Goal: Task Accomplishment & Management: Complete application form

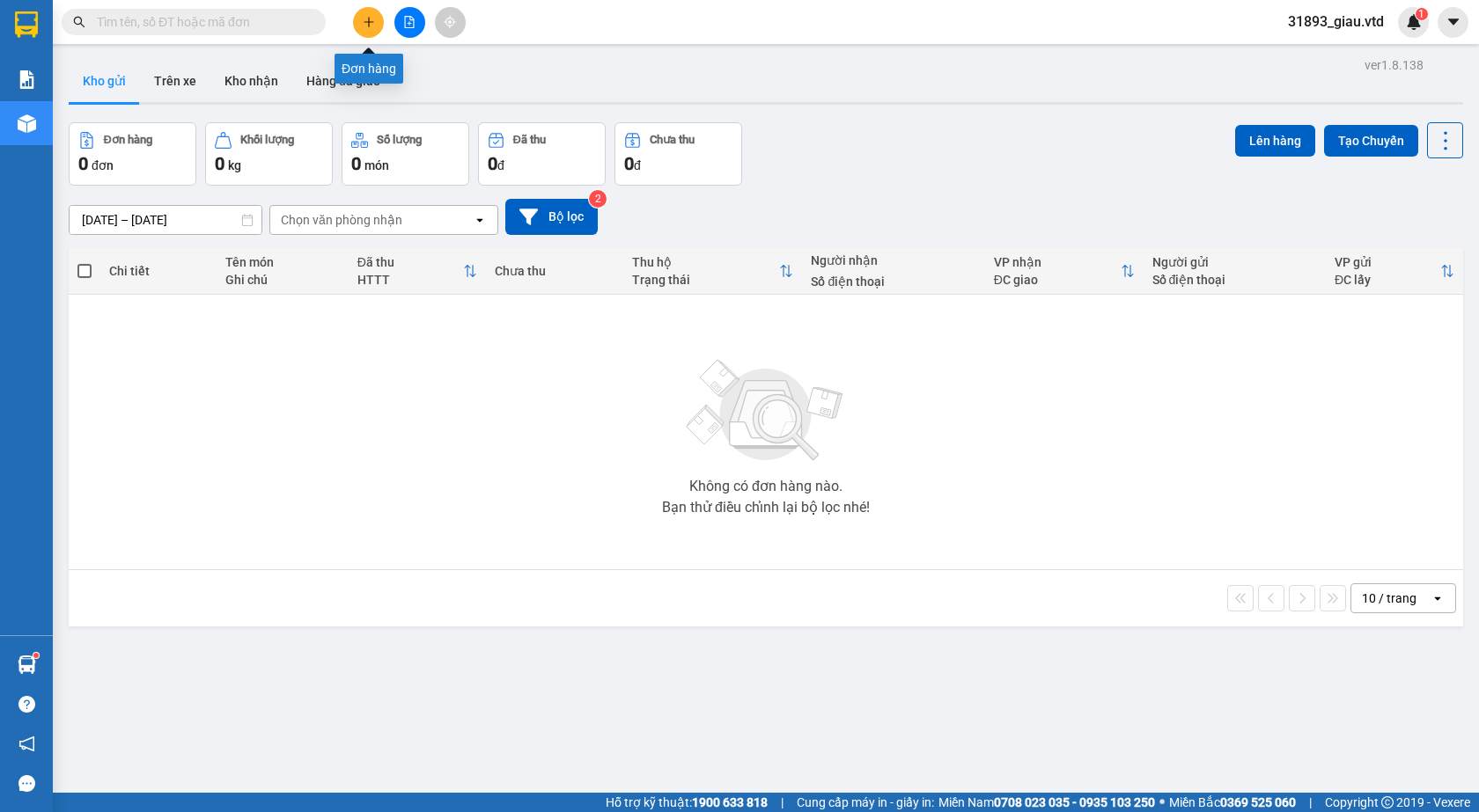
click at [363, 21] on icon "plus" at bounding box center [369, 22] width 12 height 12
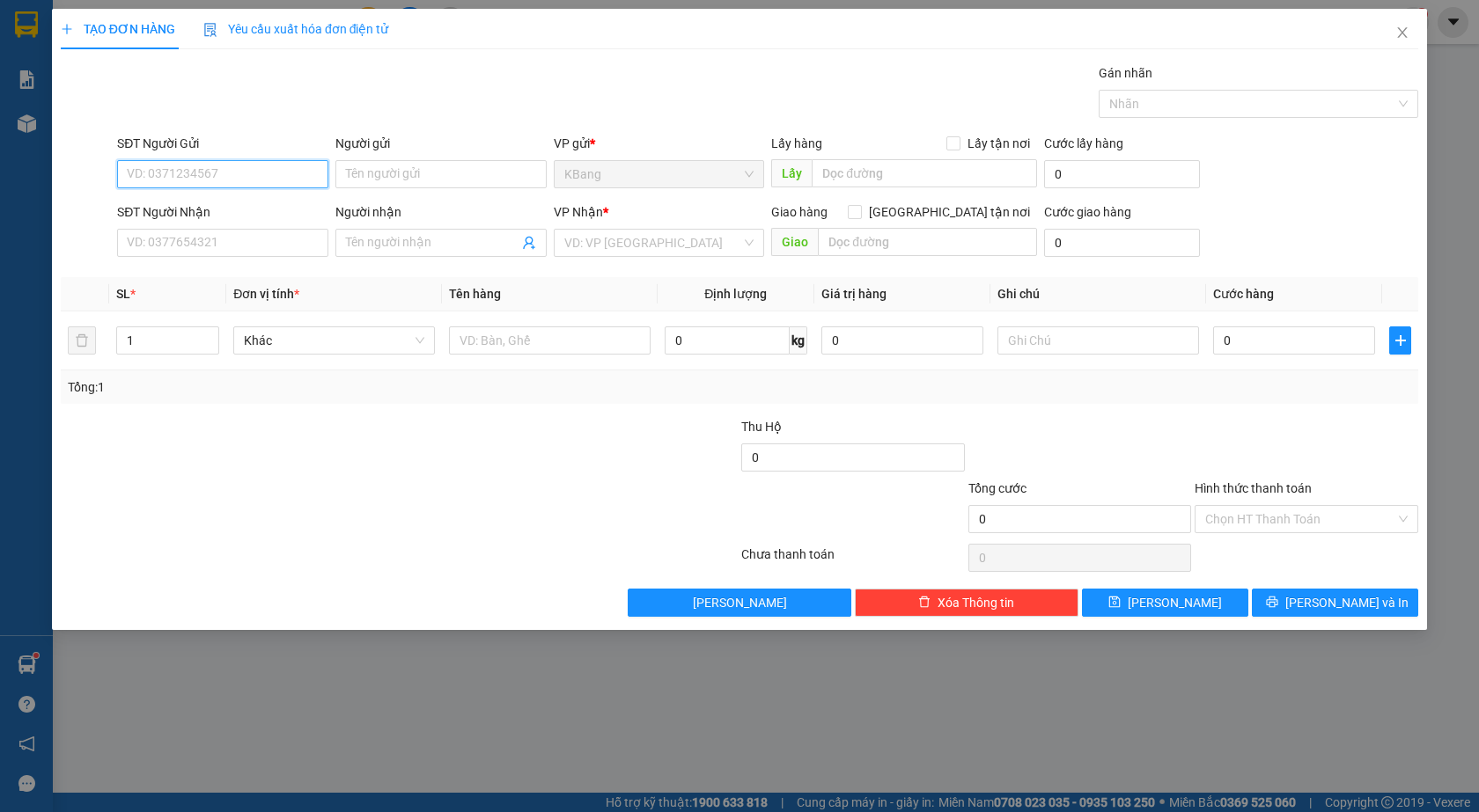
click at [204, 164] on input "SĐT Người Gửi" at bounding box center [222, 174] width 211 height 28
click at [218, 212] on div "0969969278 - chú chung" at bounding box center [222, 209] width 190 height 19
type input "0969969278"
type input "chú chung"
type input "0961992916"
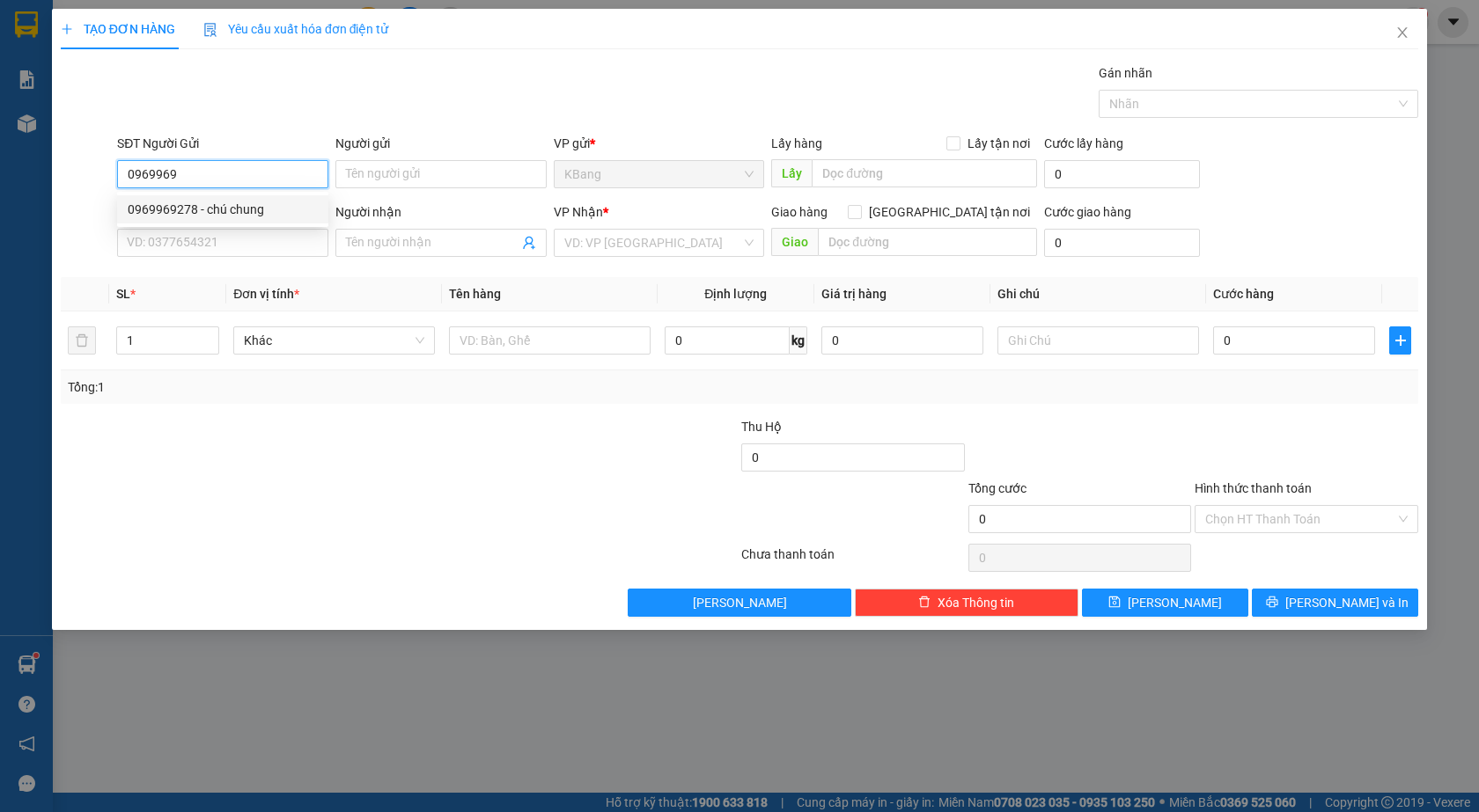
type input "toàn"
type input "0969969278"
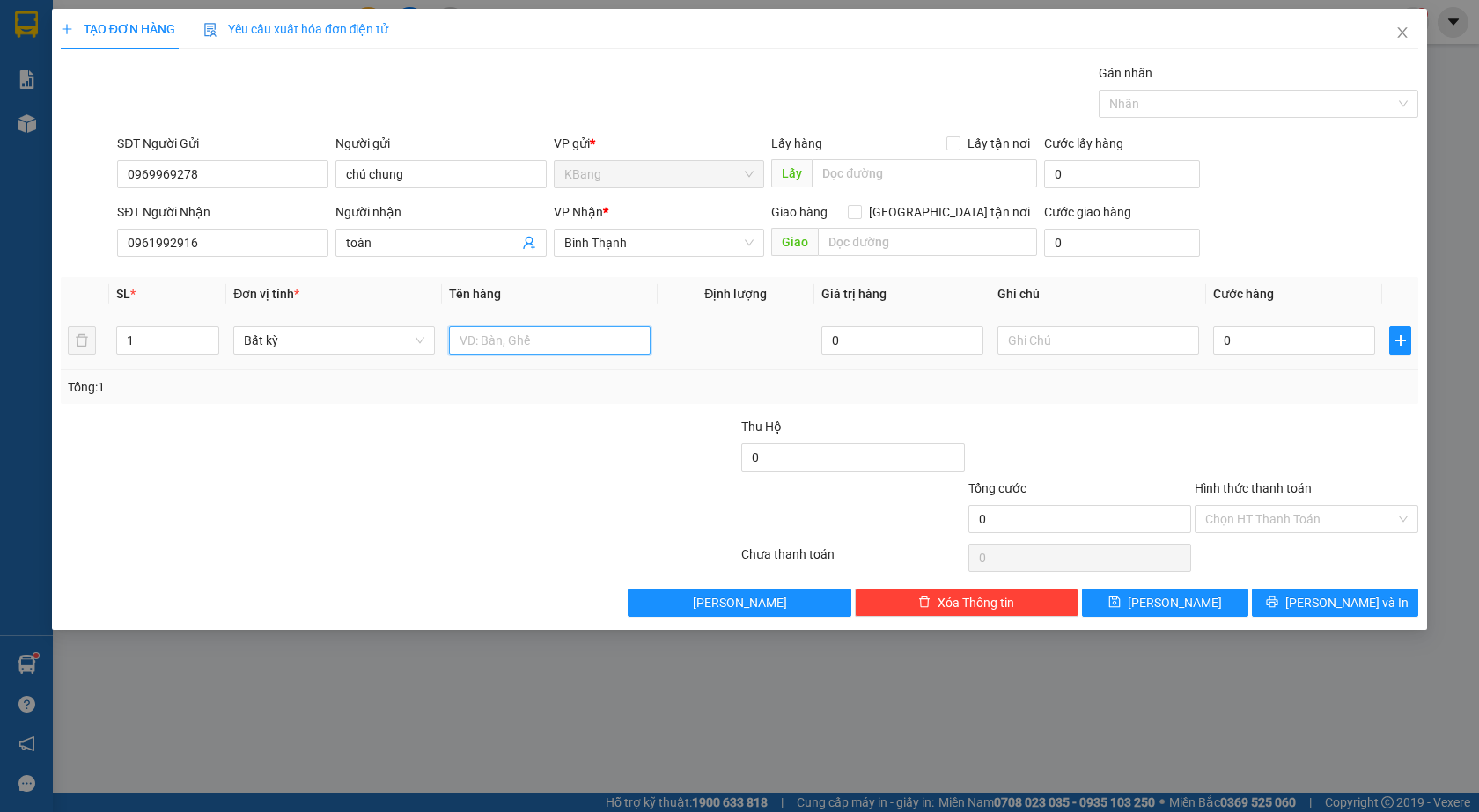
click at [510, 342] on input "text" at bounding box center [549, 340] width 201 height 28
type input "1 th"
click at [1227, 336] on input "0" at bounding box center [1294, 340] width 162 height 28
type input "4"
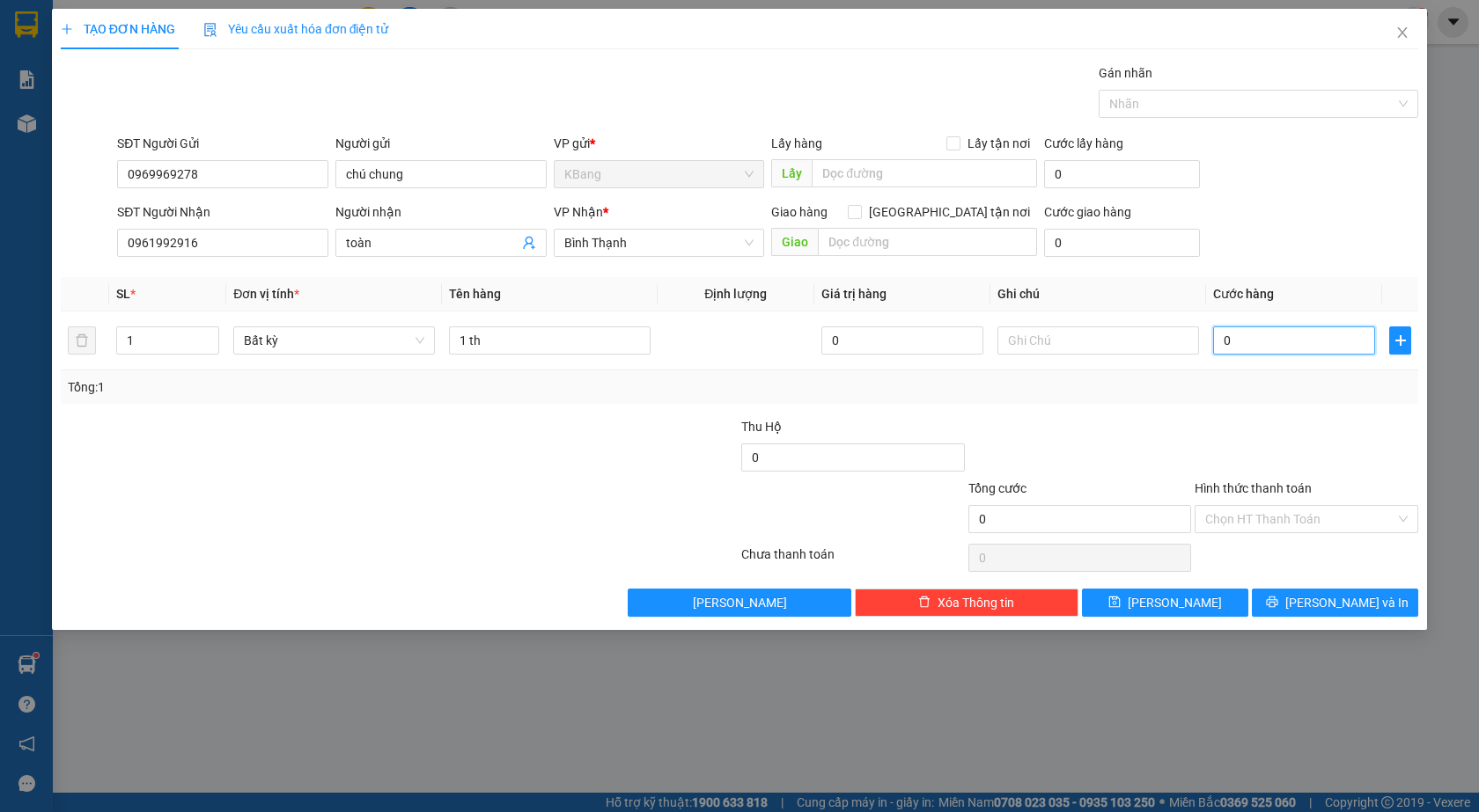
type input "4"
type input "40"
type input "400"
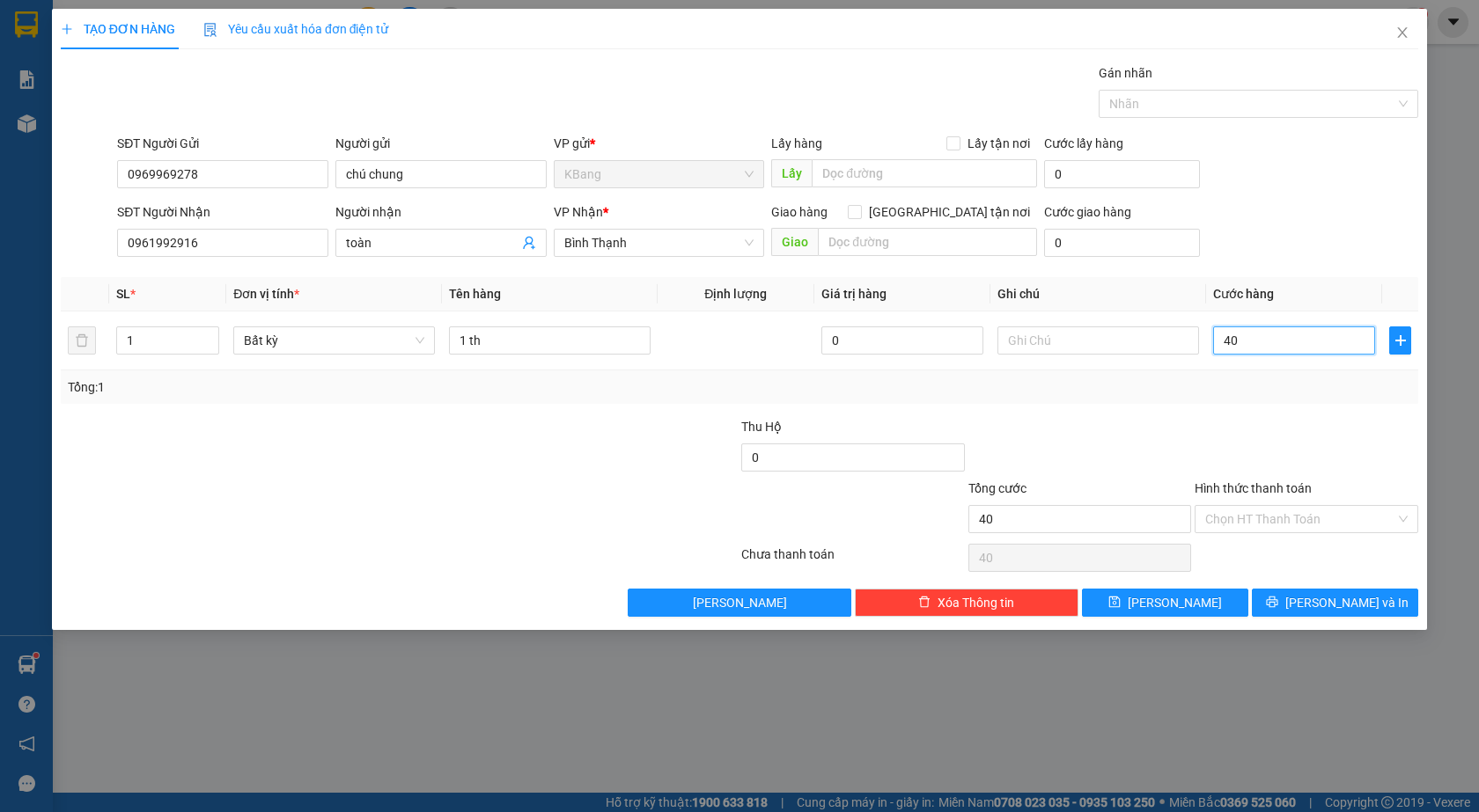
type input "400"
type input "4.000"
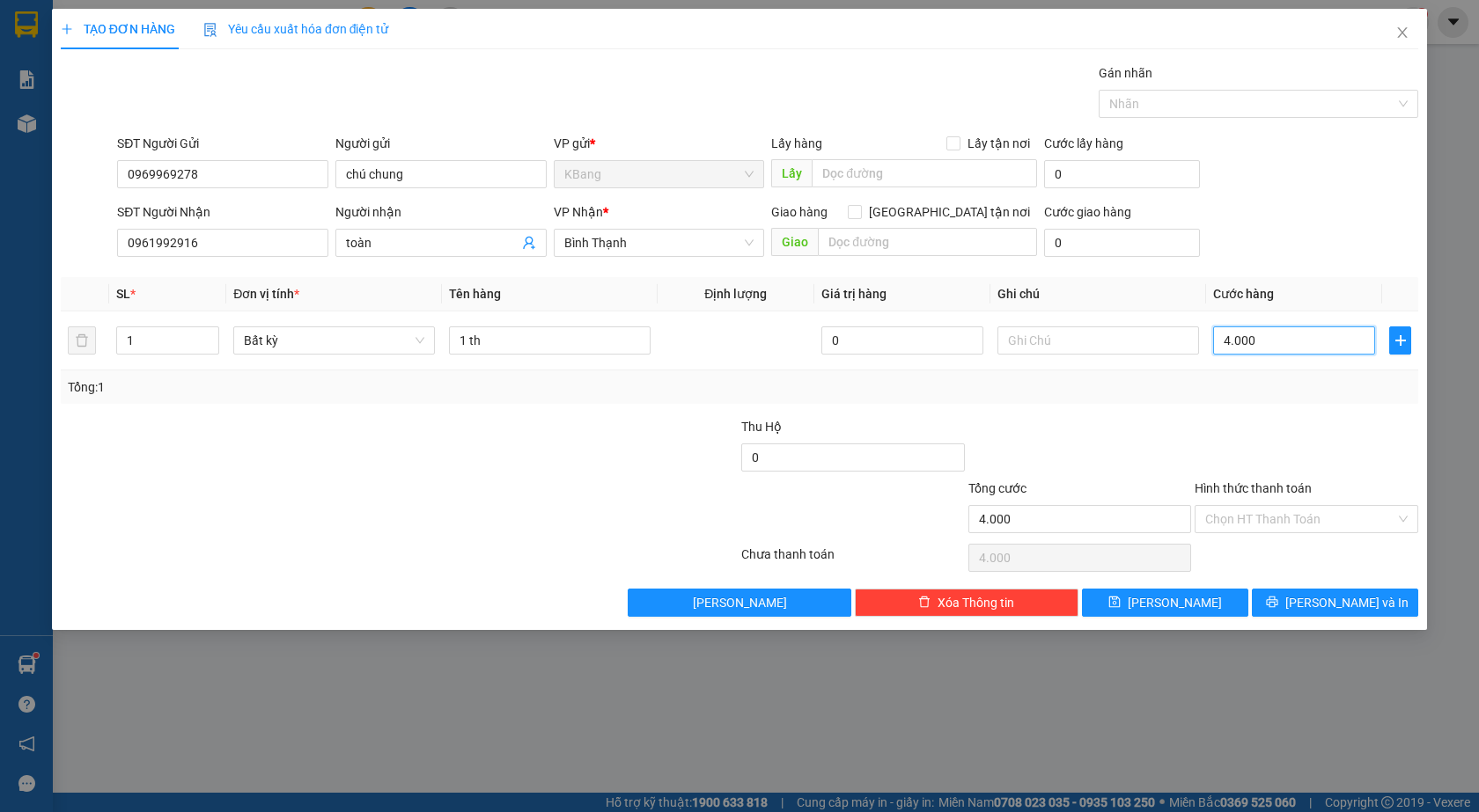
type input "40.000"
click at [1343, 612] on span "[PERSON_NAME] và In" at bounding box center [1347, 602] width 123 height 19
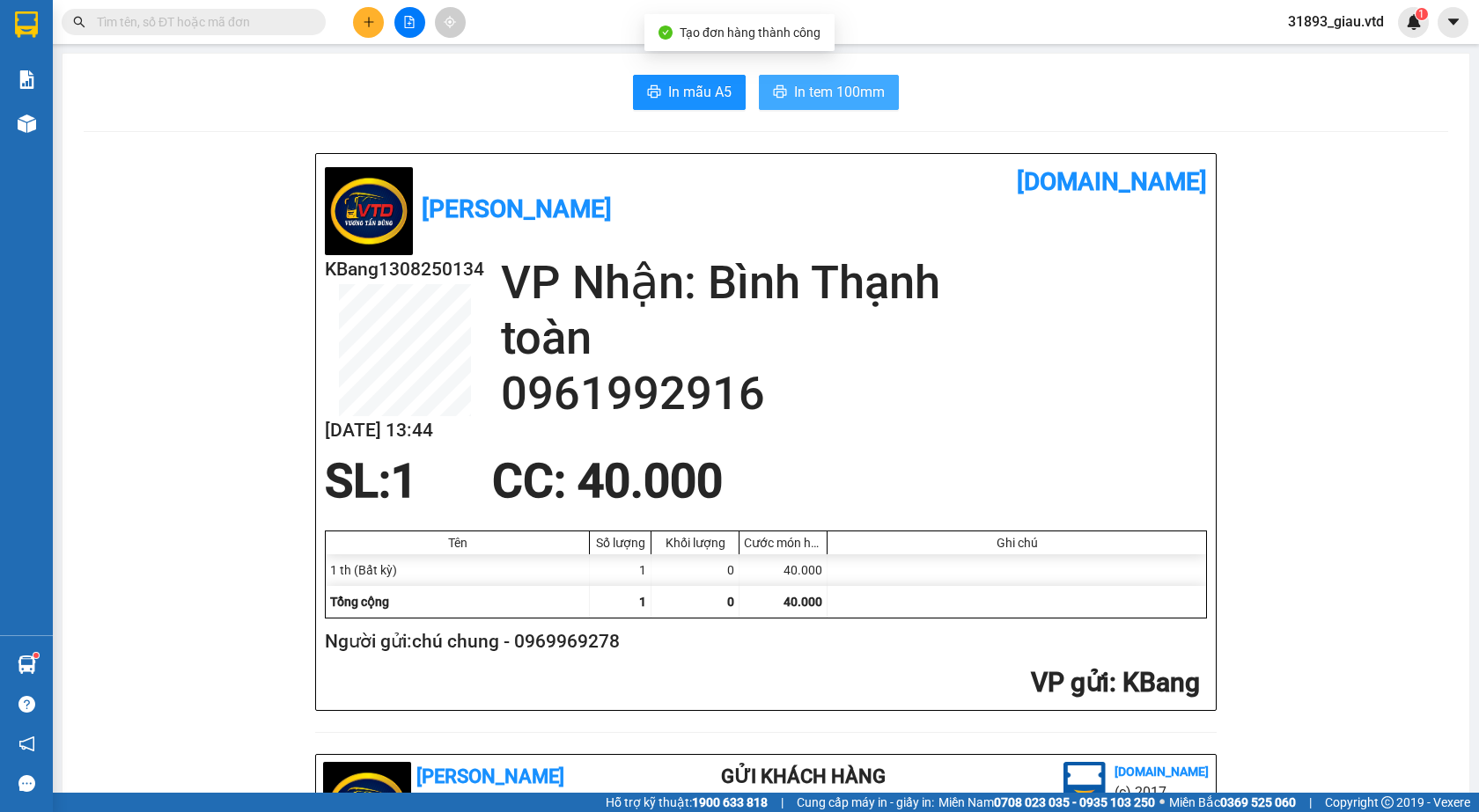
click at [815, 83] on button "In tem 100mm" at bounding box center [828, 92] width 140 height 35
click at [374, 24] on icon "plus" at bounding box center [369, 22] width 12 height 12
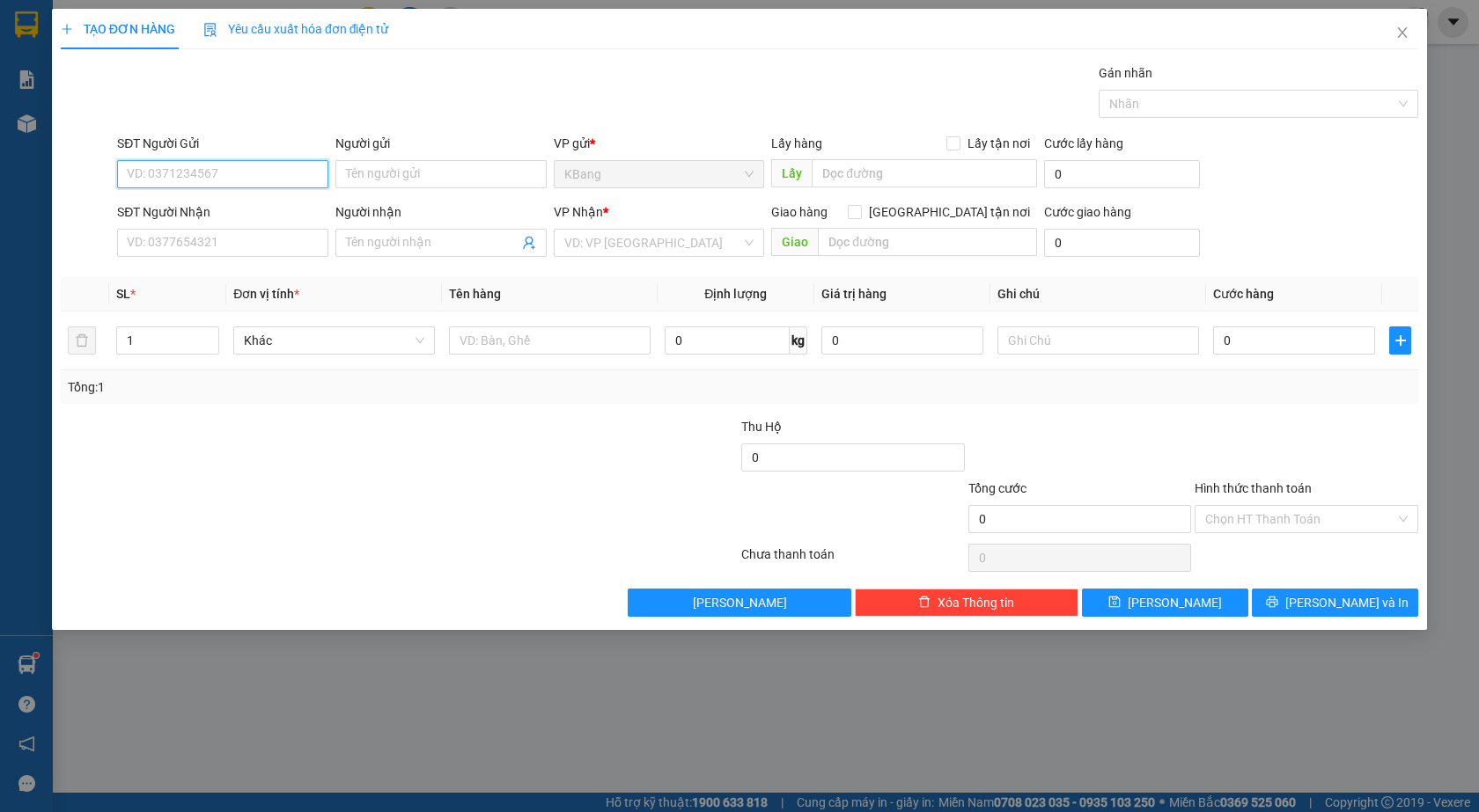
drag, startPoint x: 182, startPoint y: 180, endPoint x: 358, endPoint y: 84, distance: 200.5
click at [197, 171] on input "SĐT Người Gửi" at bounding box center [222, 174] width 211 height 28
type input "0986920032"
click at [193, 248] on input "SĐT Người Nhận" at bounding box center [222, 243] width 211 height 28
type input "0373782420"
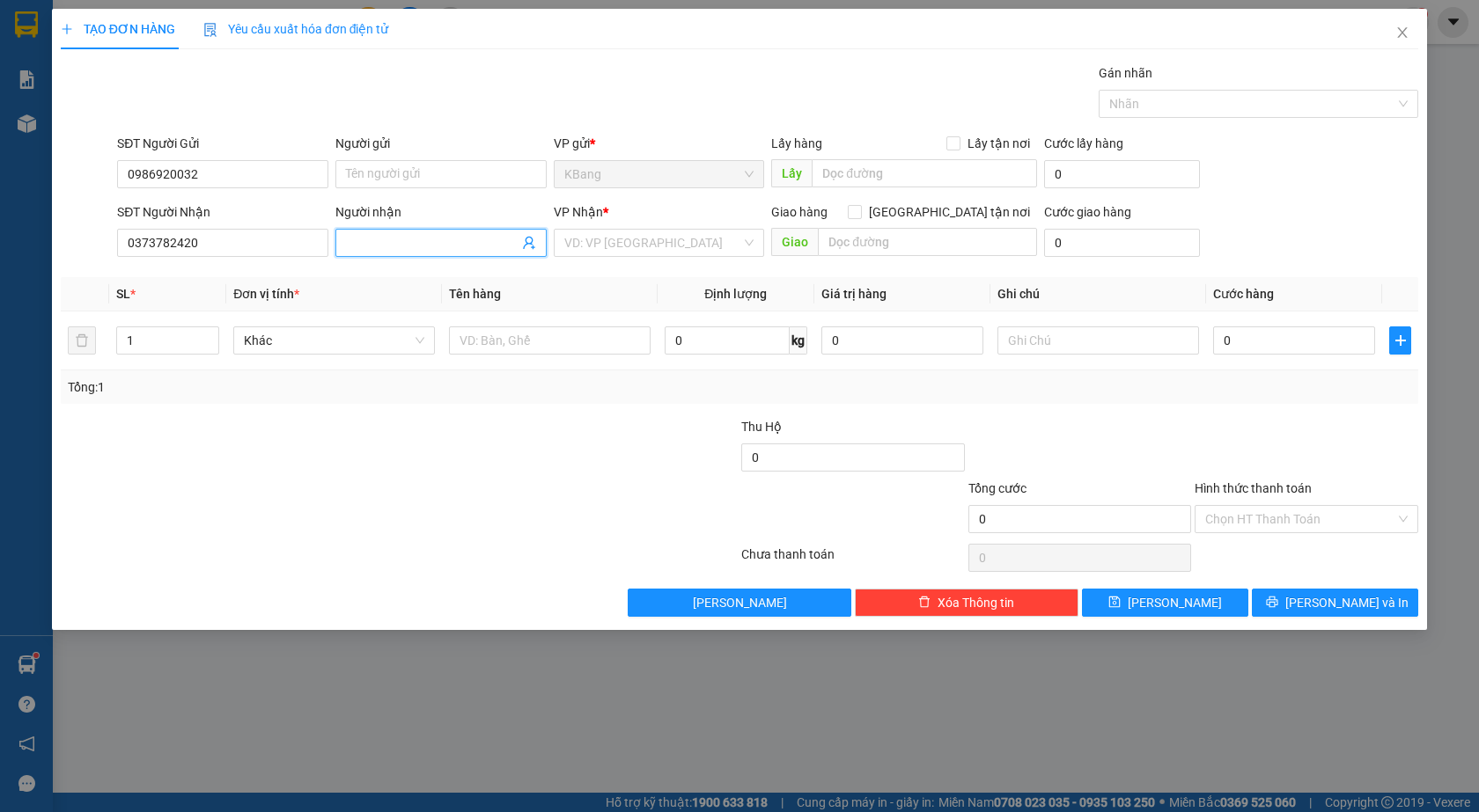
click at [406, 245] on input "Người nhận" at bounding box center [432, 243] width 172 height 19
type input "2"
click at [210, 336] on icon "up" at bounding box center [210, 337] width 7 height 7
click at [472, 339] on input "text" at bounding box center [549, 340] width 201 height 28
type input "2 th xoay"
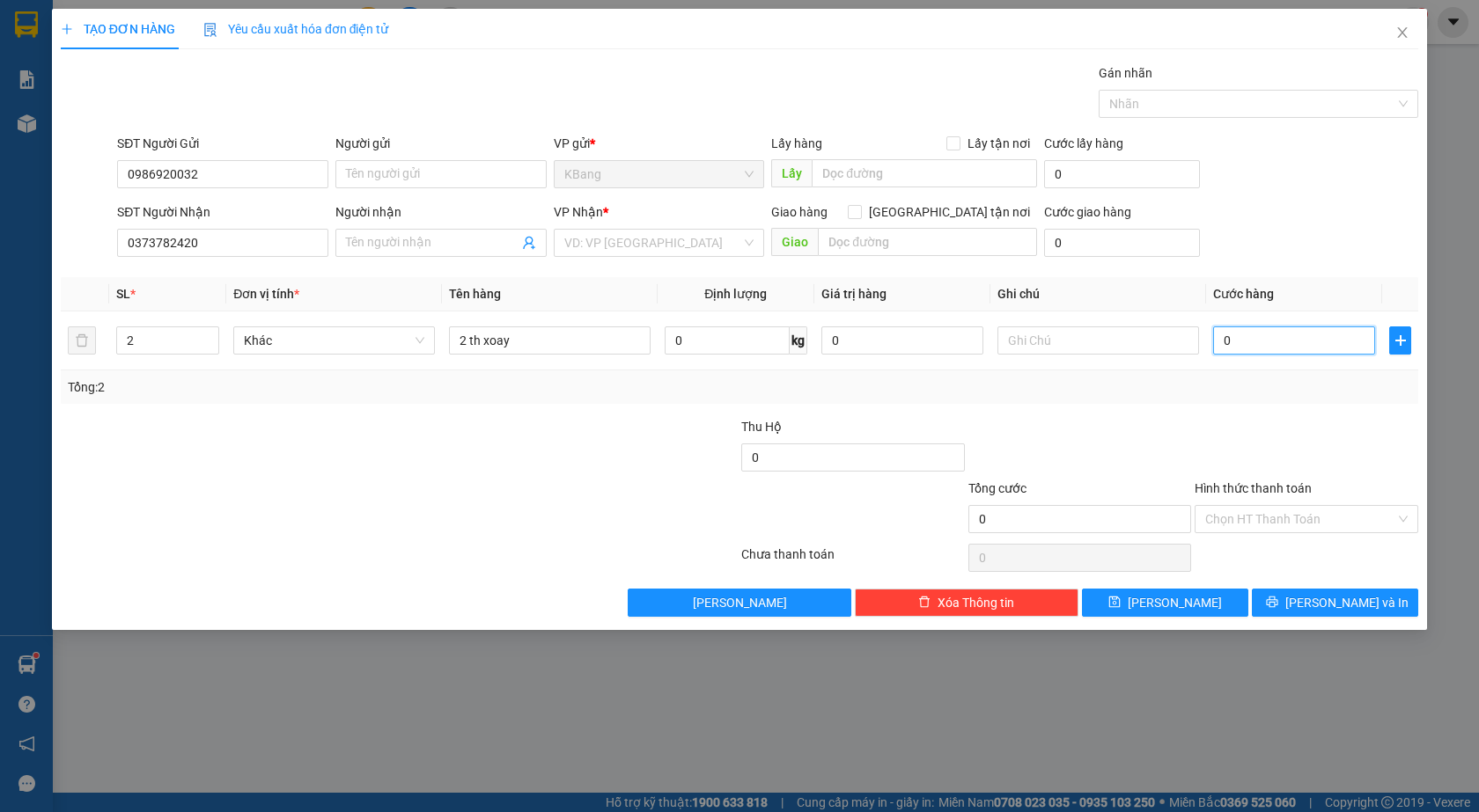
type input "1"
type input "16"
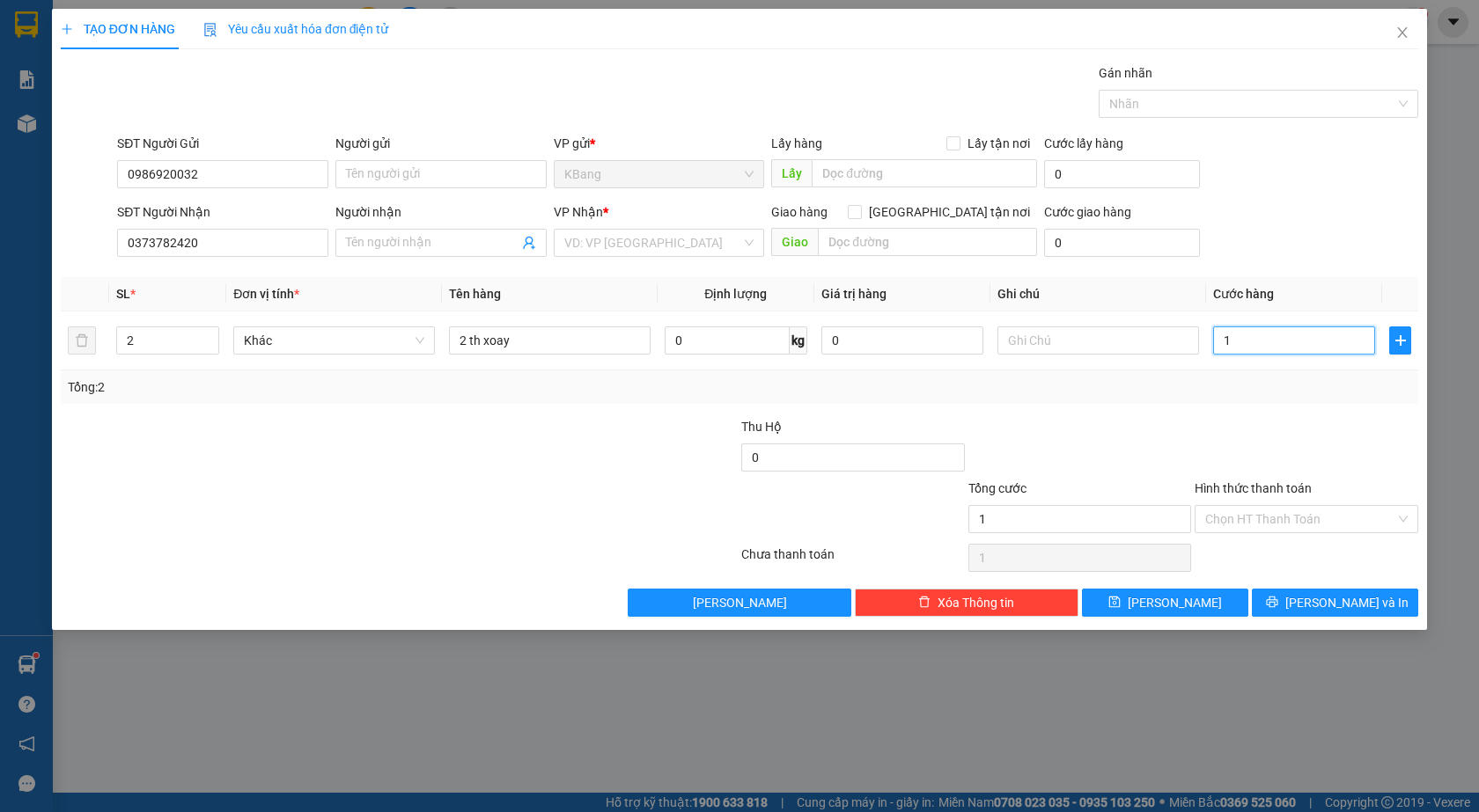
type input "16"
type input "160"
type input "1.600"
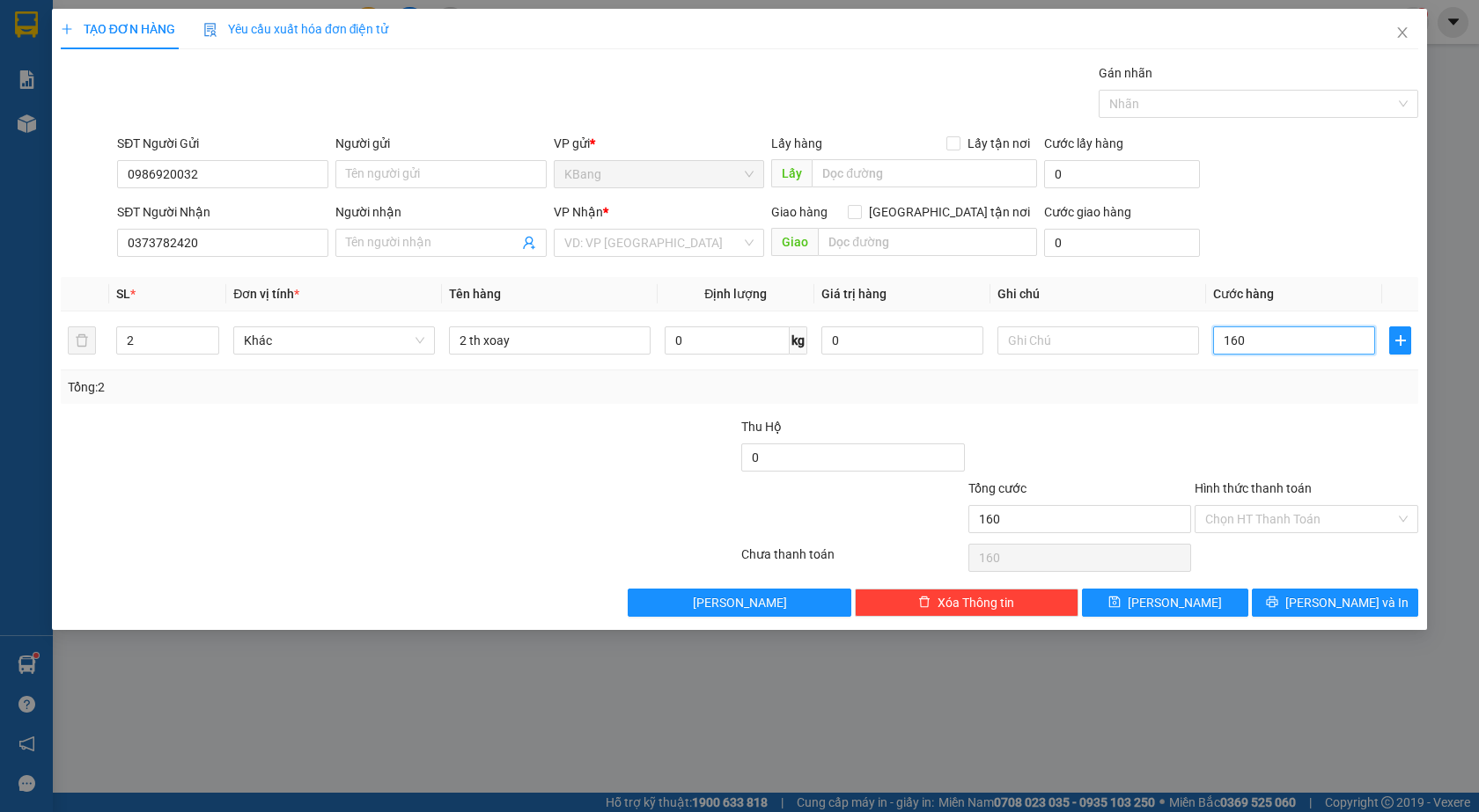
type input "1.600"
type input "16.000"
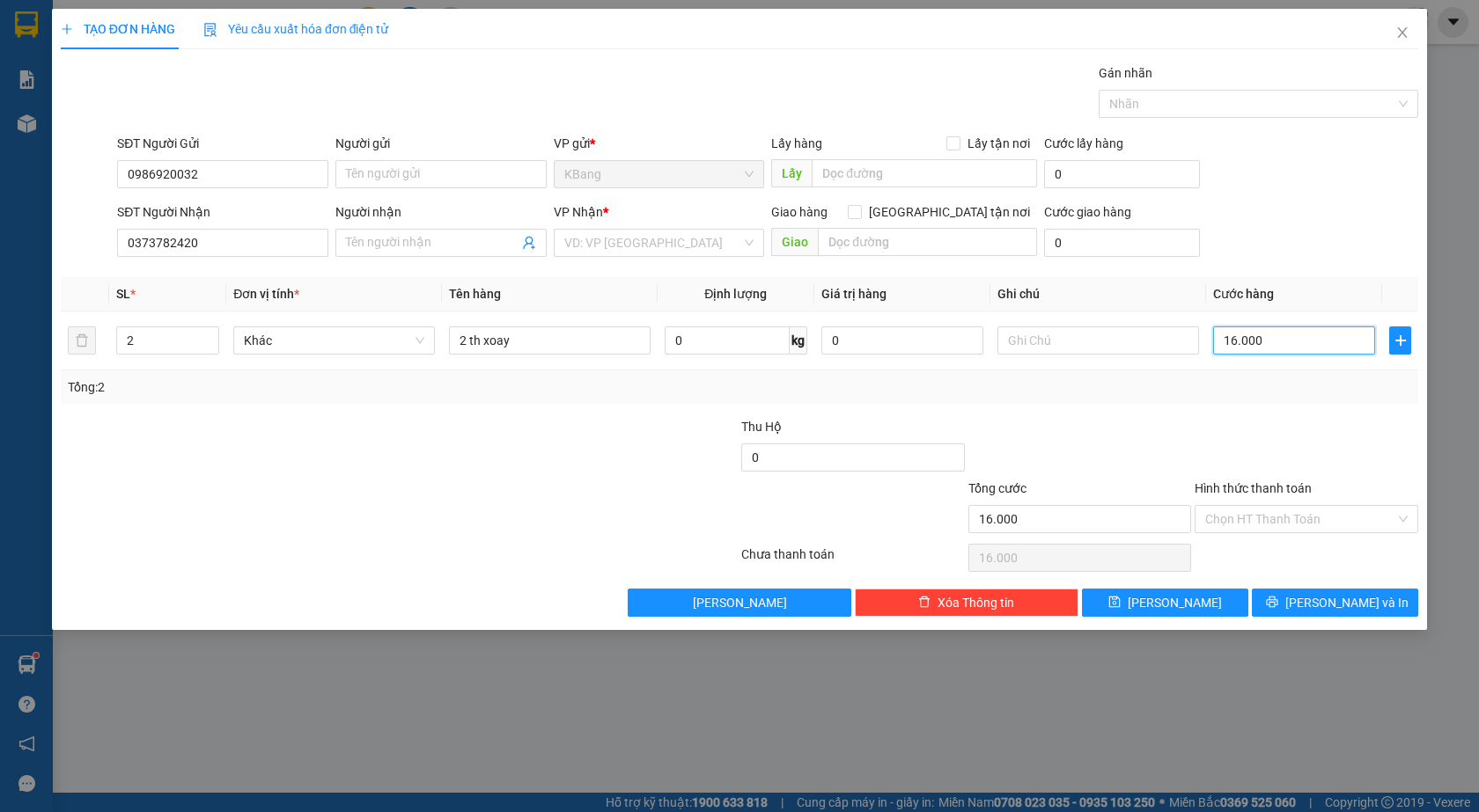
type input "160.000"
click at [1337, 604] on span "[PERSON_NAME] và In" at bounding box center [1347, 602] width 123 height 19
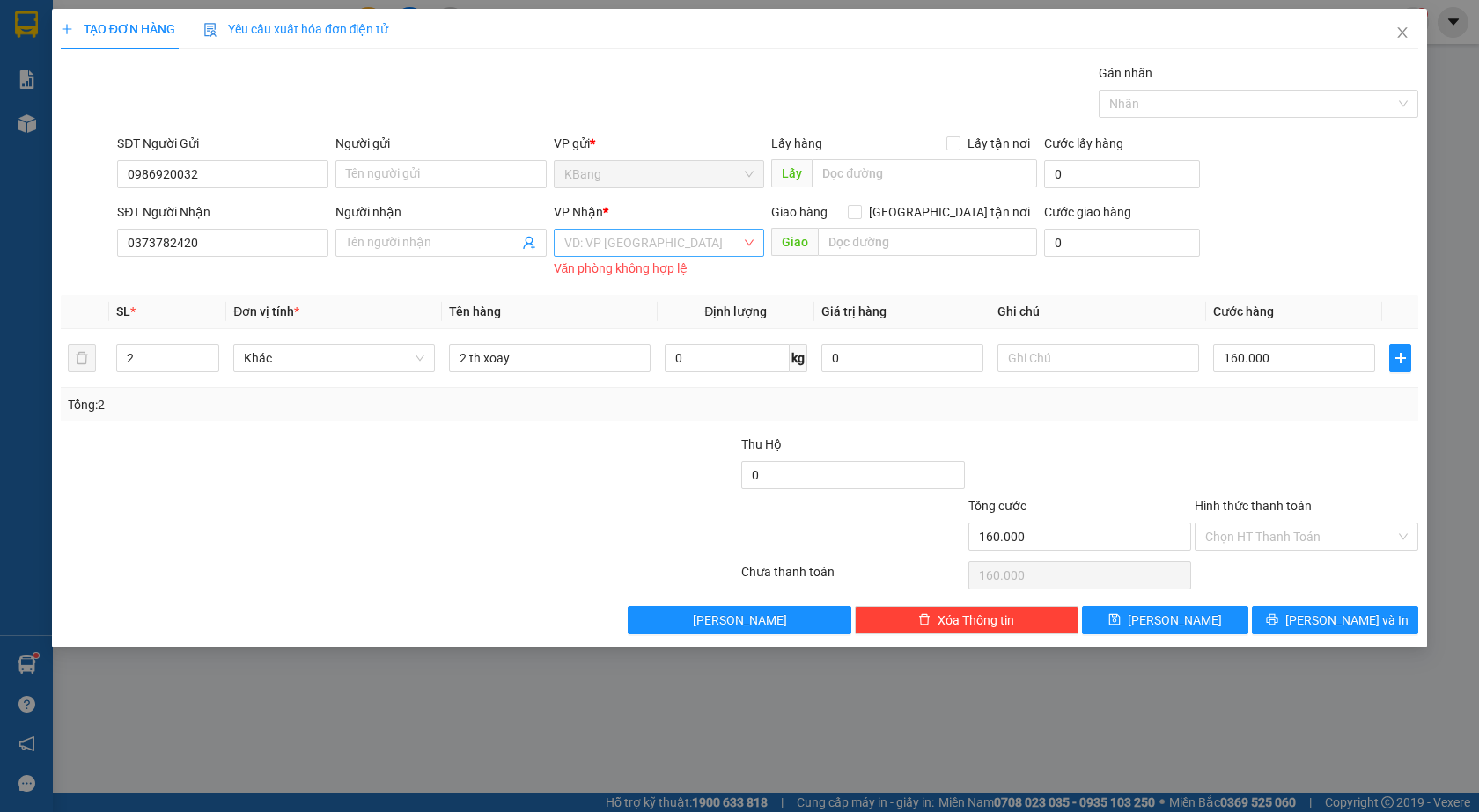
click at [593, 250] on input "search" at bounding box center [653, 243] width 178 height 26
click at [619, 330] on div "Bình Thạnh" at bounding box center [659, 334] width 190 height 19
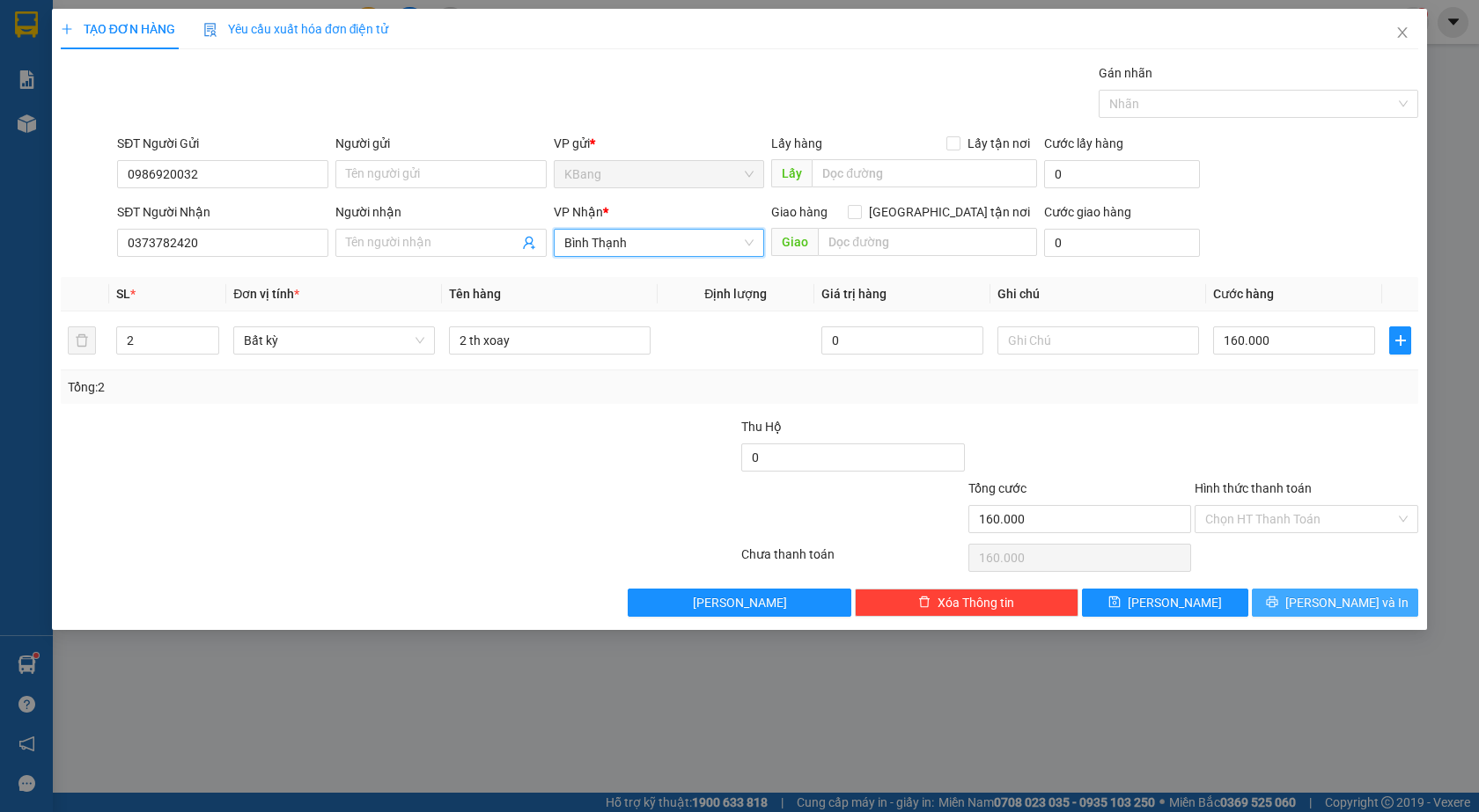
click at [1335, 598] on span "[PERSON_NAME] và In" at bounding box center [1347, 602] width 123 height 19
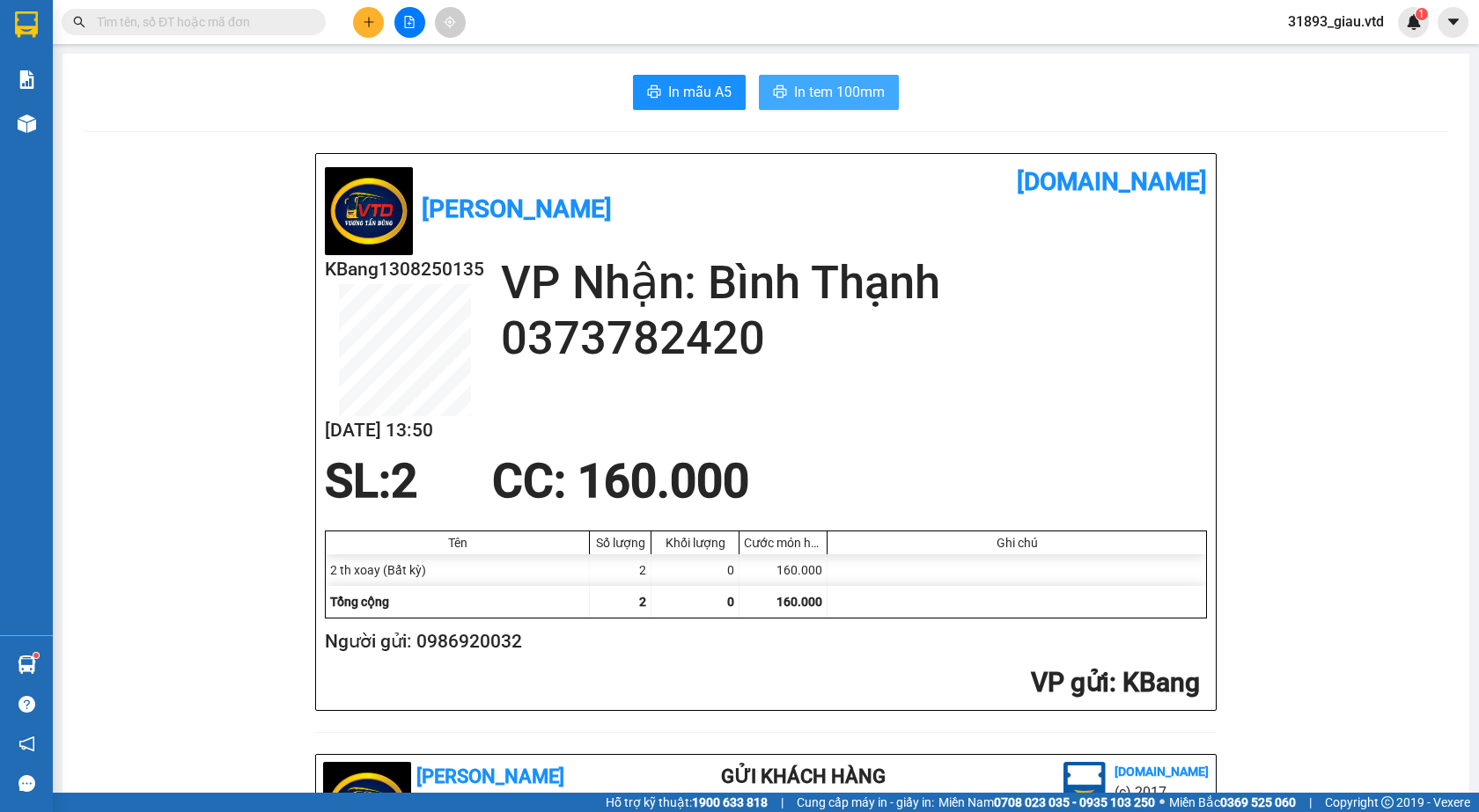
click at [841, 85] on span "In tem 100mm" at bounding box center [840, 92] width 91 height 22
click at [371, 25] on icon "plus" at bounding box center [369, 22] width 12 height 12
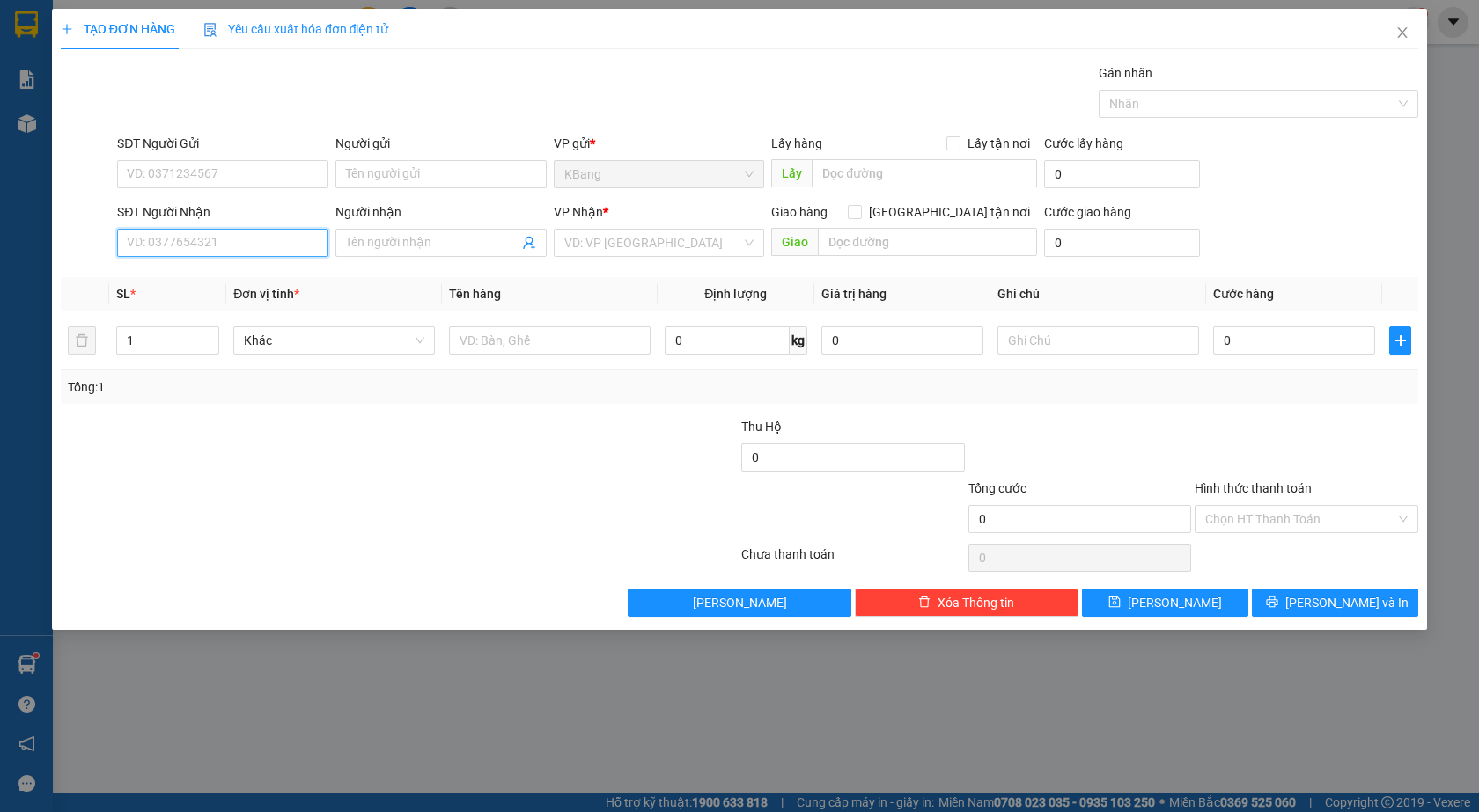
drag, startPoint x: 183, startPoint y: 248, endPoint x: 347, endPoint y: 126, distance: 204.4
click at [194, 229] on input "SĐT Người Nhận" at bounding box center [222, 243] width 211 height 28
click at [251, 272] on div "0967089179 - hương" at bounding box center [222, 278] width 190 height 19
type input "0967089179"
type input "hương"
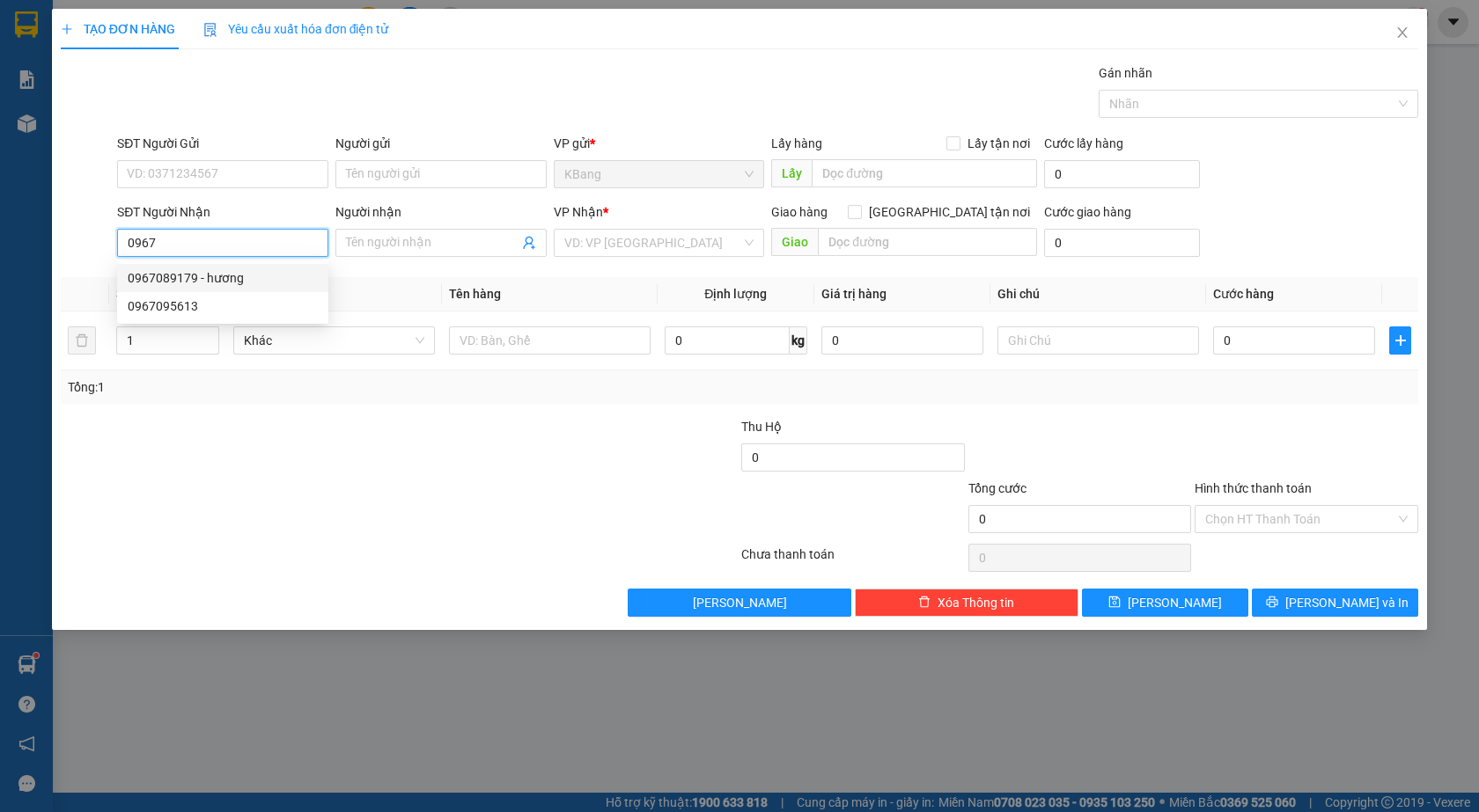
type input "đất [DEMOGRAPHIC_DATA]"
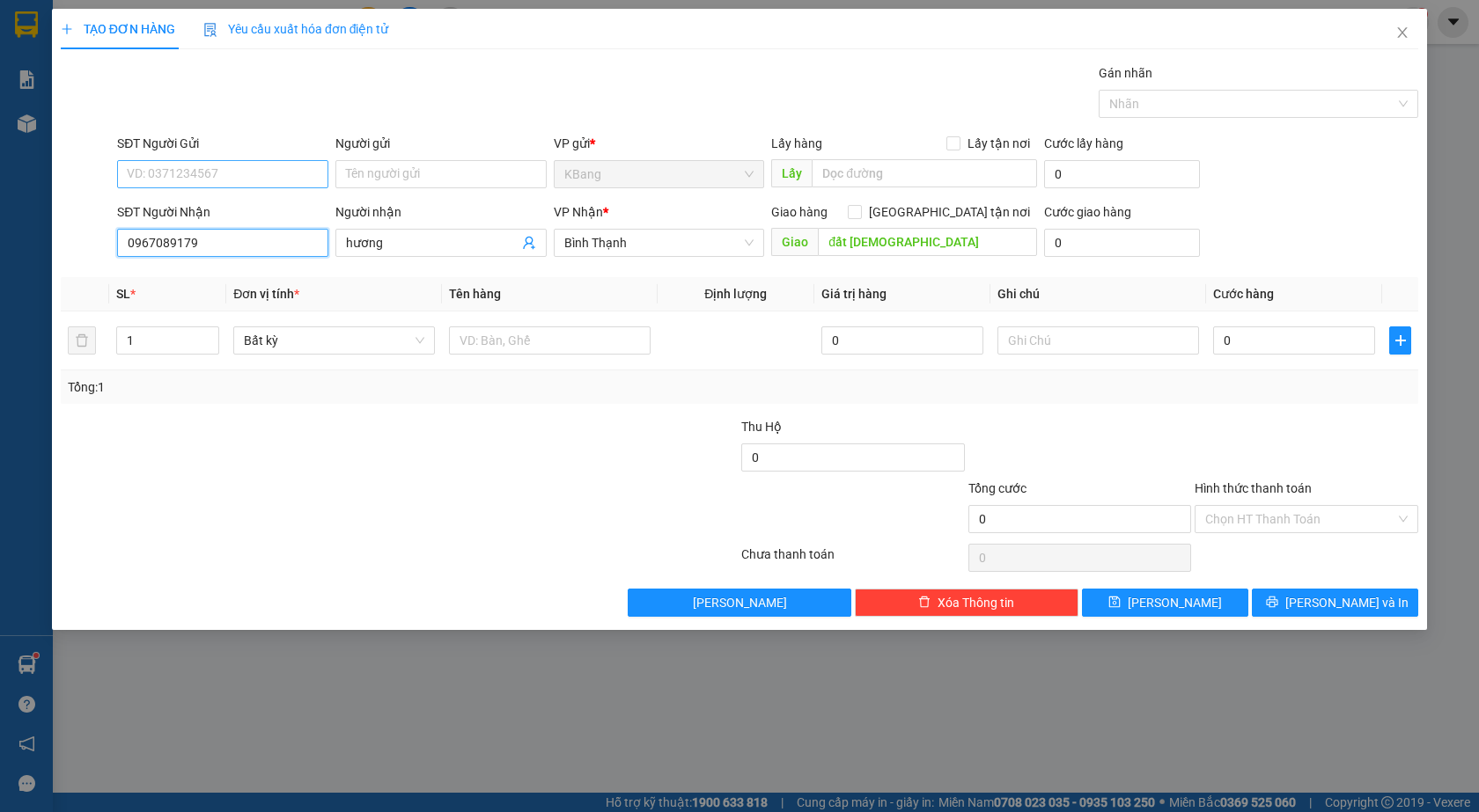
type input "0967089179"
click at [159, 173] on input "SĐT Người Gửi" at bounding box center [222, 174] width 211 height 28
click at [168, 208] on div "0964815079 - c thương" at bounding box center [222, 209] width 190 height 19
type input "0964815079"
type input "c thương"
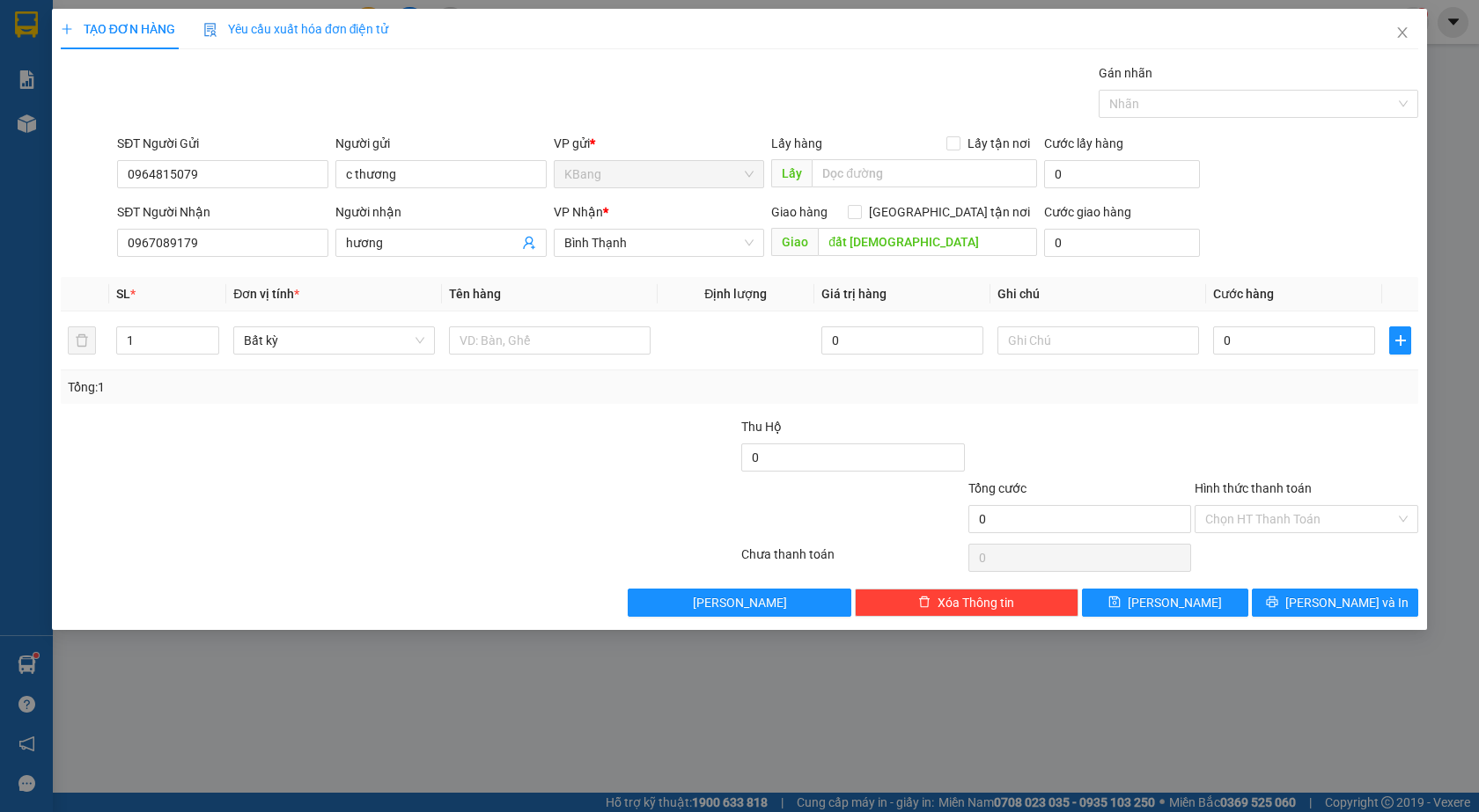
click at [425, 450] on div at bounding box center [285, 447] width 453 height 61
click at [497, 344] on input "text" at bounding box center [549, 340] width 201 height 28
type input "1 bao trám"
drag, startPoint x: 1244, startPoint y: 351, endPoint x: 1199, endPoint y: 464, distance: 121.6
click at [1243, 354] on input "0" at bounding box center [1294, 340] width 162 height 28
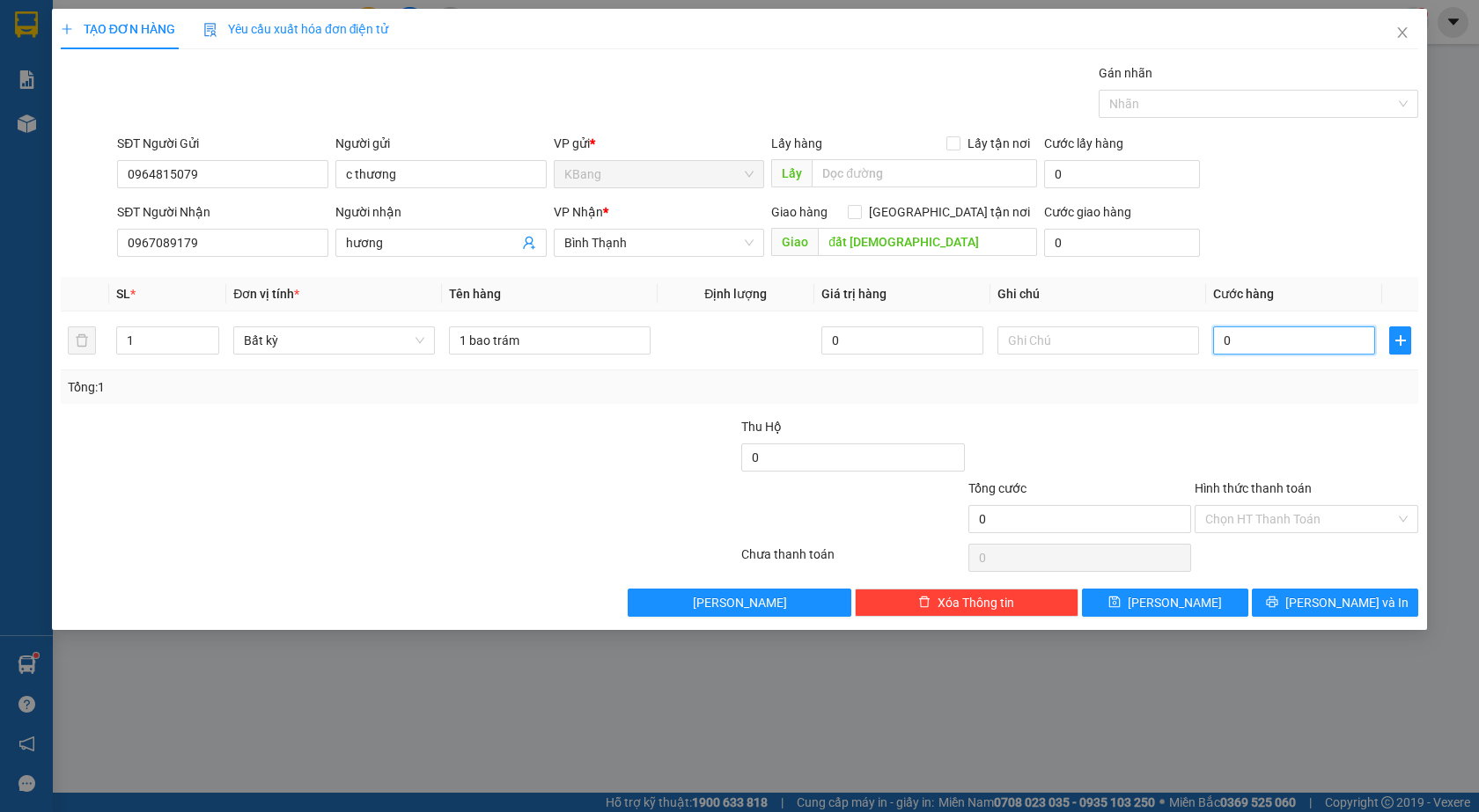
type input "8"
type input "80"
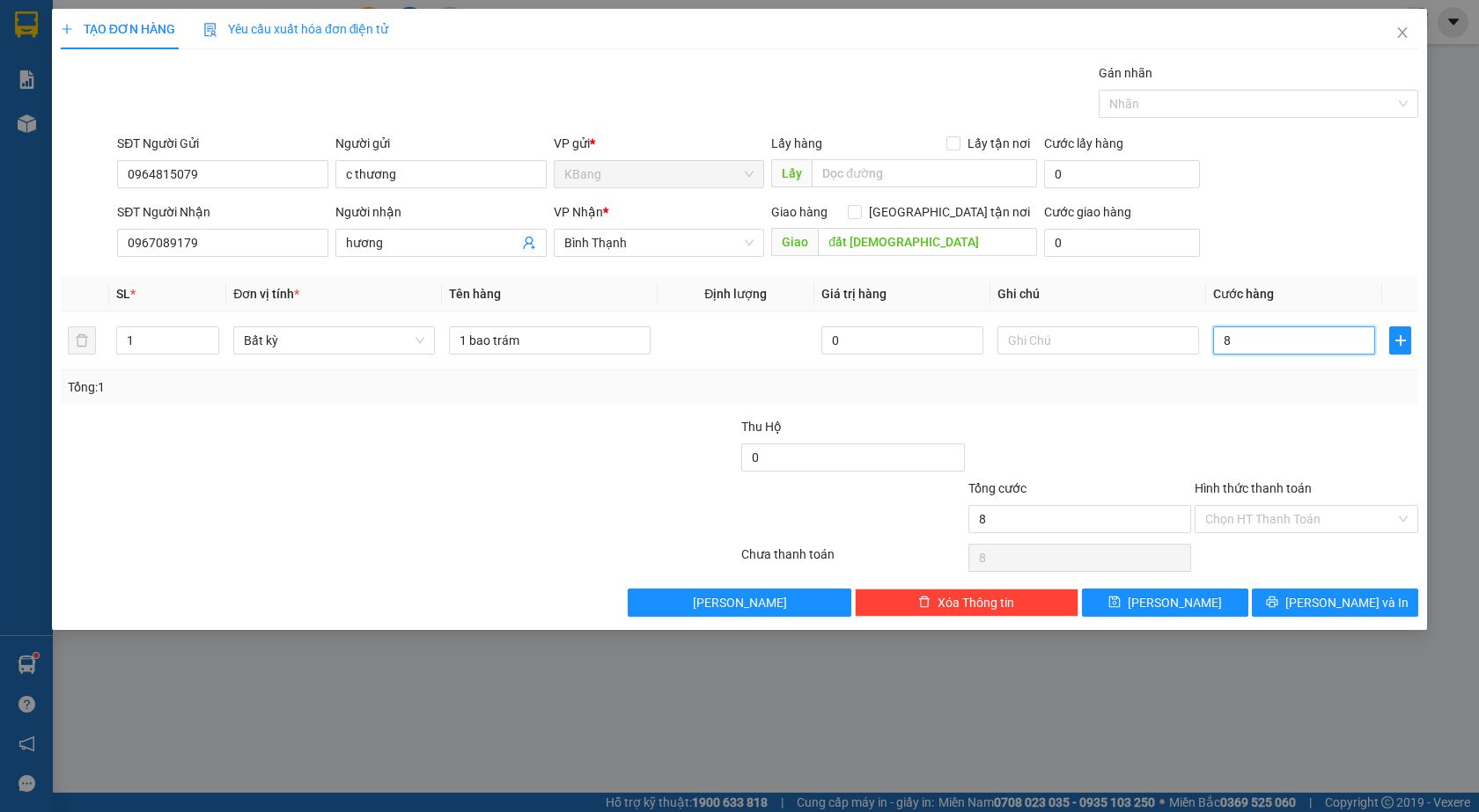
type input "80"
type input "800"
type input "8.000"
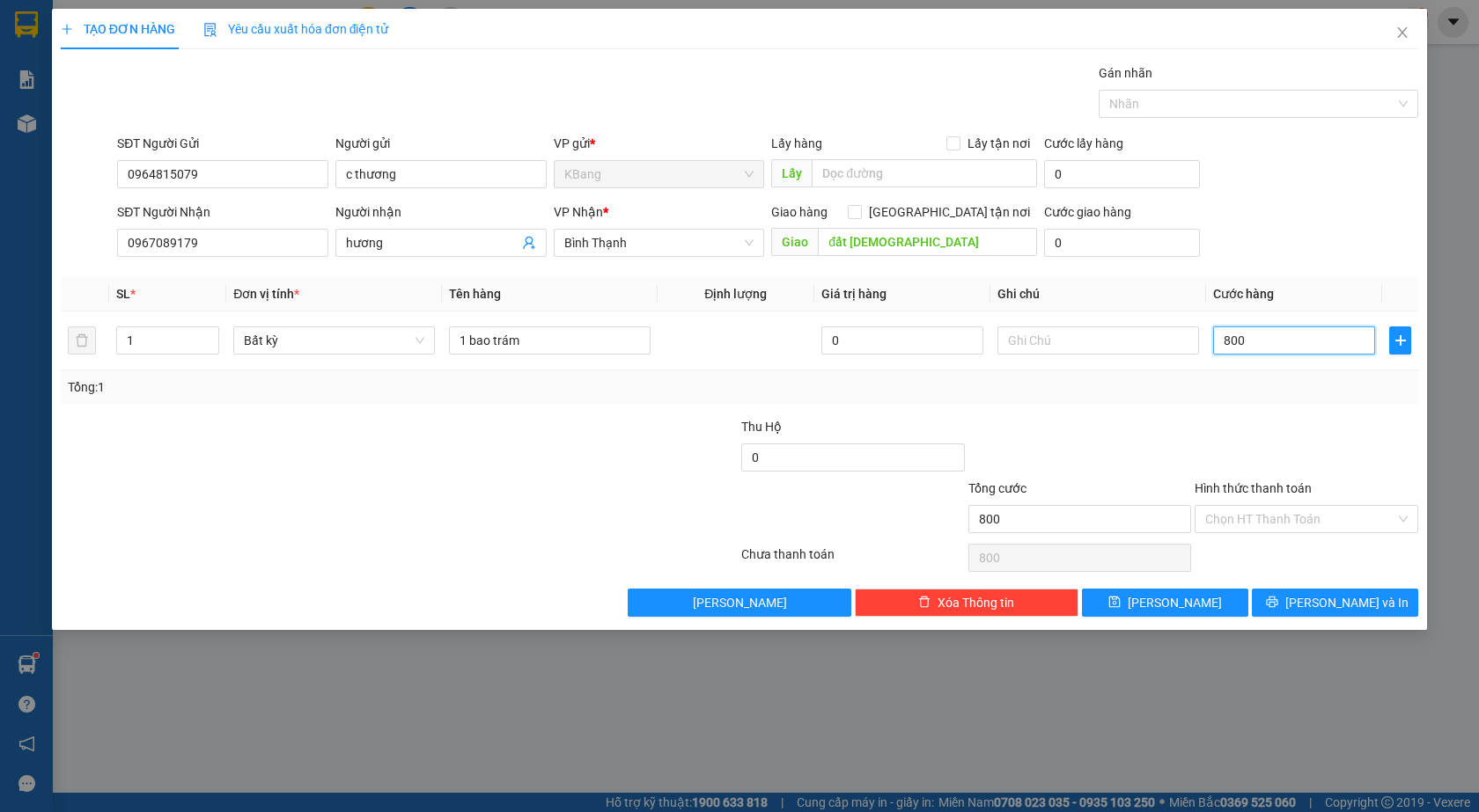
type input "8.000"
type input "80.000"
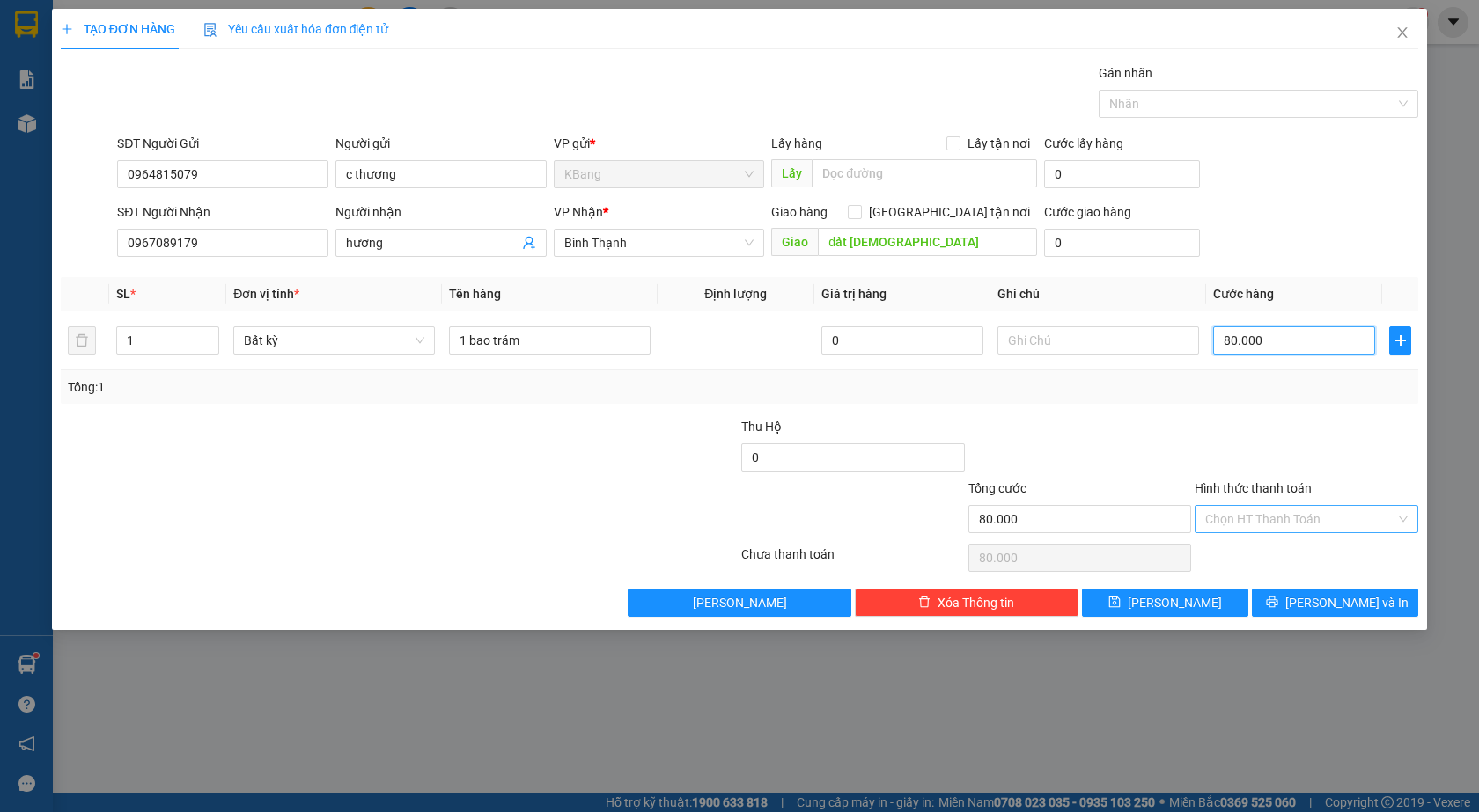
type input "80.000"
click at [1235, 521] on input "Hình thức thanh toán" at bounding box center [1299, 519] width 190 height 26
click at [1278, 556] on div "Tại văn phòng" at bounding box center [1306, 554] width 202 height 19
type input "0"
click at [1346, 599] on span "[PERSON_NAME] và In" at bounding box center [1347, 602] width 123 height 19
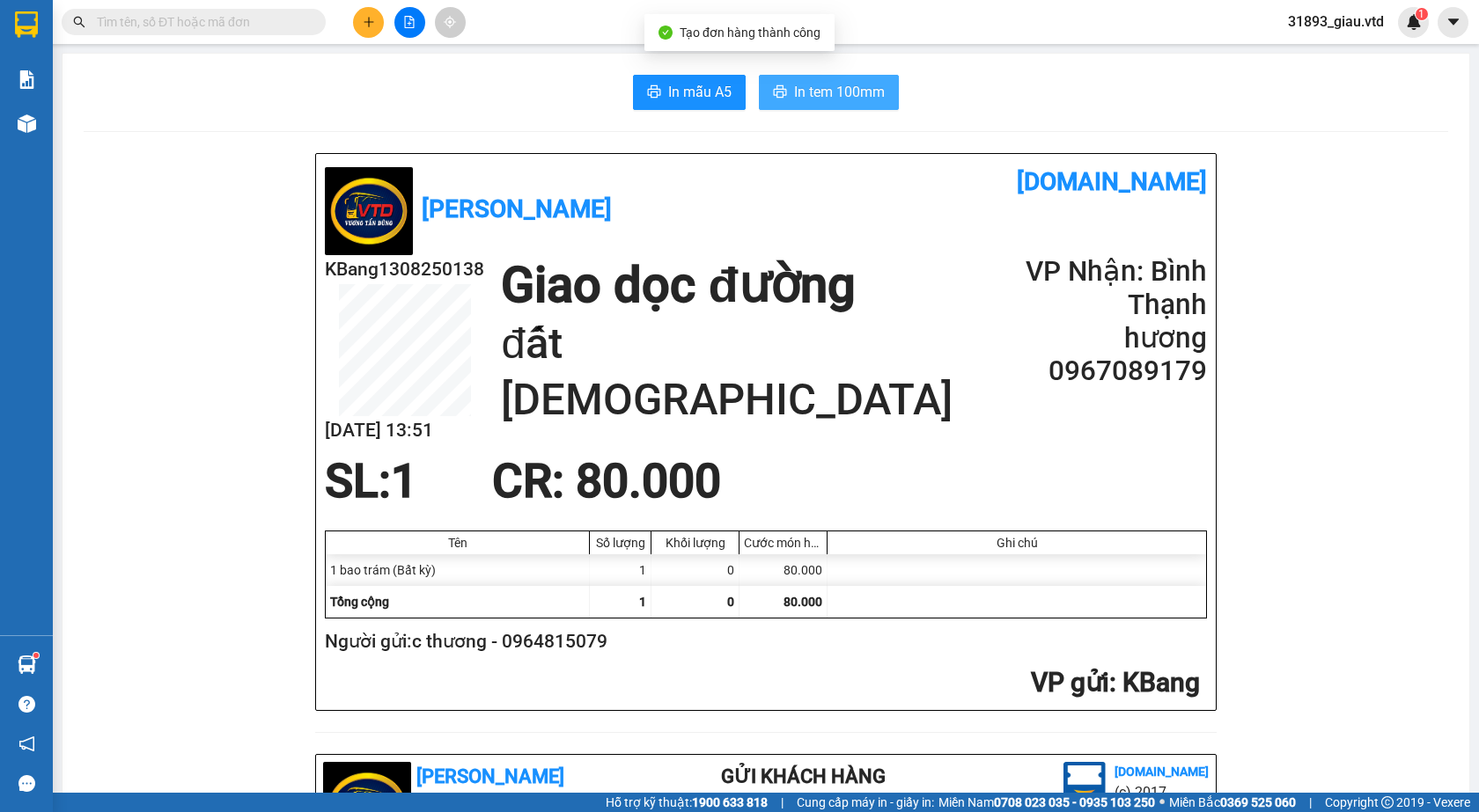
click at [810, 87] on span "In tem 100mm" at bounding box center [840, 92] width 91 height 22
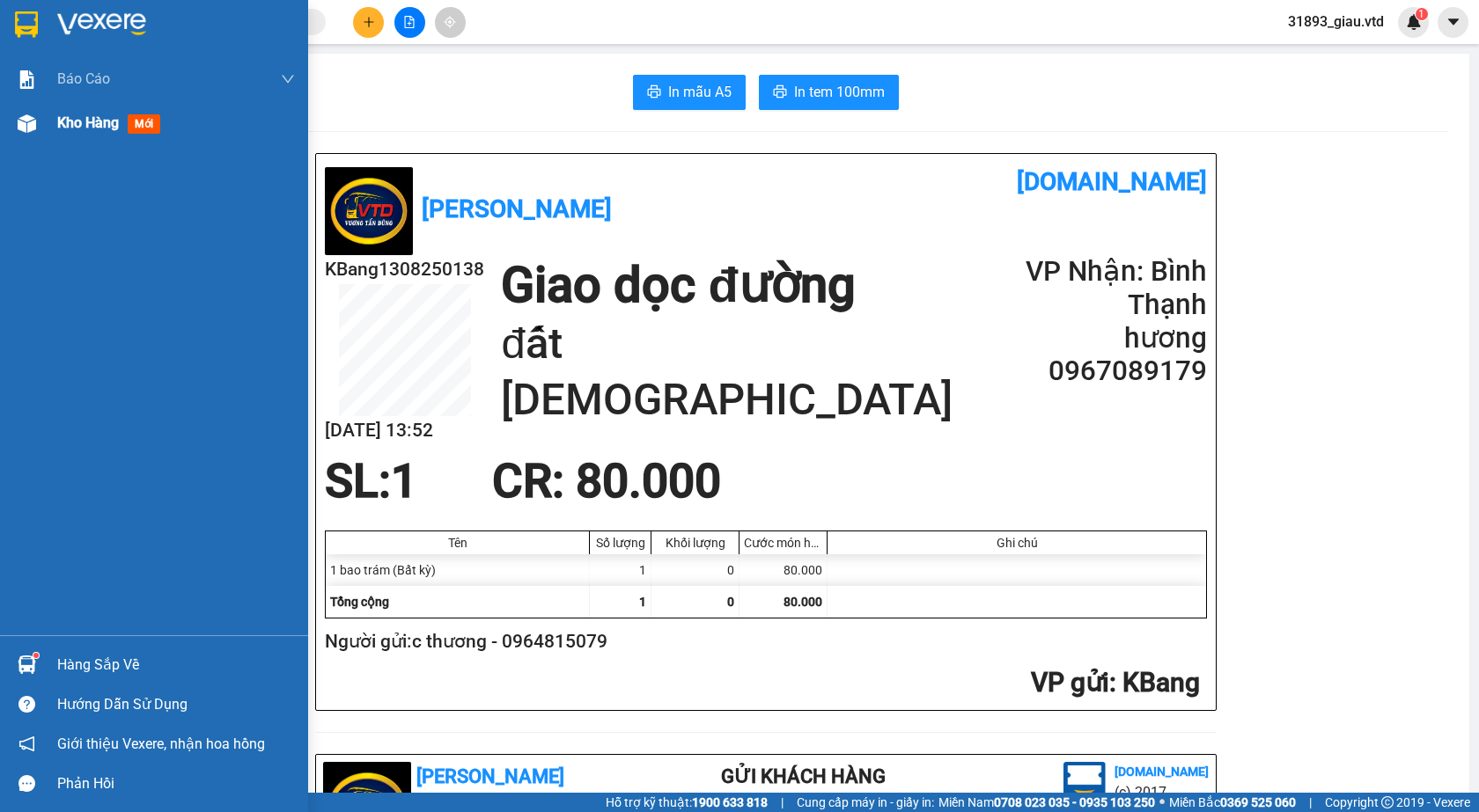
click at [147, 119] on span "mới" at bounding box center [144, 124] width 32 height 19
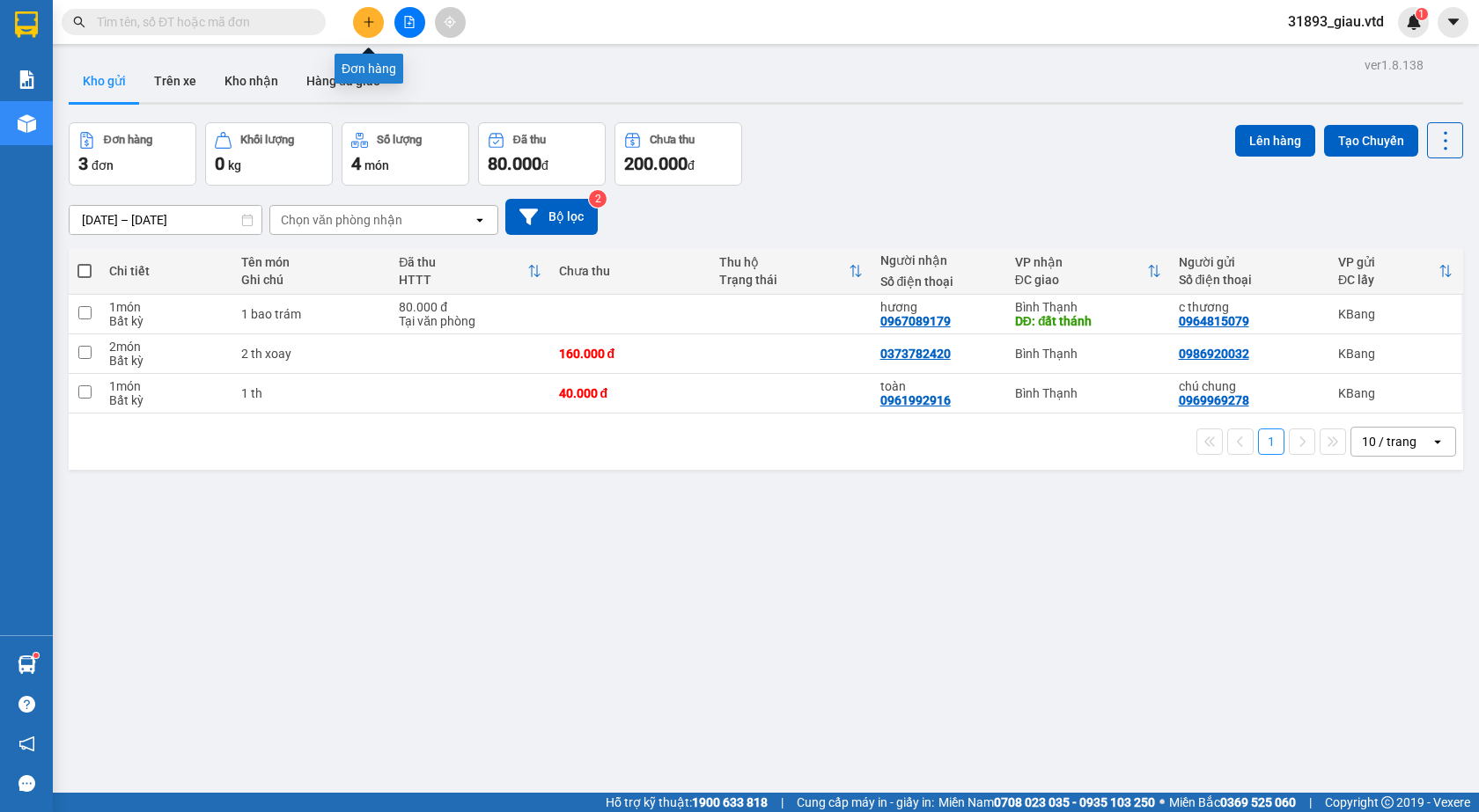
click at [366, 25] on icon "plus" at bounding box center [369, 22] width 12 height 12
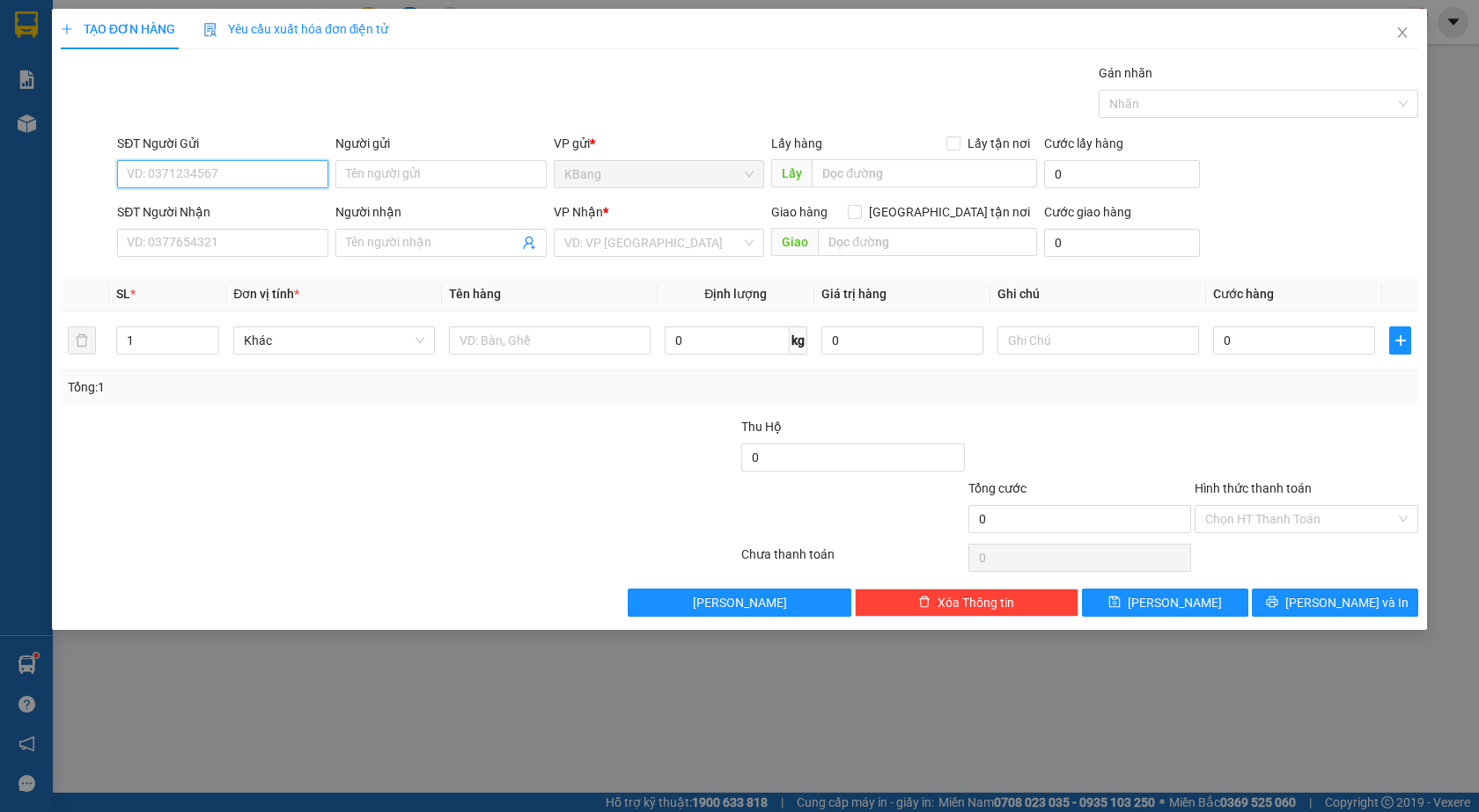
drag, startPoint x: 182, startPoint y: 179, endPoint x: 394, endPoint y: 76, distance: 235.7
click at [191, 172] on input "SĐT Người Gửi" at bounding box center [222, 174] width 211 height 28
click at [210, 211] on div "0935939928" at bounding box center [222, 209] width 190 height 19
type input "0935939928"
click at [485, 344] on input "text" at bounding box center [549, 340] width 201 height 28
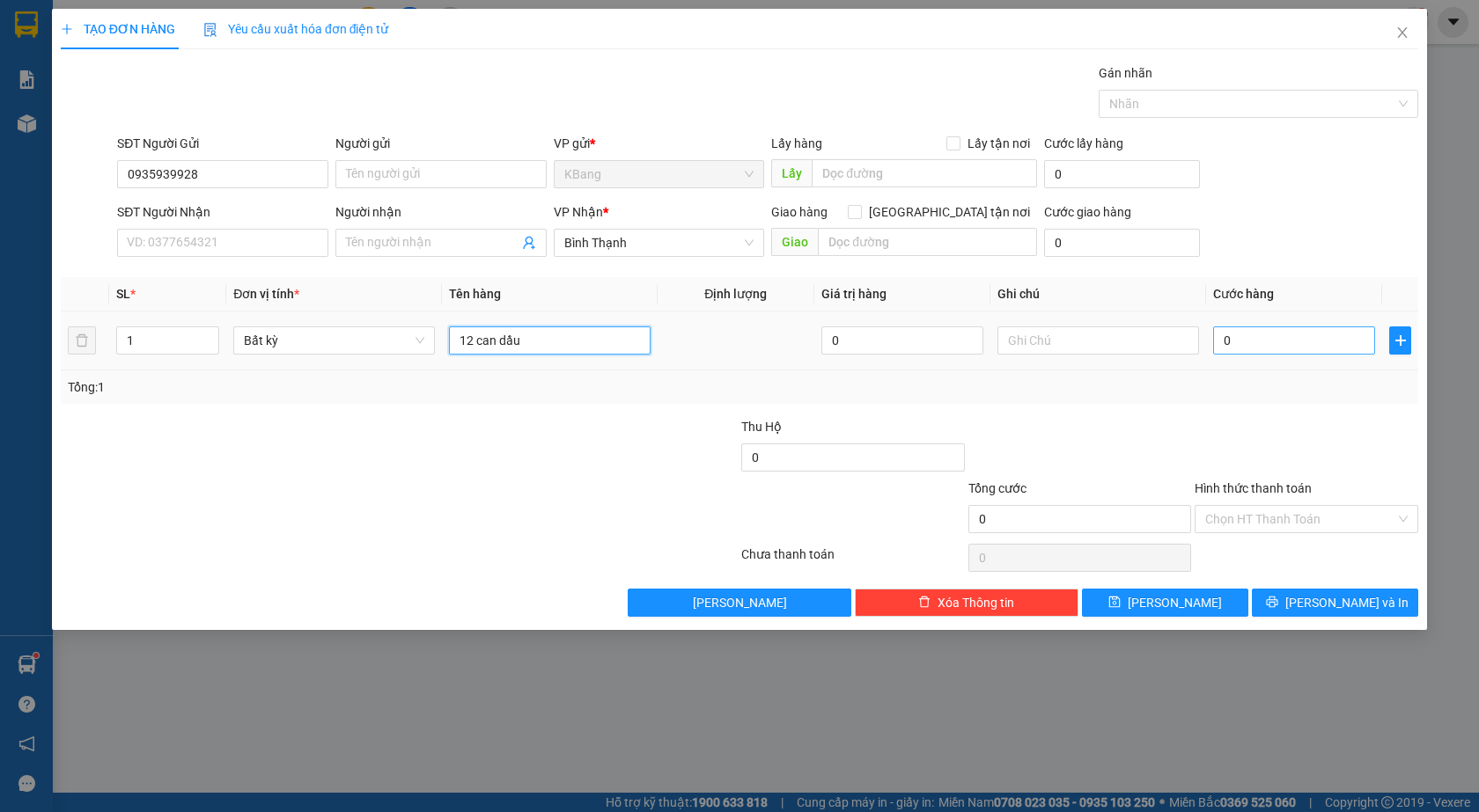
type input "12 can dầu"
drag, startPoint x: 1236, startPoint y: 339, endPoint x: 1239, endPoint y: 327, distance: 12.4
click at [1237, 337] on input "0" at bounding box center [1294, 340] width 162 height 28
type input "4"
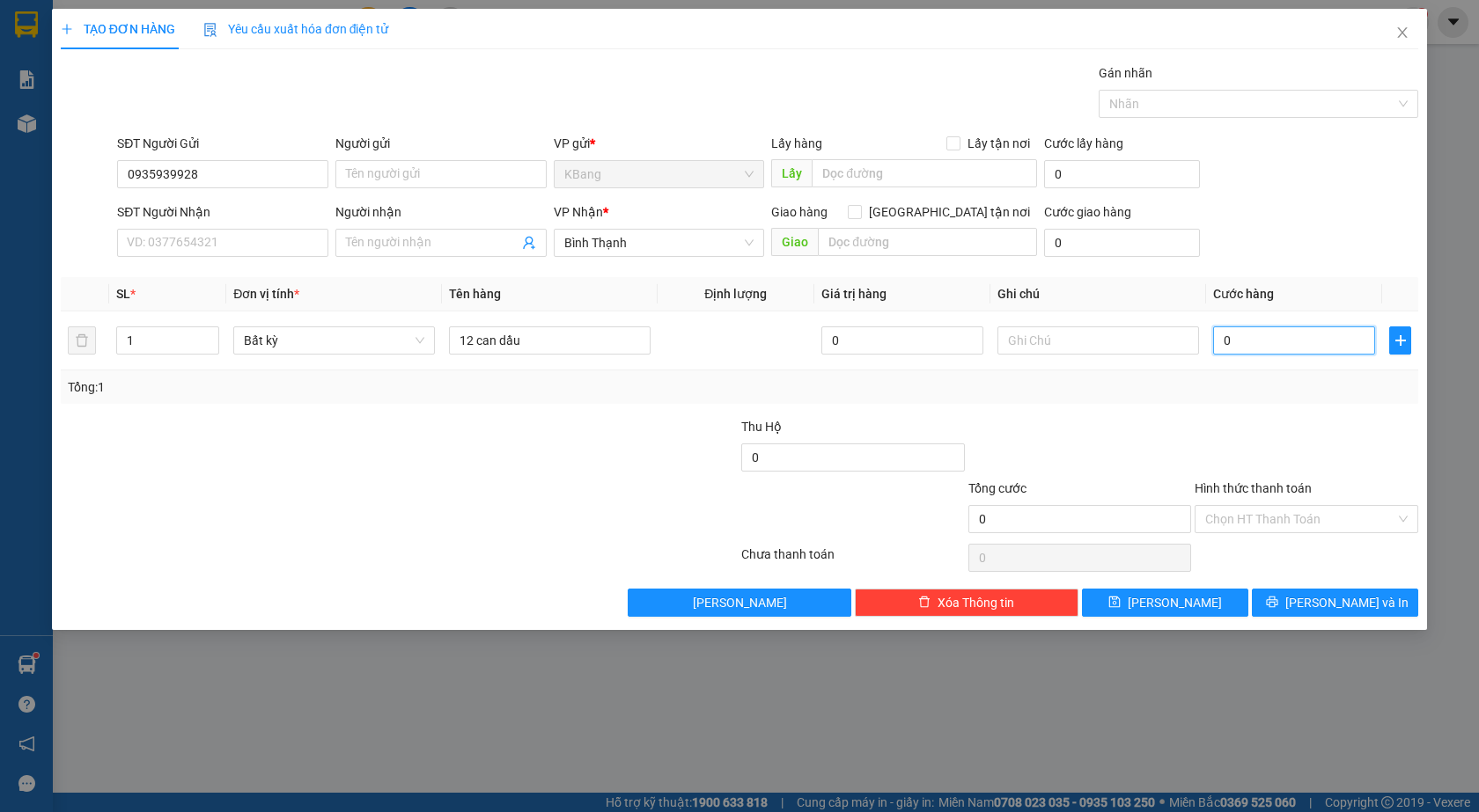
type input "4"
type input "48"
type input "480"
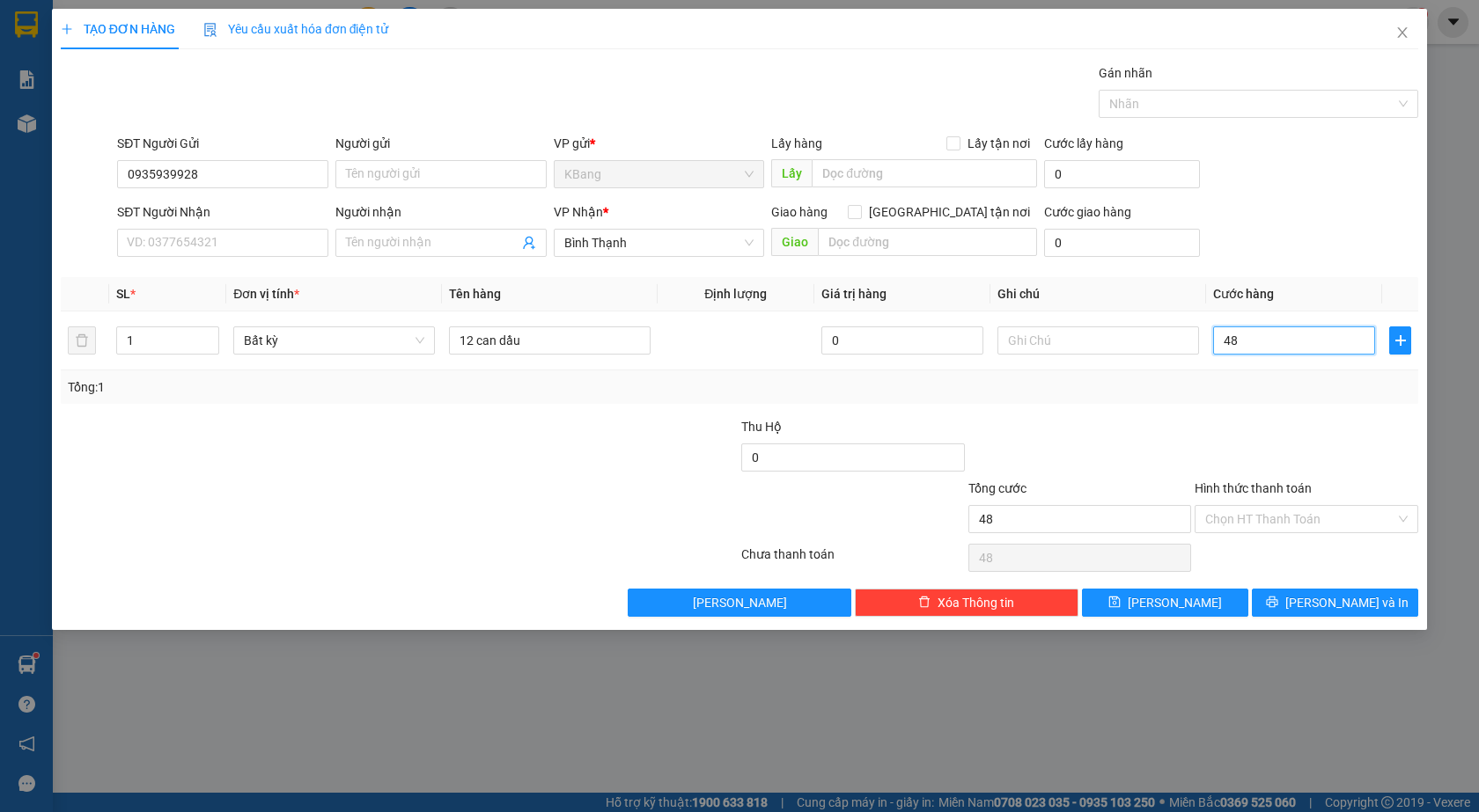
type input "480"
type input "4.800"
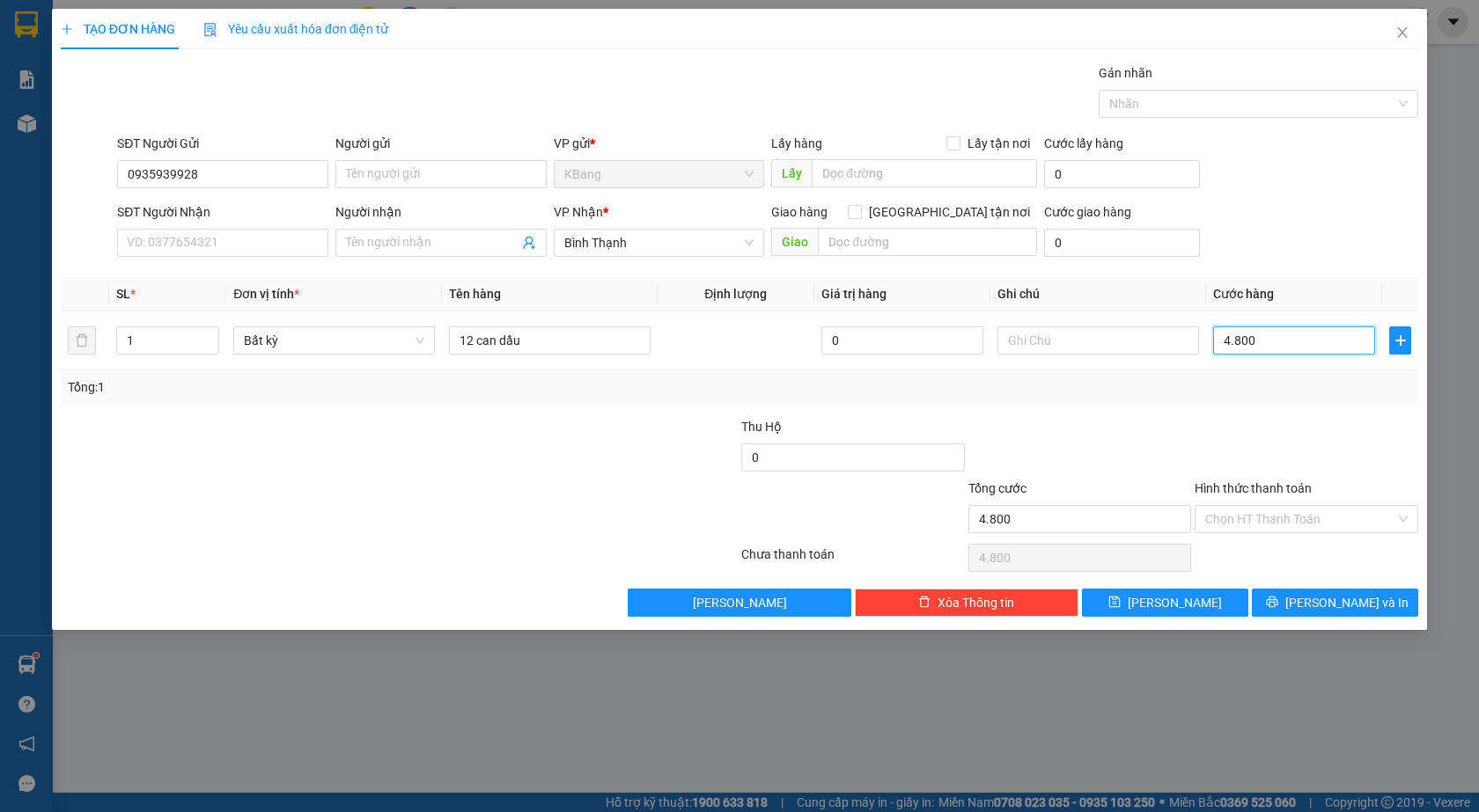
type input "48.000"
type input "480.000"
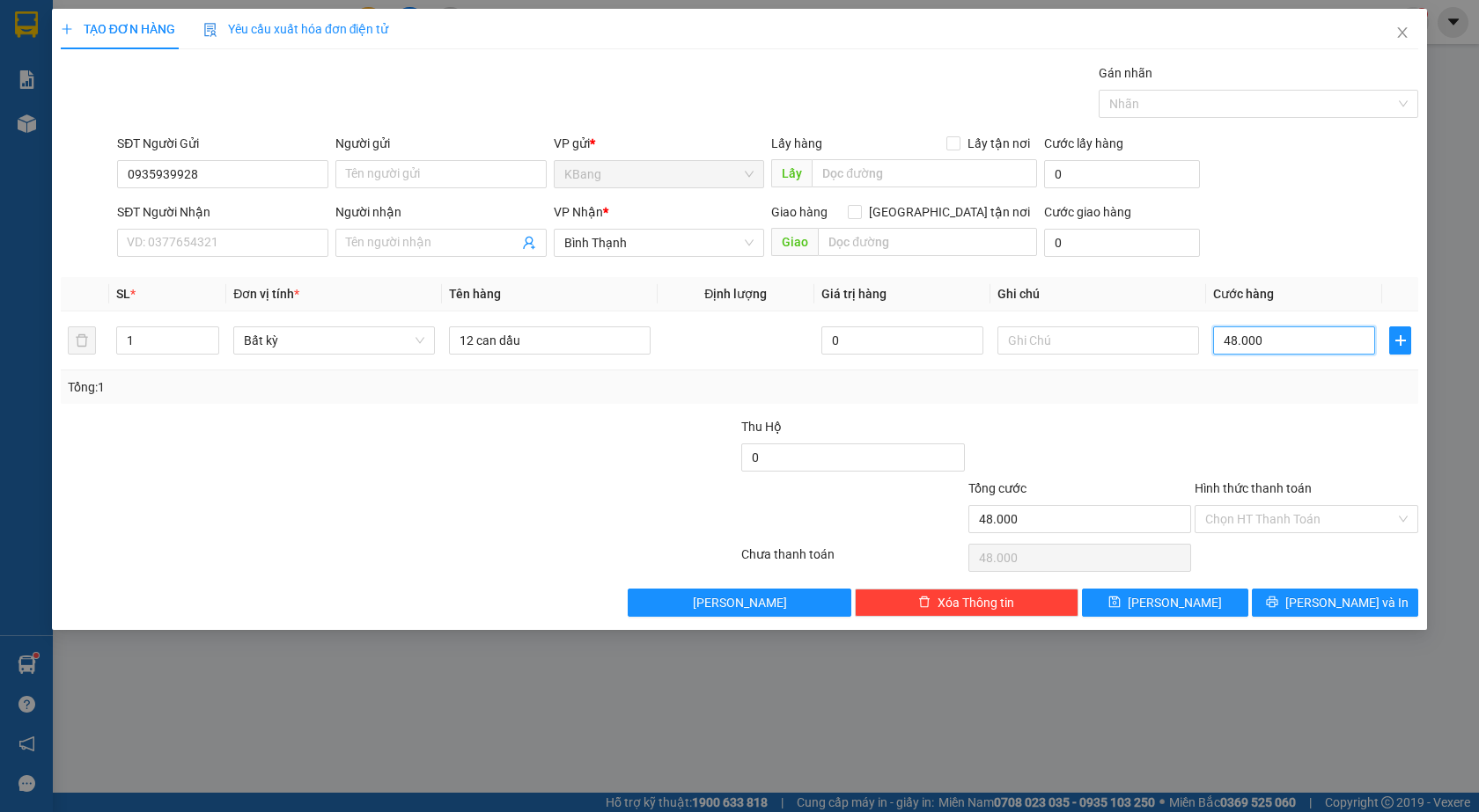
type input "480.000"
click at [1197, 610] on button "[PERSON_NAME]" at bounding box center [1165, 603] width 166 height 28
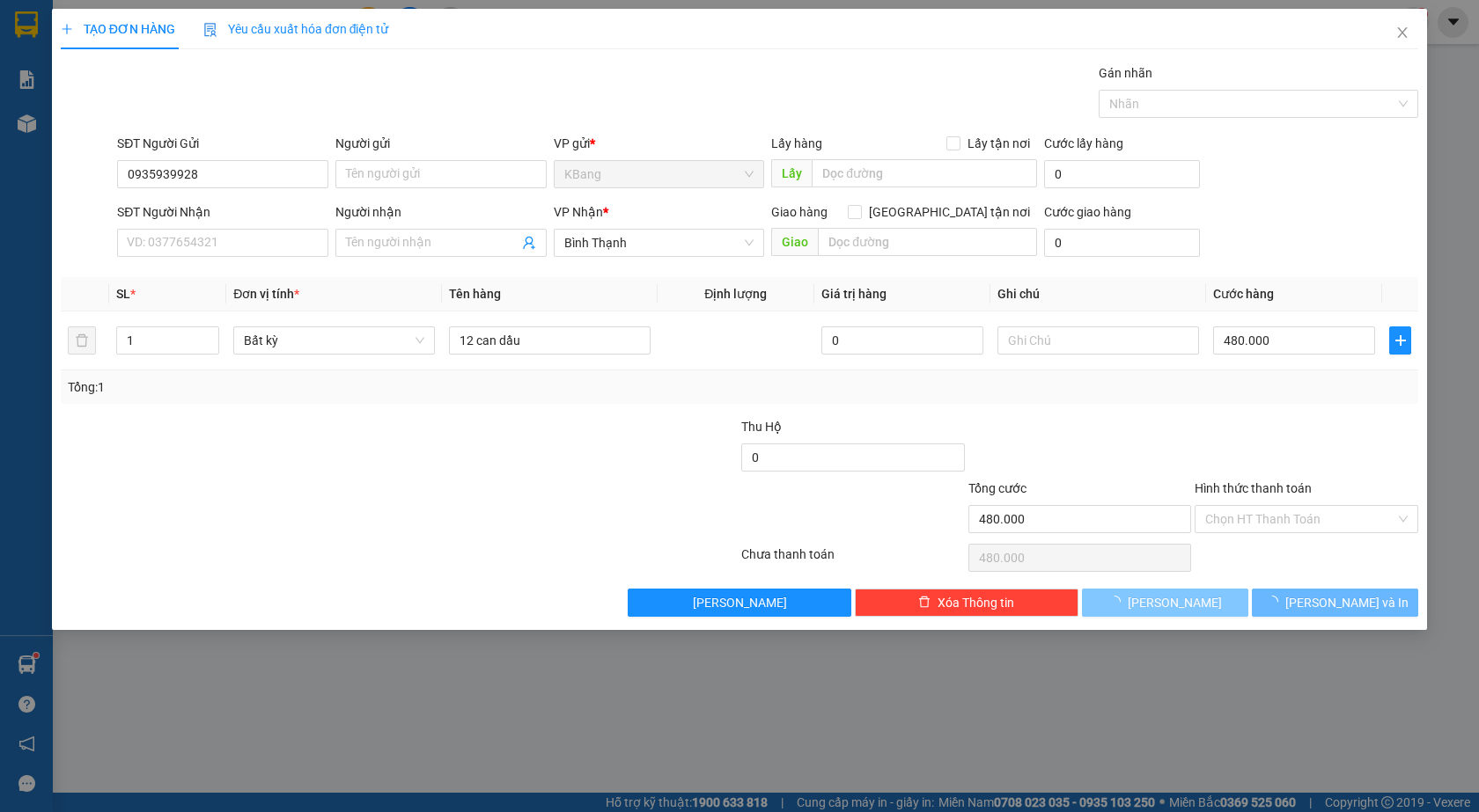
type input "0"
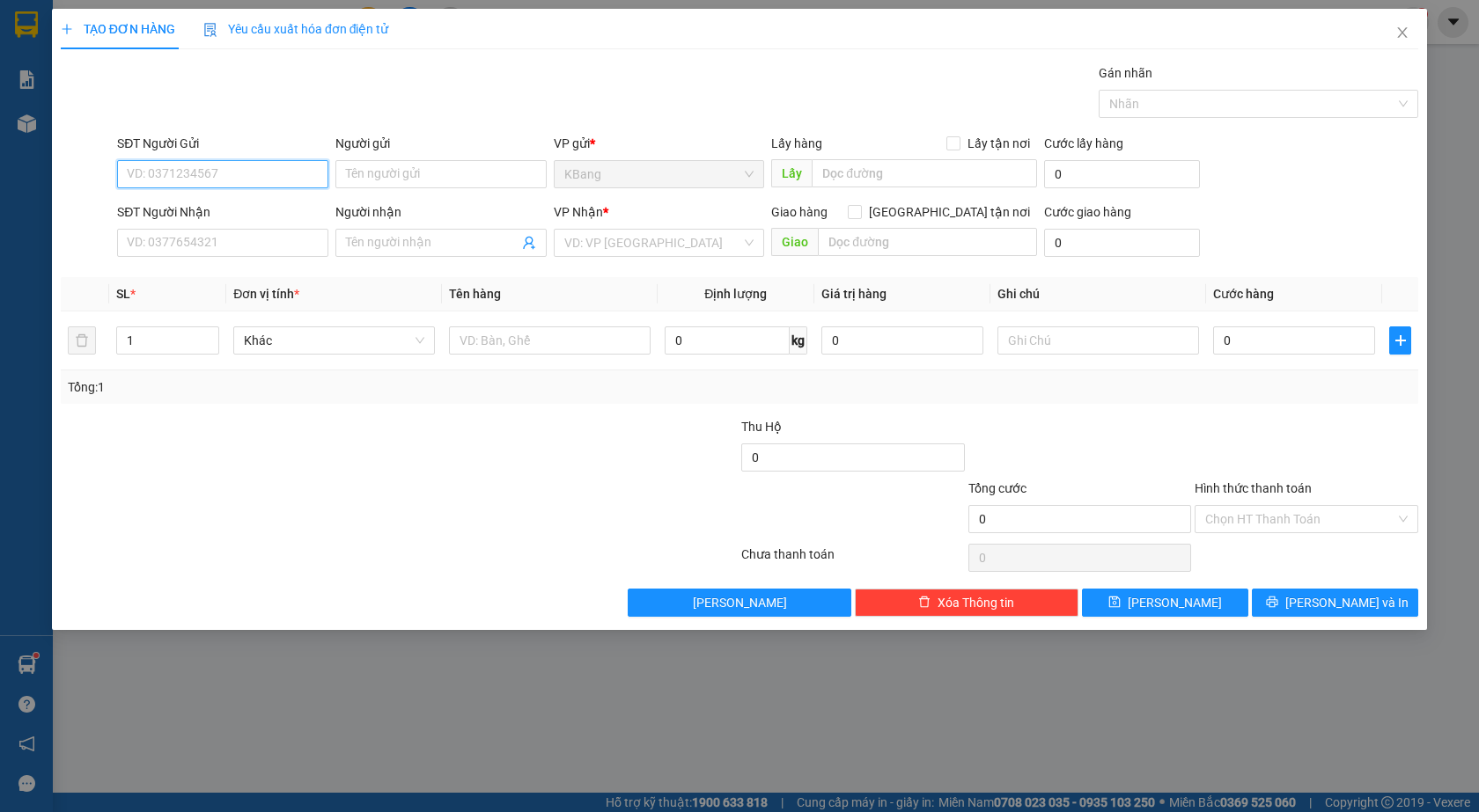
drag, startPoint x: 183, startPoint y: 176, endPoint x: 421, endPoint y: 68, distance: 261.4
click at [184, 175] on input "SĐT Người Gửi" at bounding box center [222, 174] width 211 height 28
click at [213, 206] on div "0978321977" at bounding box center [222, 209] width 190 height 19
type input "0978321977"
type input "0966662059"
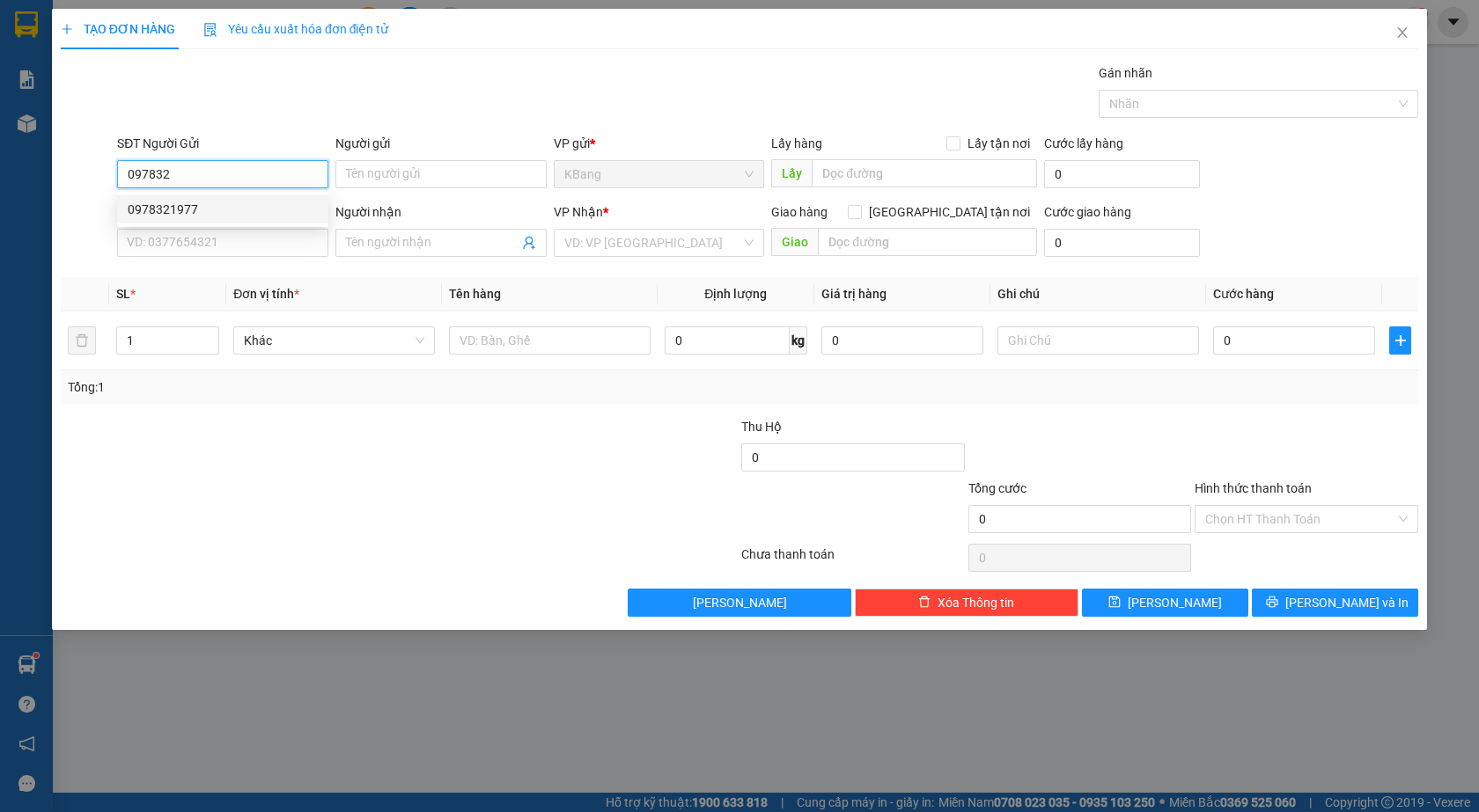
type input "gò đậu"
type input "0978321977"
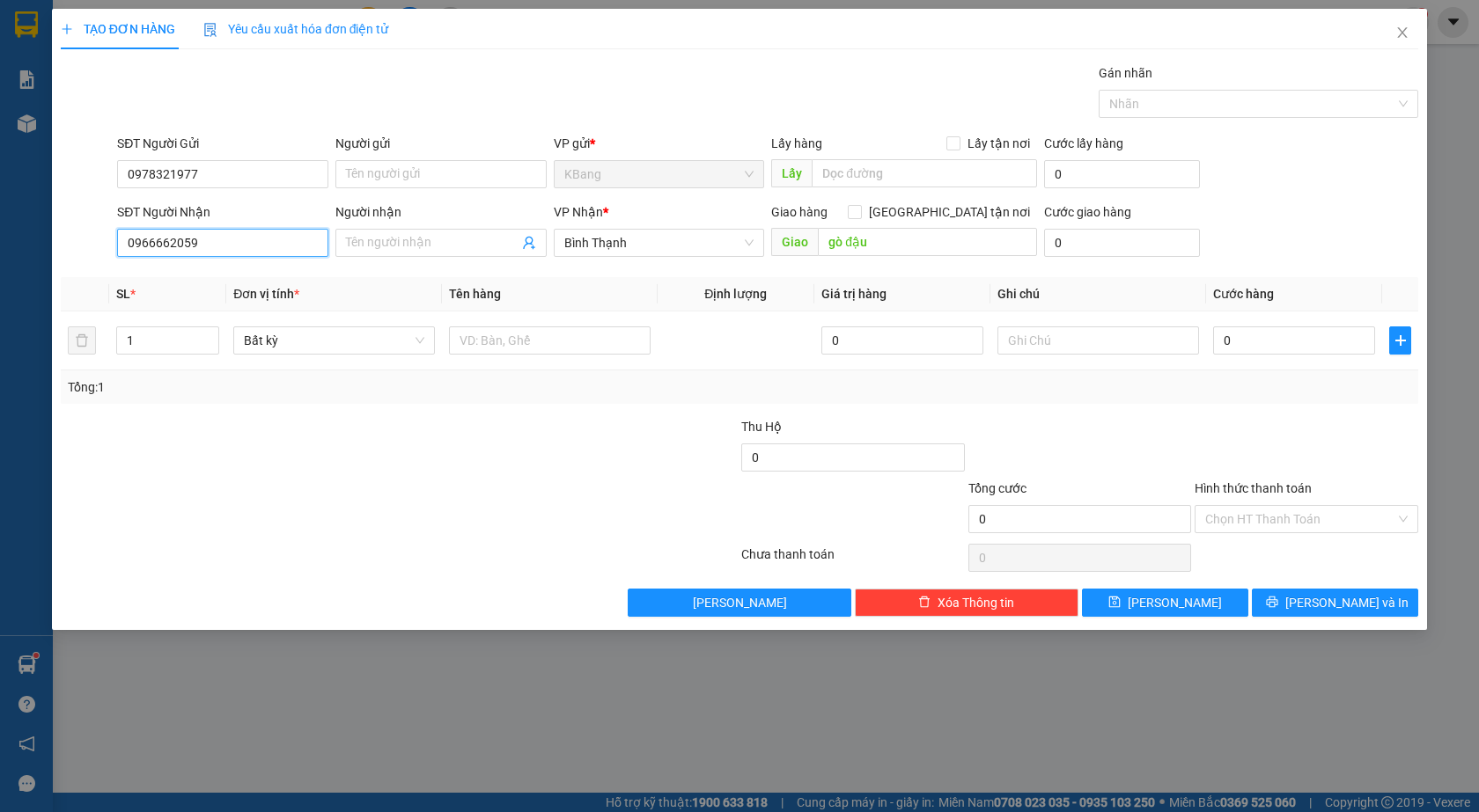
click at [205, 248] on input "0966662059" at bounding box center [222, 243] width 211 height 28
type input "0"
type input "0961074411"
click at [873, 251] on input "gò đậu" at bounding box center [928, 242] width 219 height 28
drag, startPoint x: 452, startPoint y: 238, endPoint x: 493, endPoint y: 123, distance: 122.1
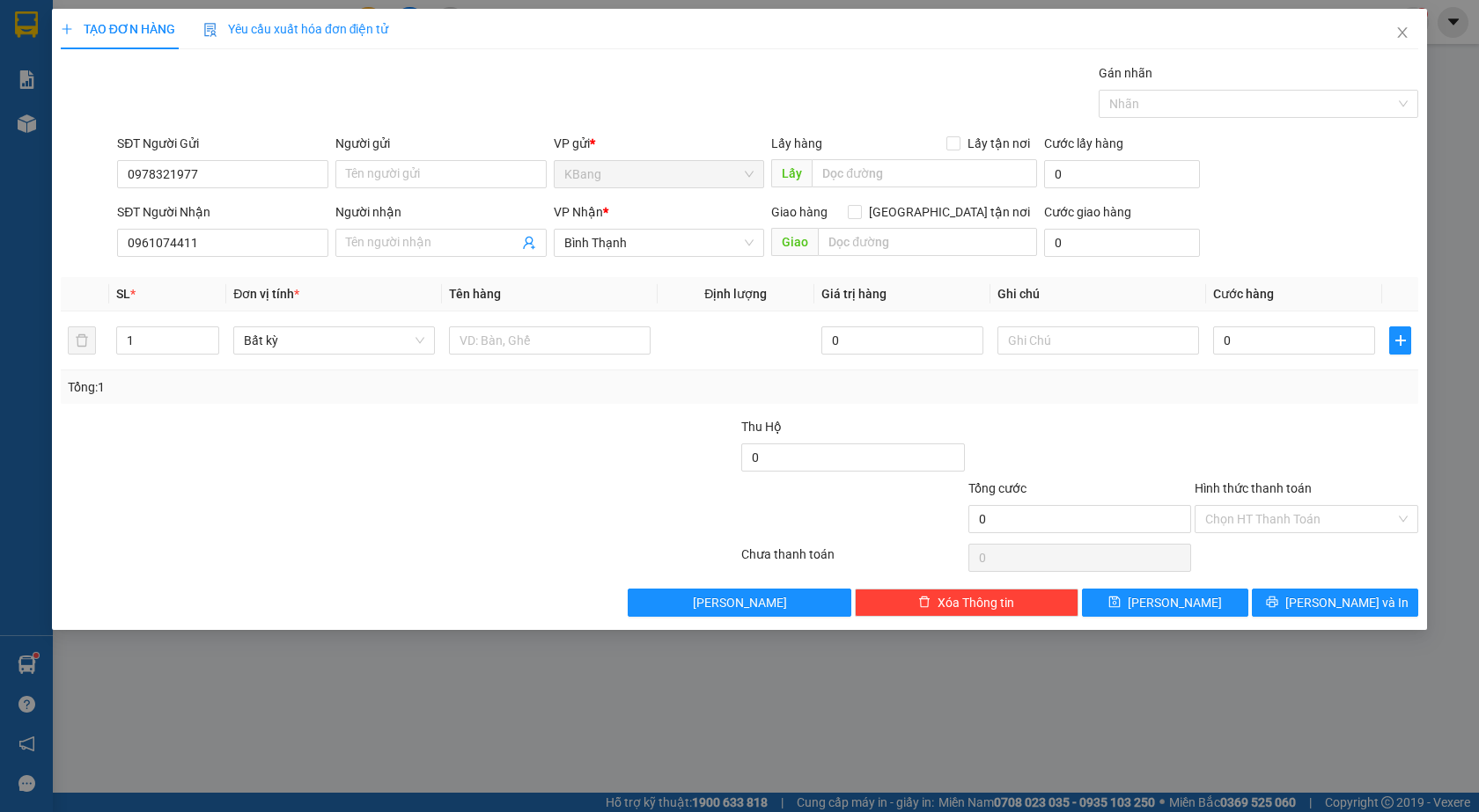
click at [451, 238] on input "Người nhận" at bounding box center [432, 243] width 172 height 19
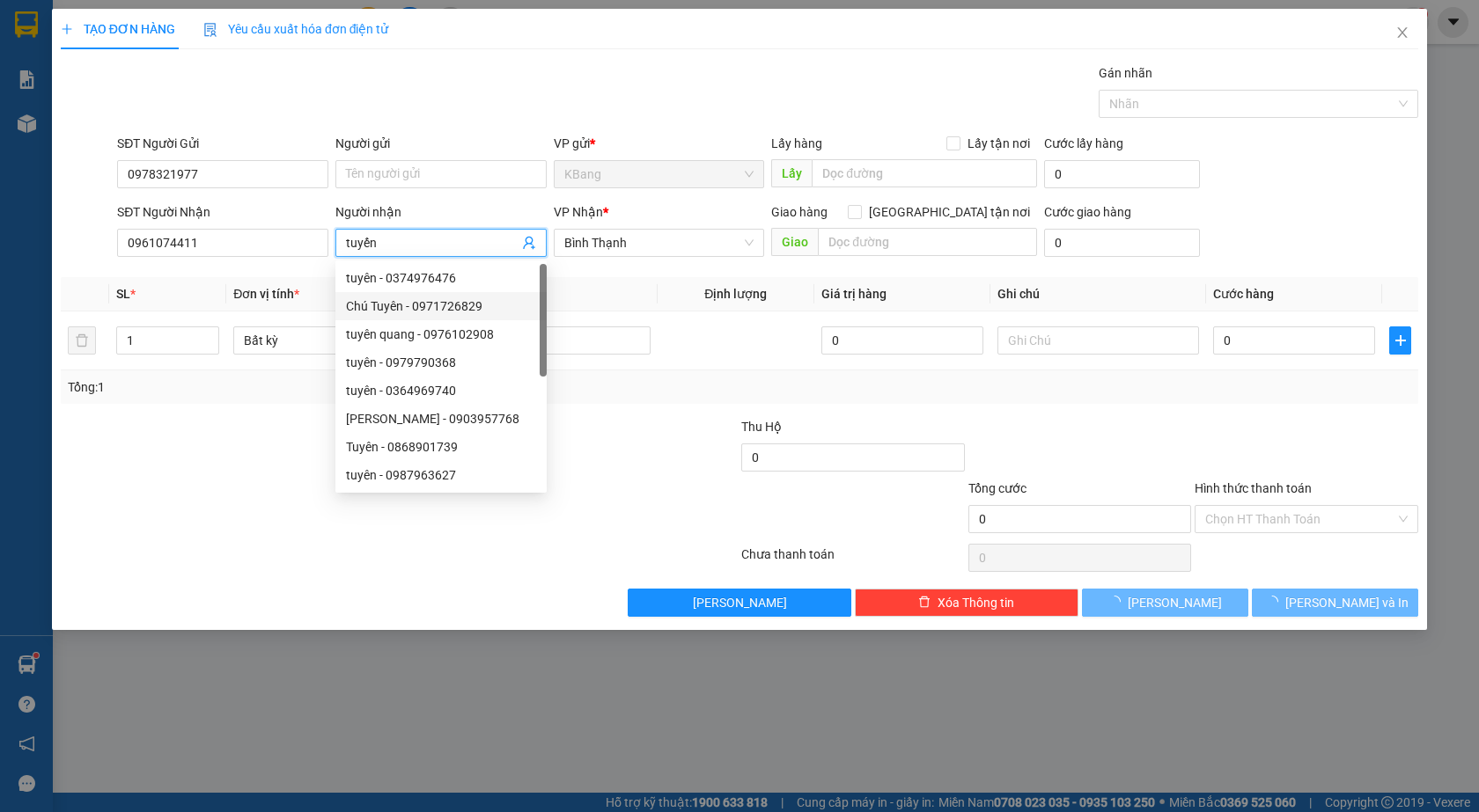
type input "tuyến"
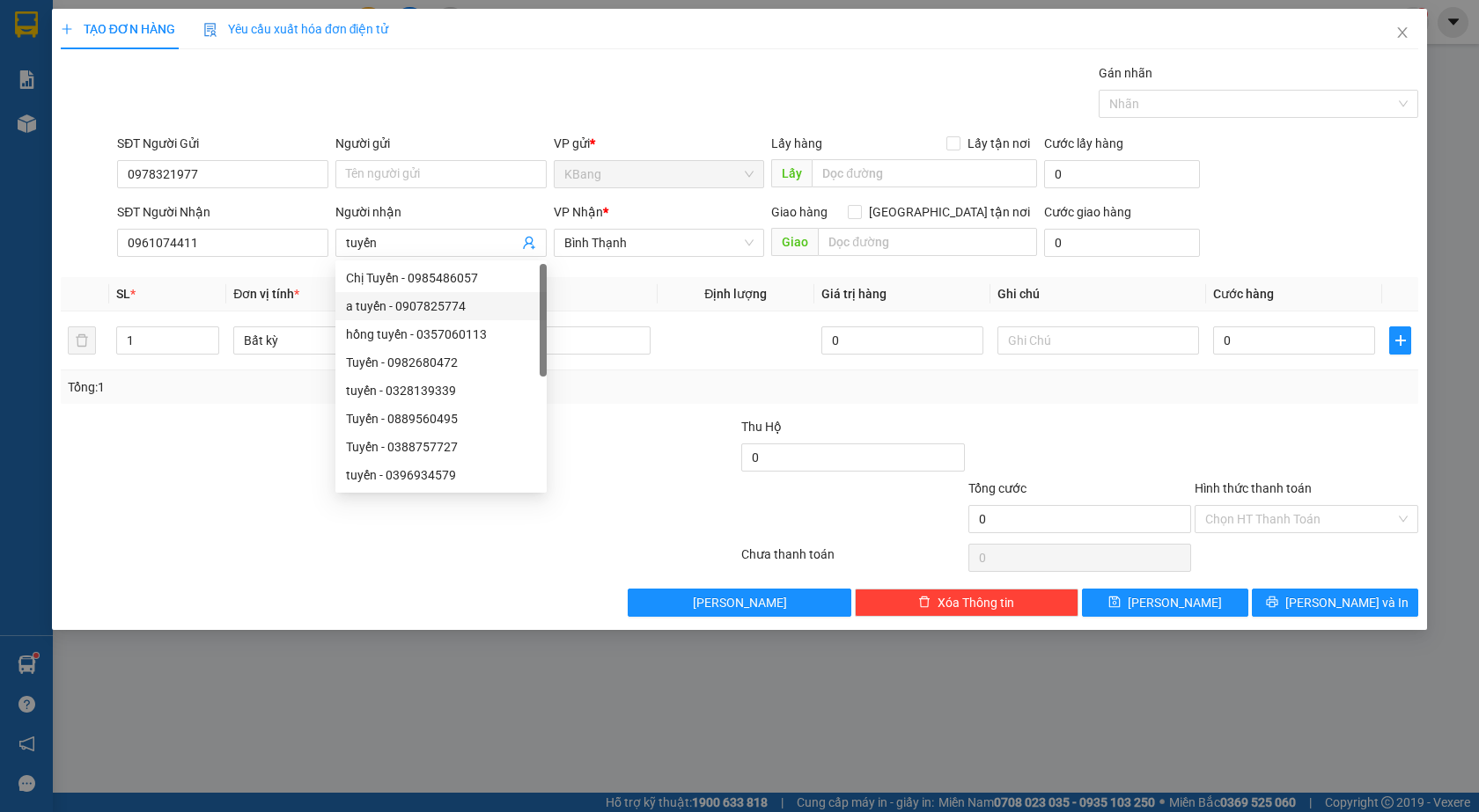
click at [183, 525] on div at bounding box center [285, 509] width 453 height 61
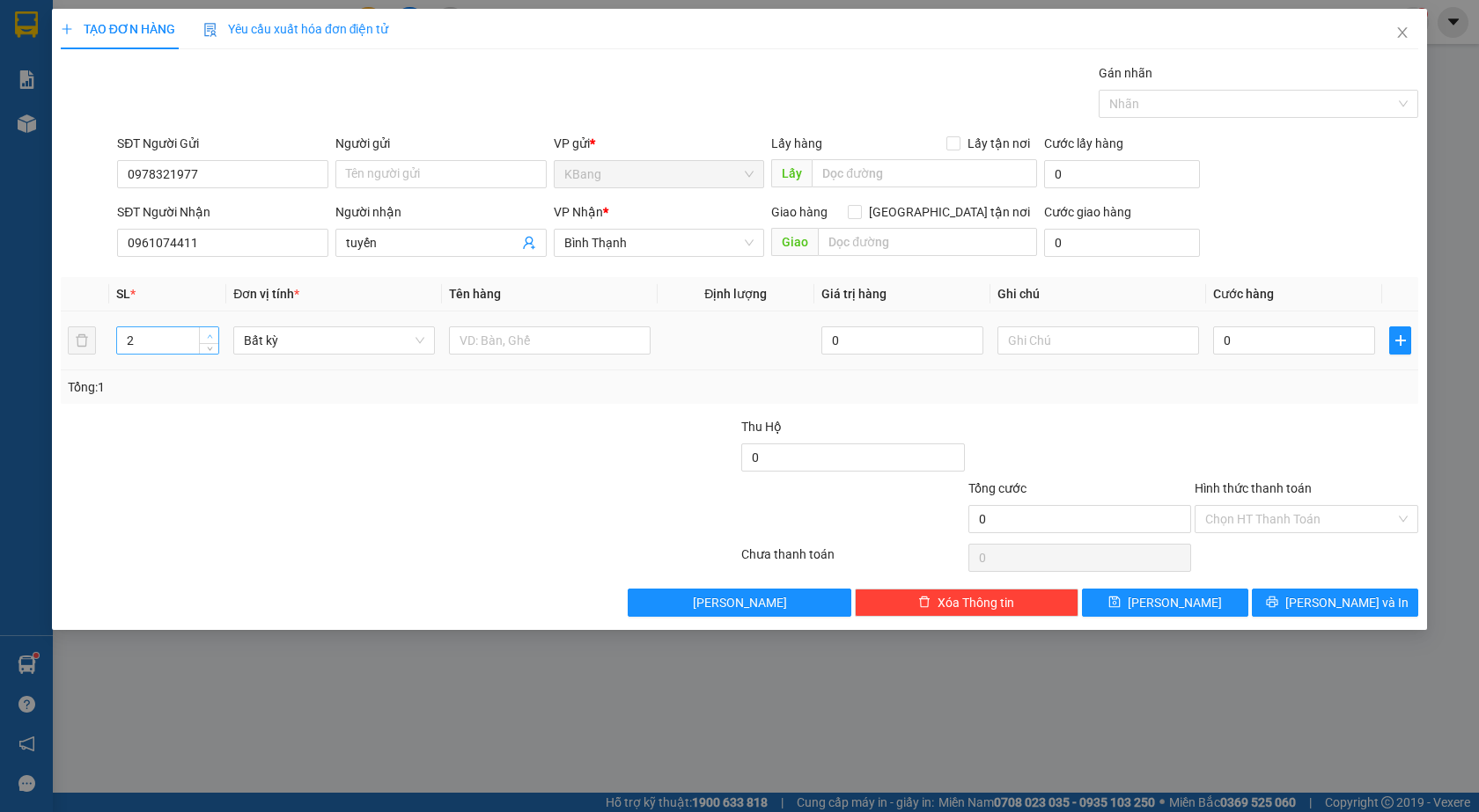
click at [210, 335] on icon "up" at bounding box center [210, 337] width 7 height 7
type input "4"
click at [210, 335] on icon "up" at bounding box center [210, 337] width 7 height 7
click at [478, 345] on input "text" at bounding box center [549, 340] width 201 height 28
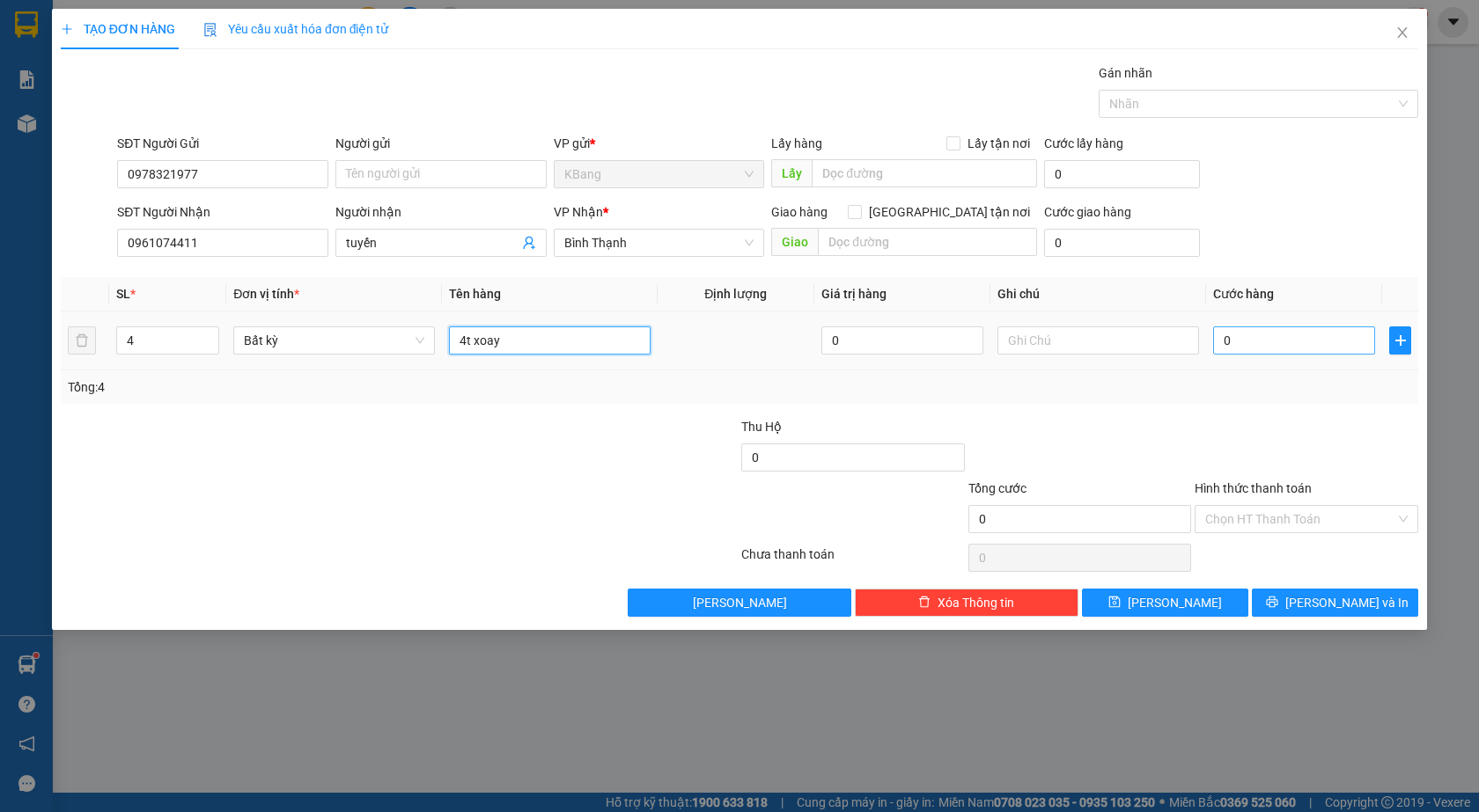
type input "4t xoay"
type input "2"
type input "24"
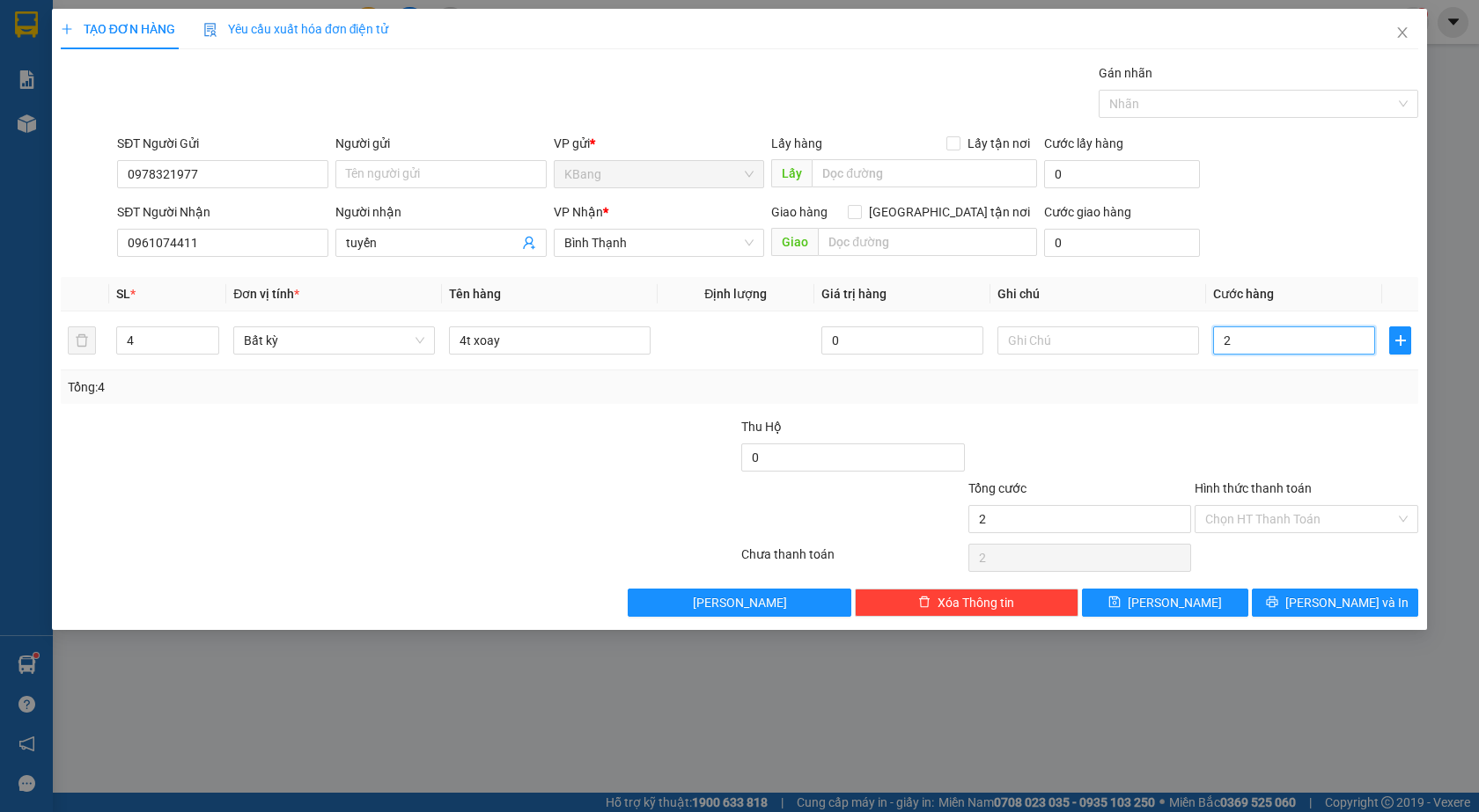
type input "24"
type input "240"
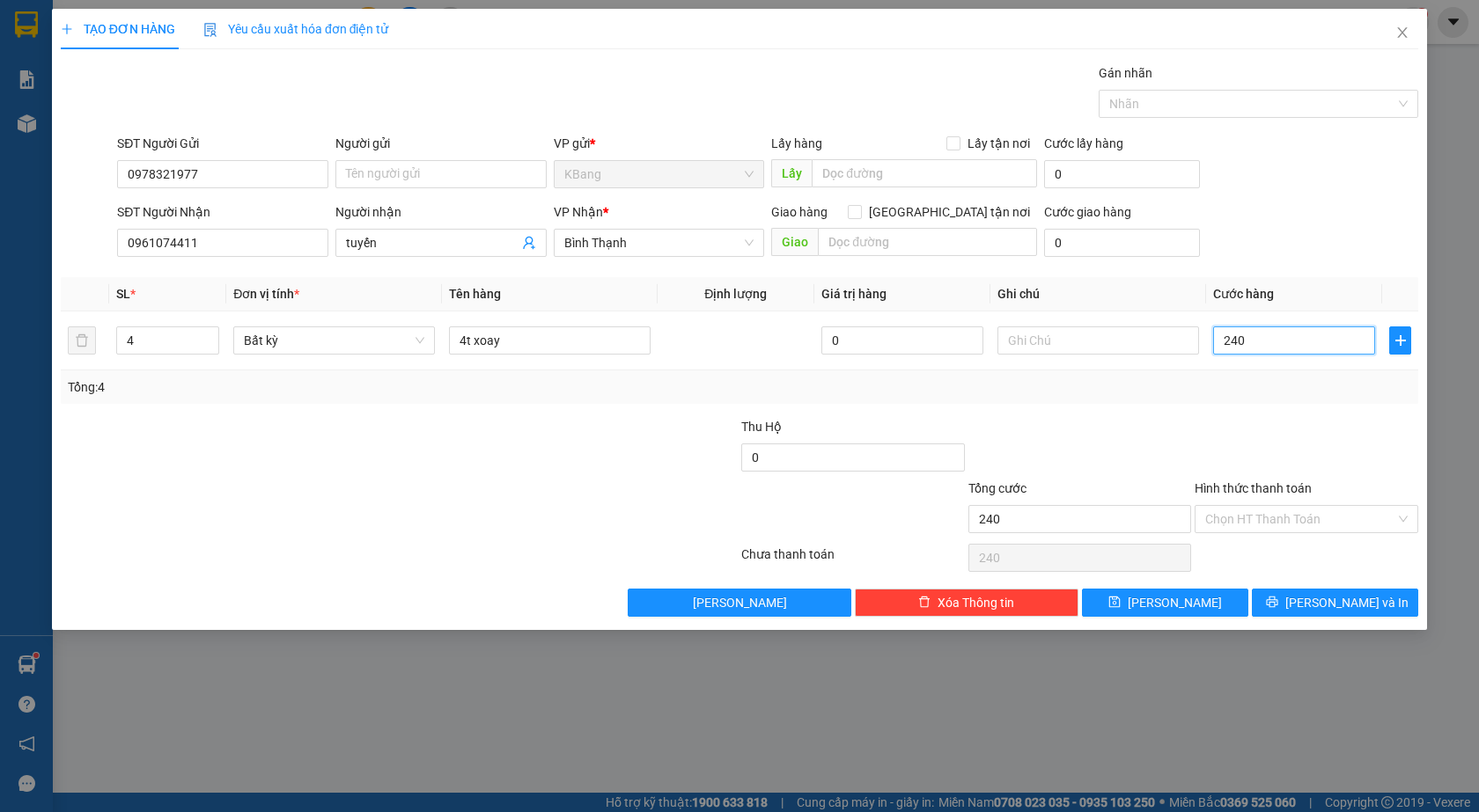
type input "2.400"
type input "24.000"
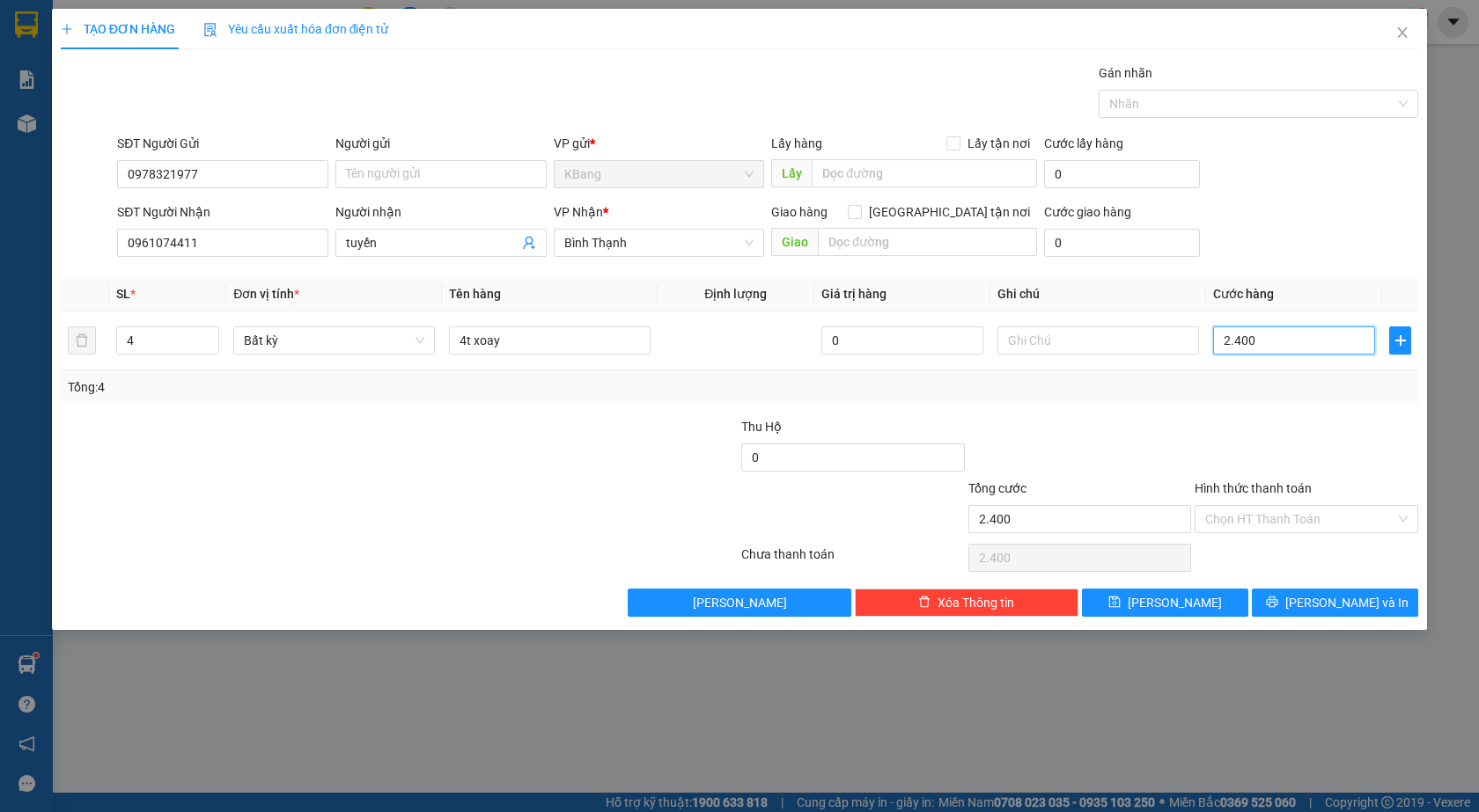
type input "24.000"
type input "240.000"
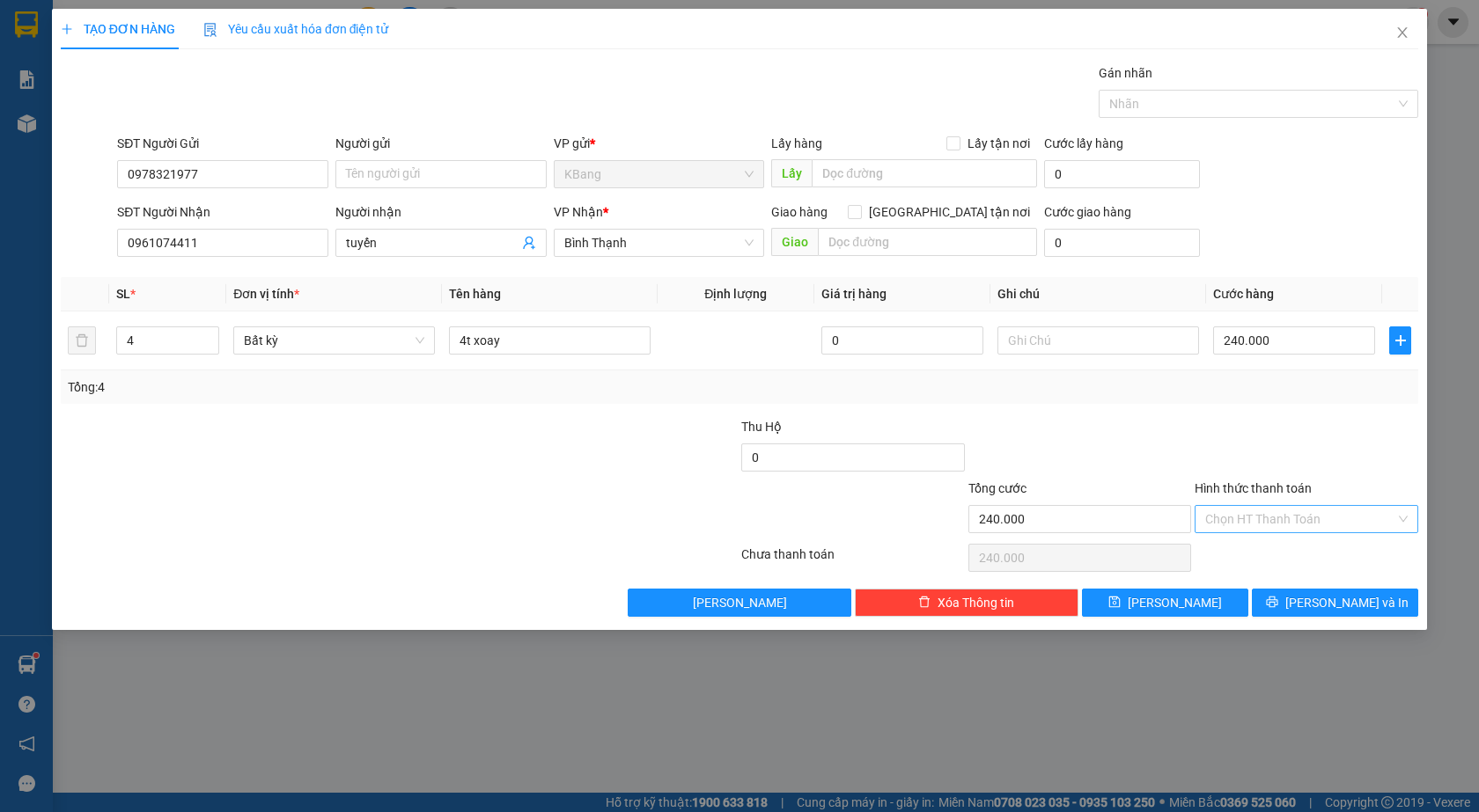
click at [1276, 517] on input "Hình thức thanh toán" at bounding box center [1299, 519] width 190 height 26
drag, startPoint x: 1279, startPoint y: 556, endPoint x: 1339, endPoint y: 616, distance: 84.9
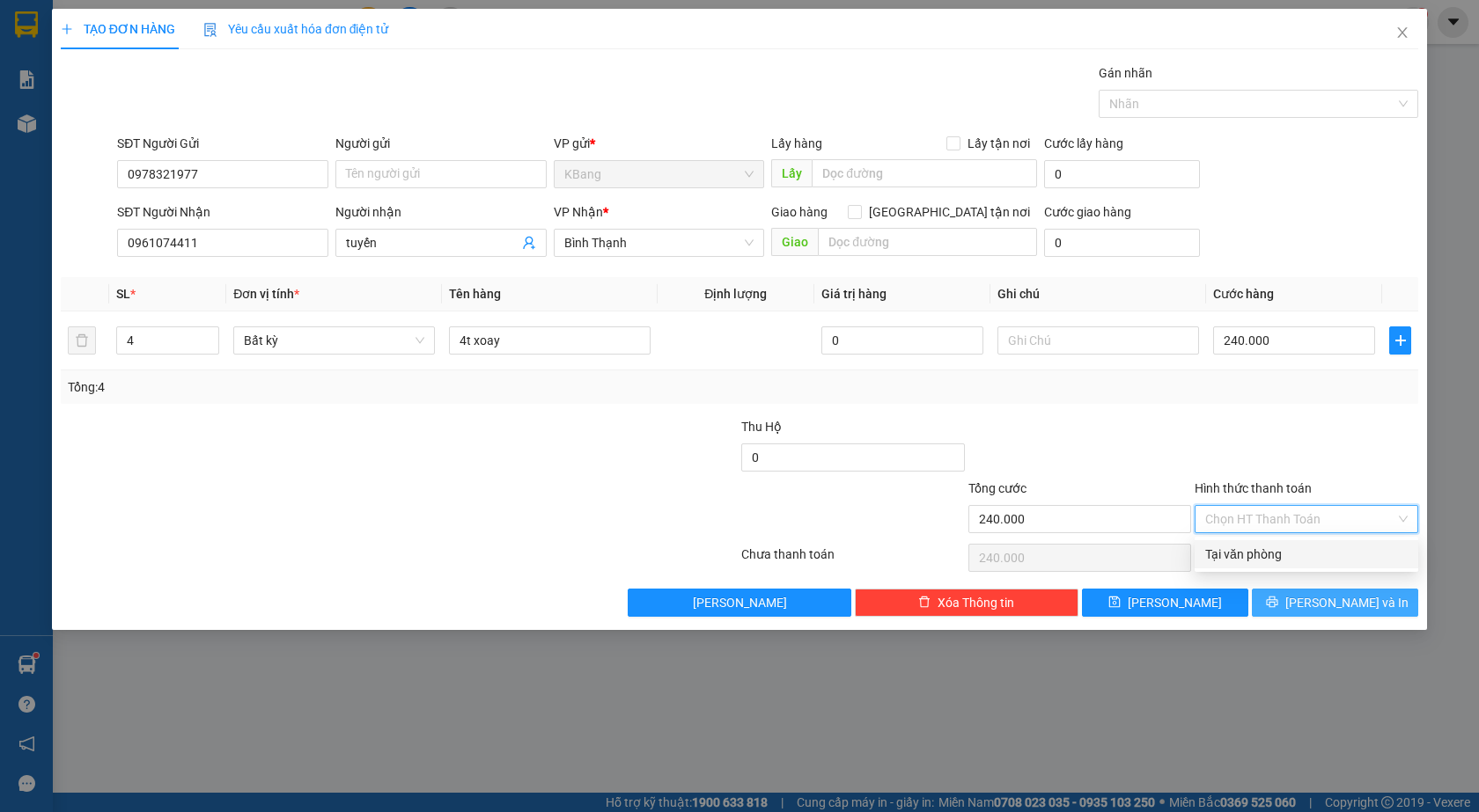
click at [1279, 558] on div "Tại văn phòng" at bounding box center [1306, 554] width 202 height 19
type input "0"
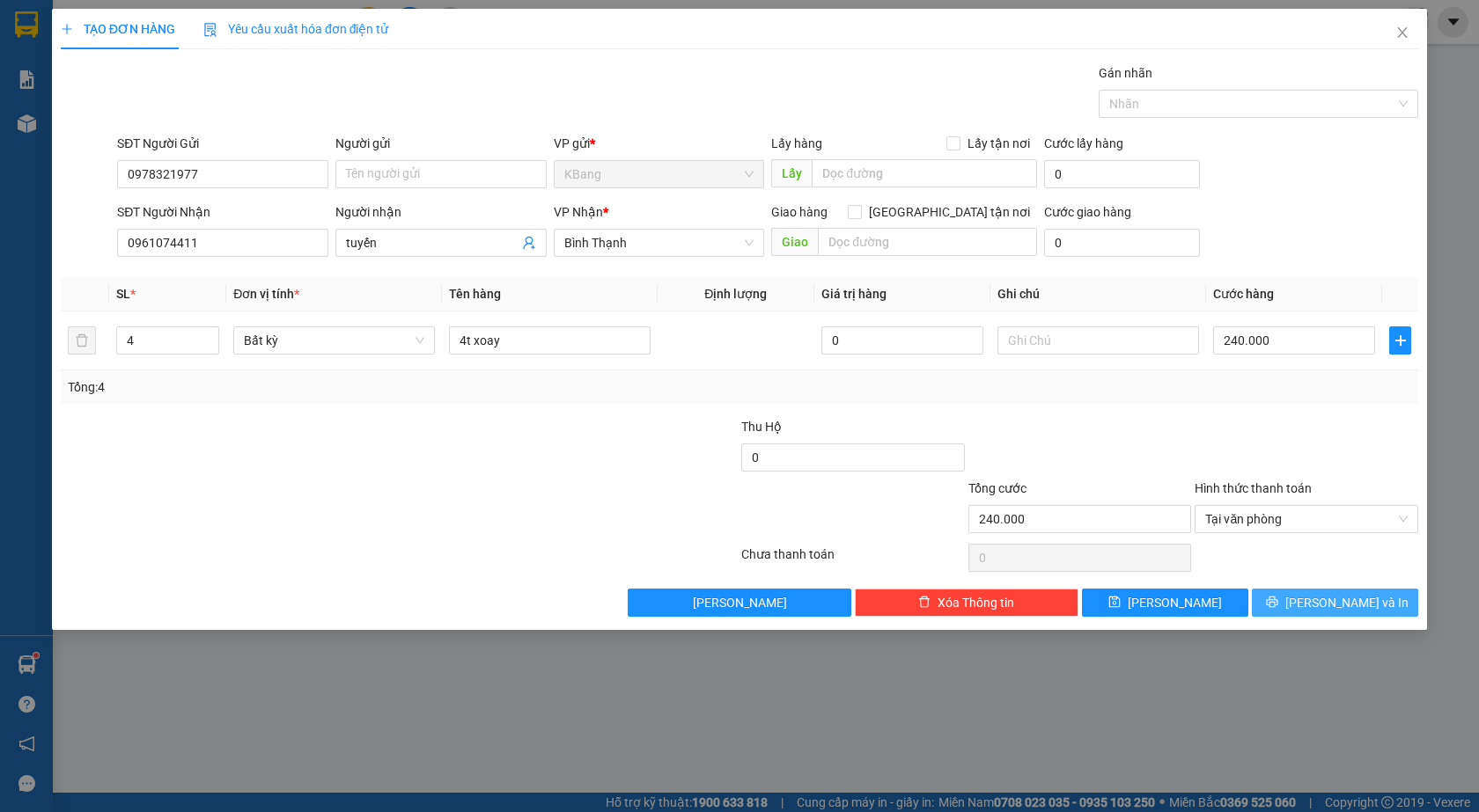
click at [1332, 610] on span "[PERSON_NAME] và In" at bounding box center [1347, 602] width 123 height 19
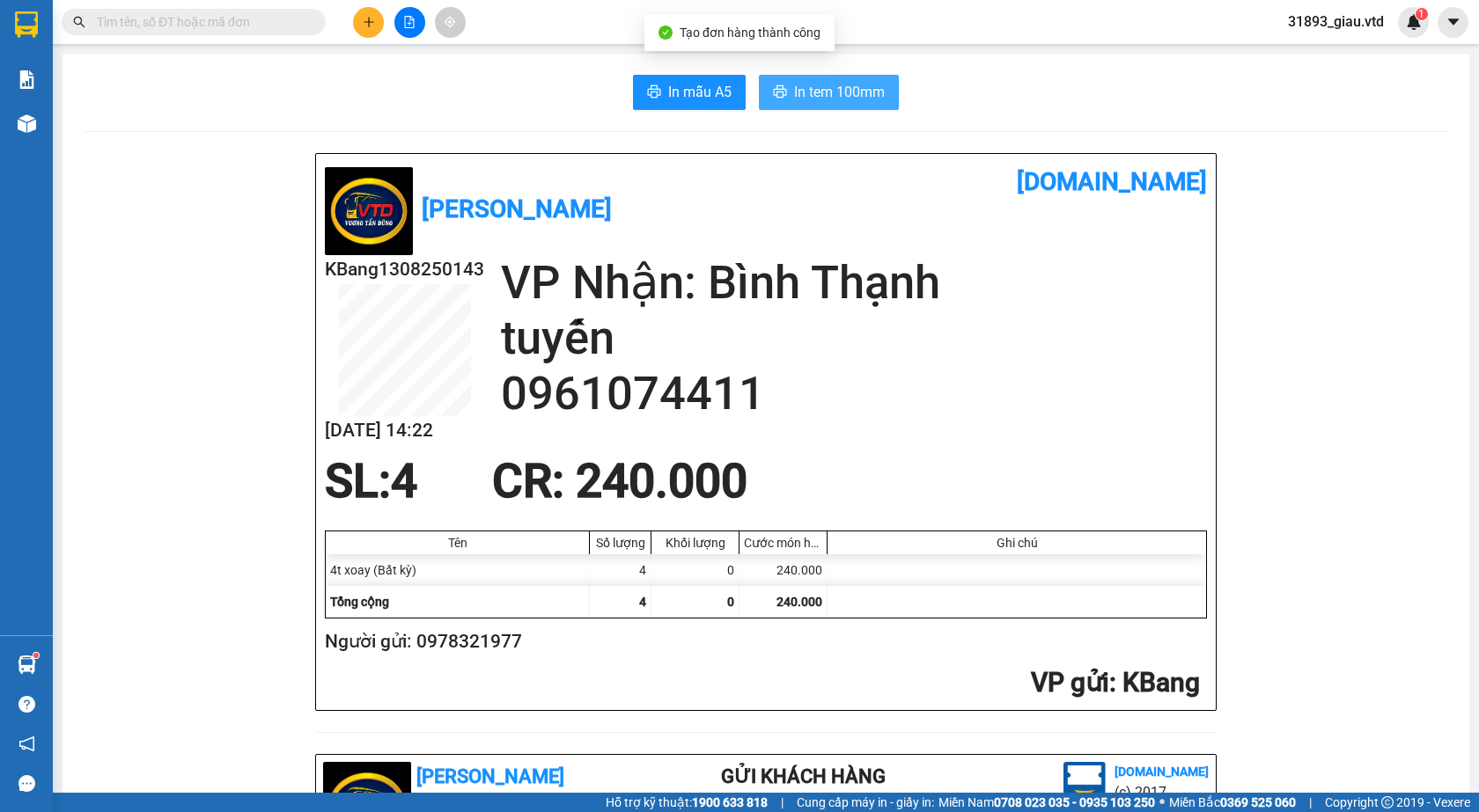
drag, startPoint x: 815, startPoint y: 94, endPoint x: 819, endPoint y: 157, distance: 63.1
click at [814, 94] on span "In tem 100mm" at bounding box center [840, 92] width 91 height 22
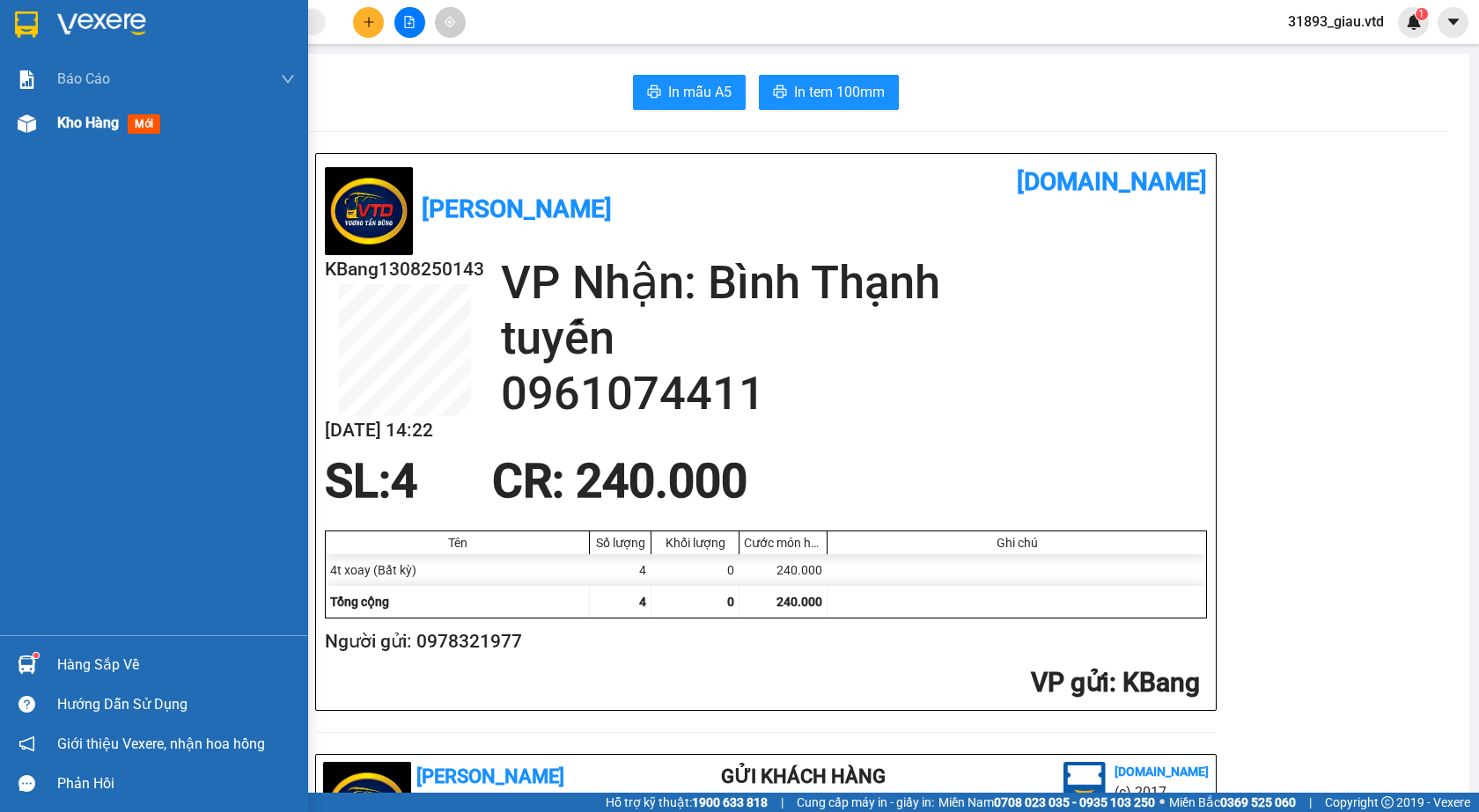
click at [147, 125] on span "mới" at bounding box center [144, 124] width 32 height 19
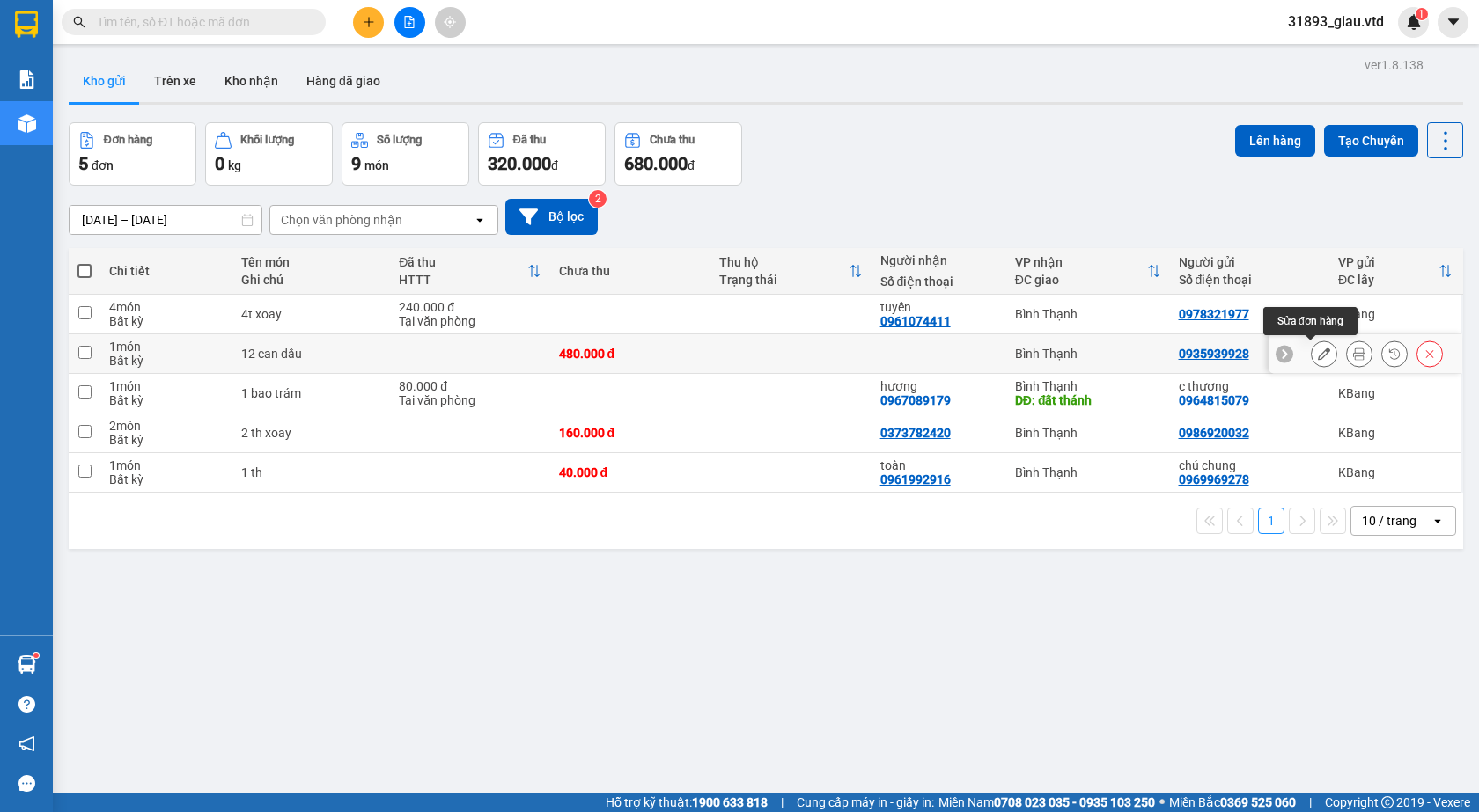
click at [1317, 354] on icon at bounding box center [1323, 354] width 12 height 12
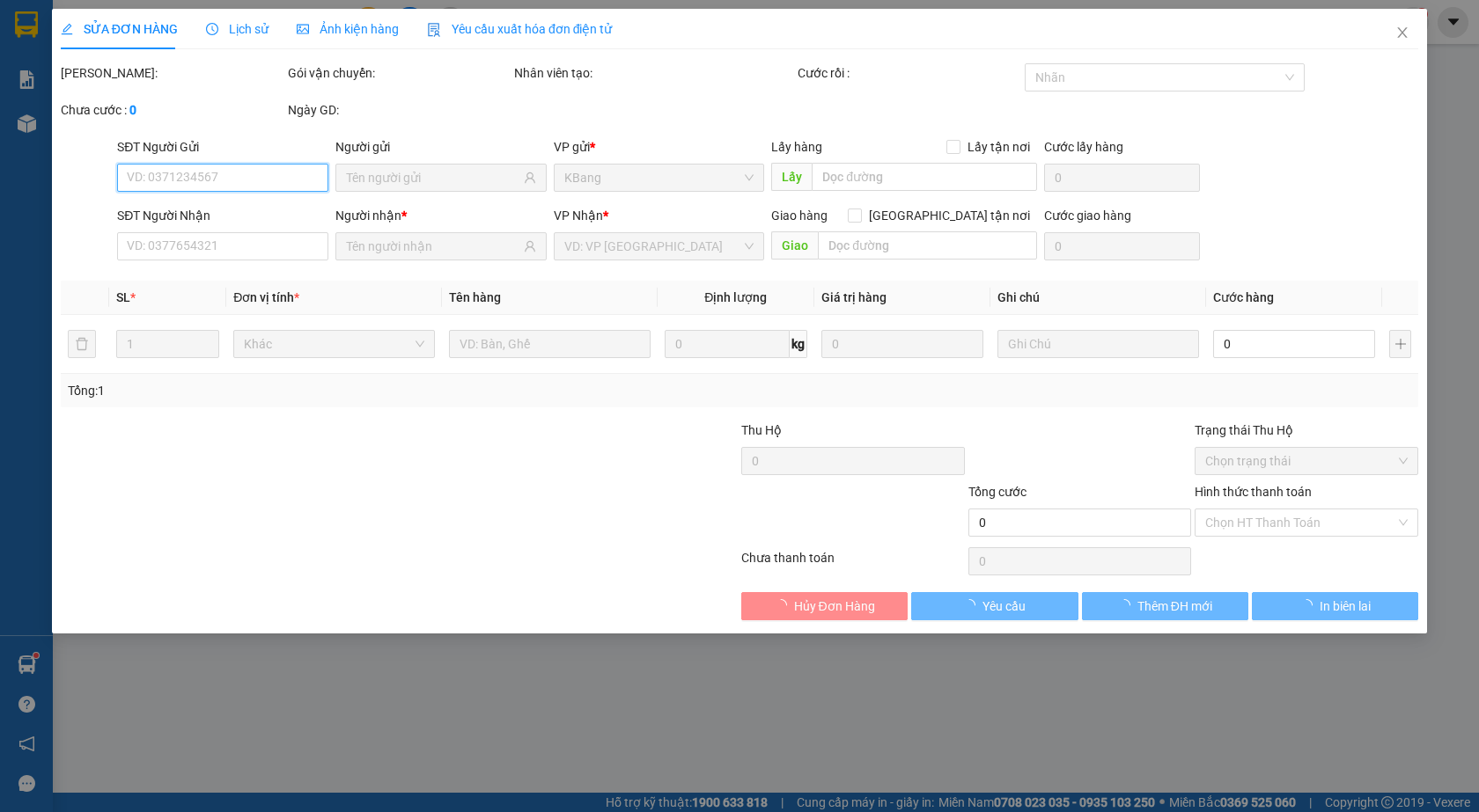
type input "0935939928"
type input "480.000"
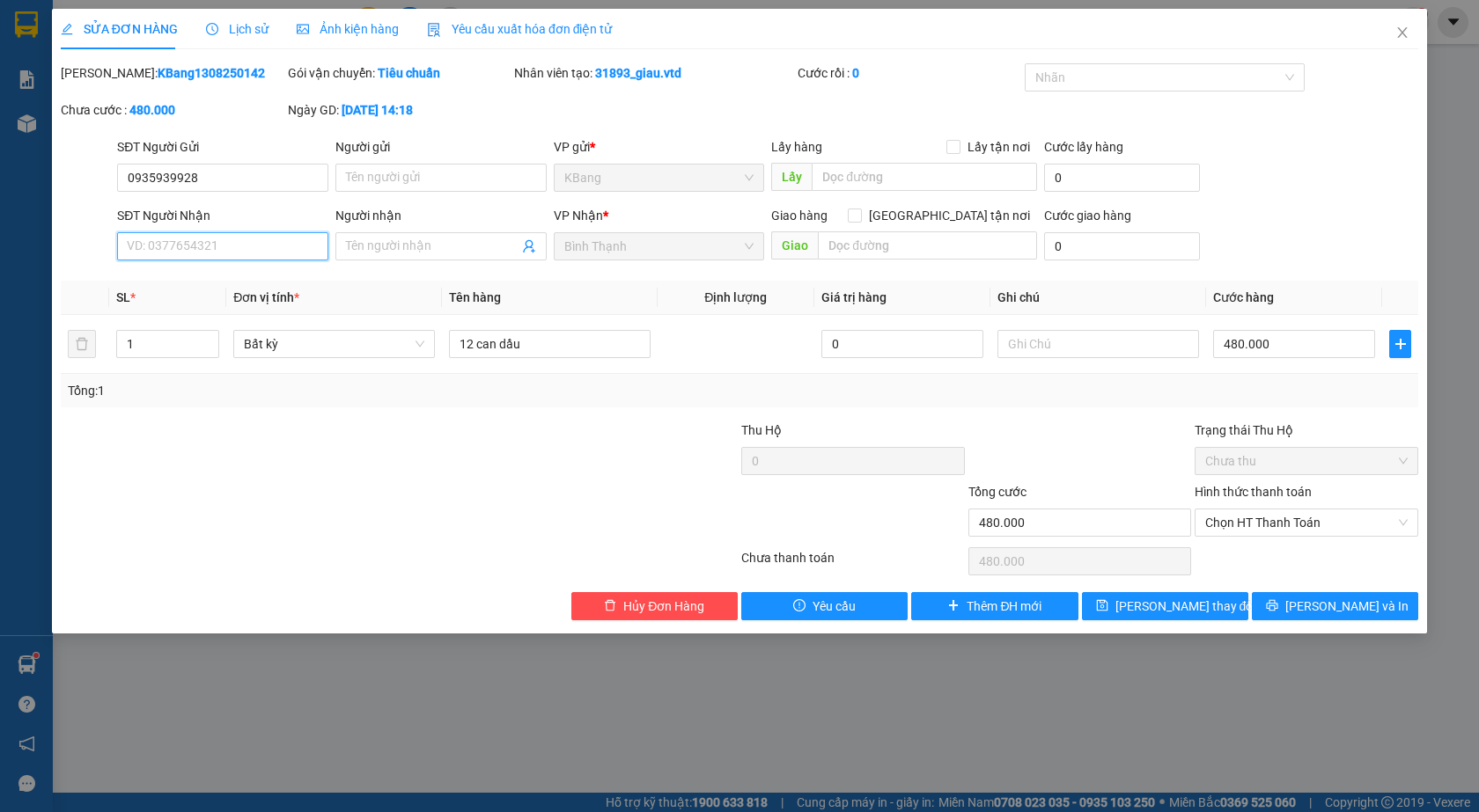
drag, startPoint x: 171, startPoint y: 250, endPoint x: 281, endPoint y: 303, distance: 122.1
click at [172, 248] on input "SĐT Người Nhận" at bounding box center [222, 247] width 211 height 28
type input "0933632181"
drag, startPoint x: 877, startPoint y: 249, endPoint x: 701, endPoint y: 456, distance: 271.7
click at [875, 250] on input "text" at bounding box center [928, 246] width 219 height 28
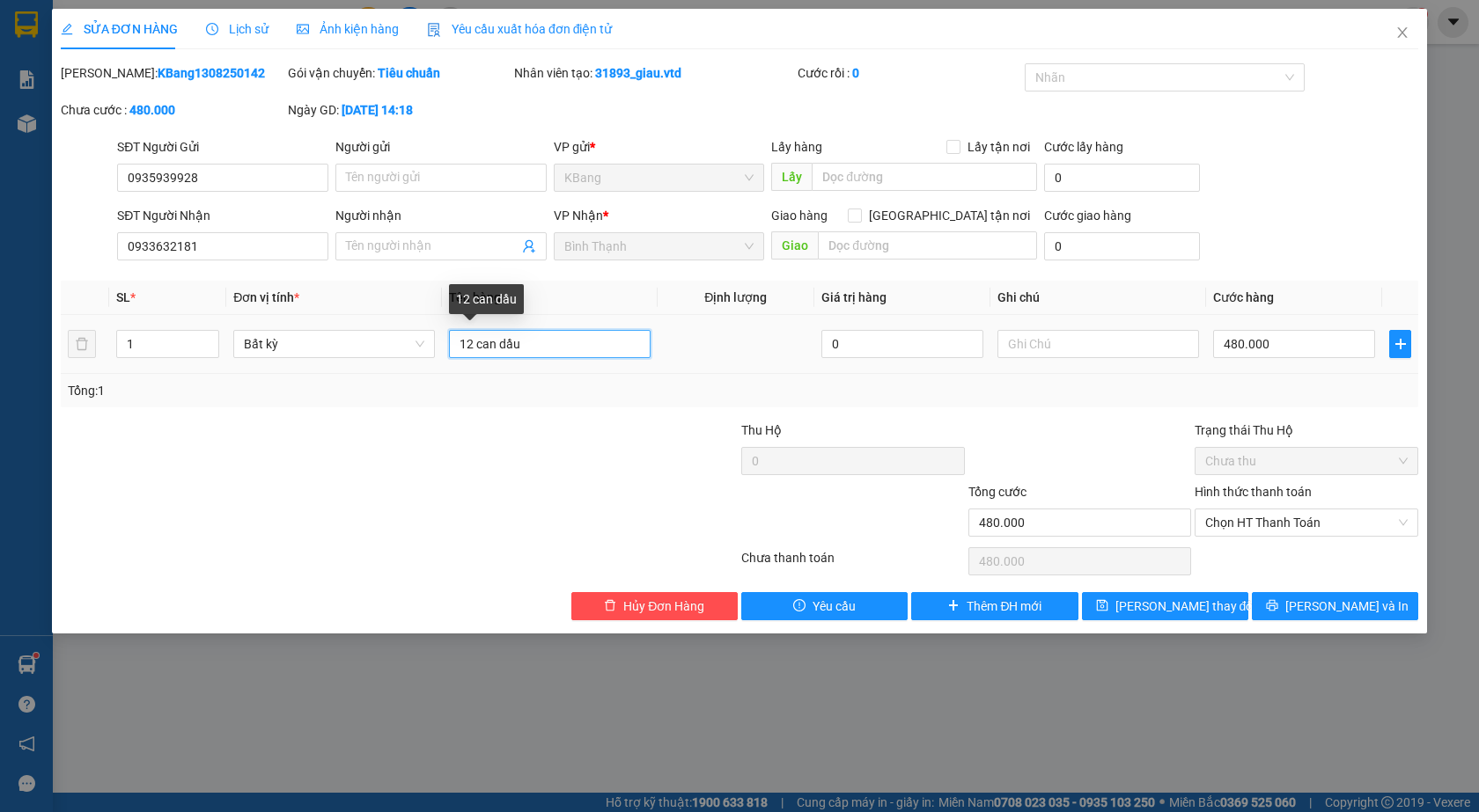
click at [472, 348] on input "12 can dầu" at bounding box center [549, 344] width 201 height 28
type input "13 can dầu"
click at [1272, 339] on input "480.000" at bounding box center [1294, 344] width 162 height 28
type input "0"
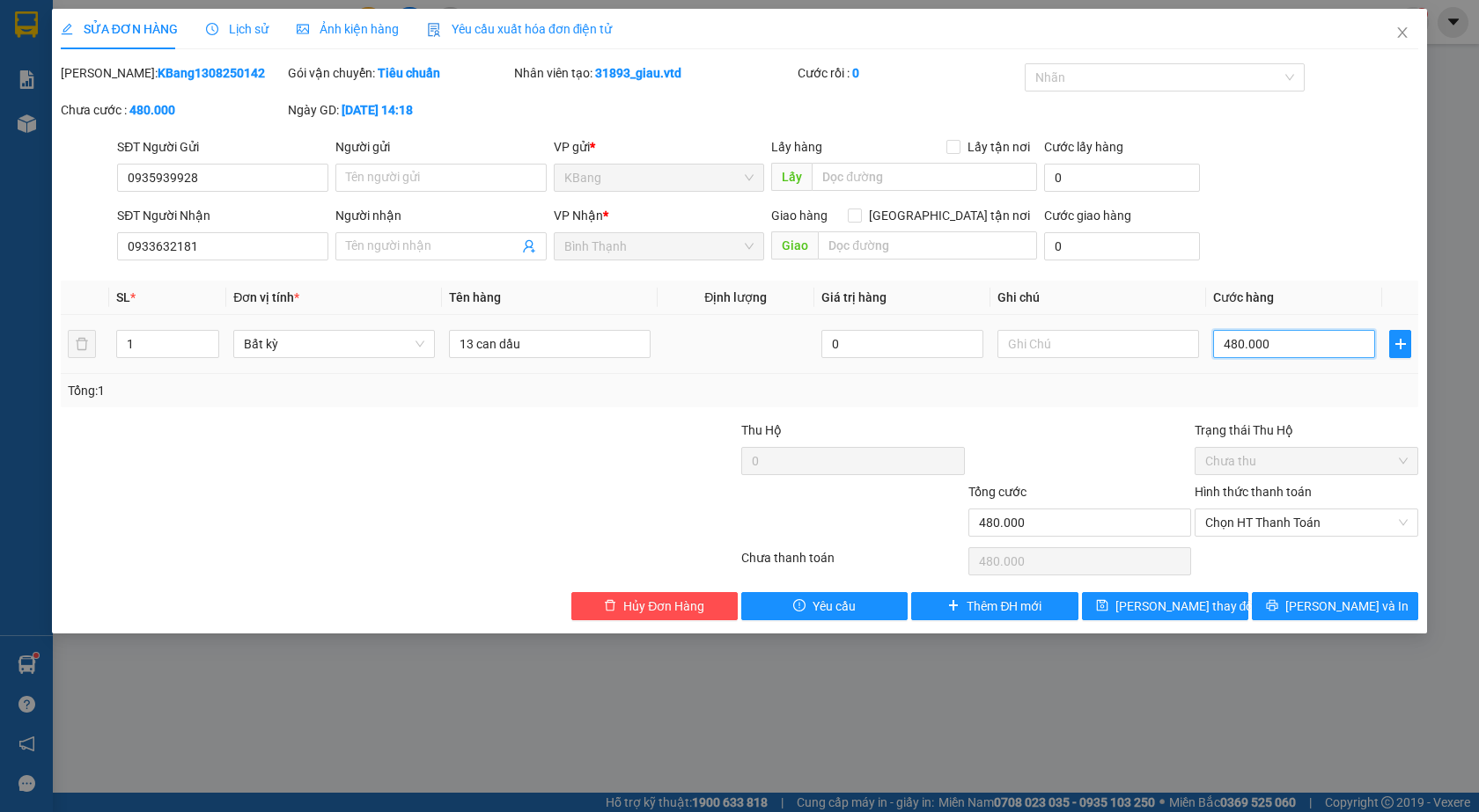
type input "0"
type input "5"
type input "05"
type input "52"
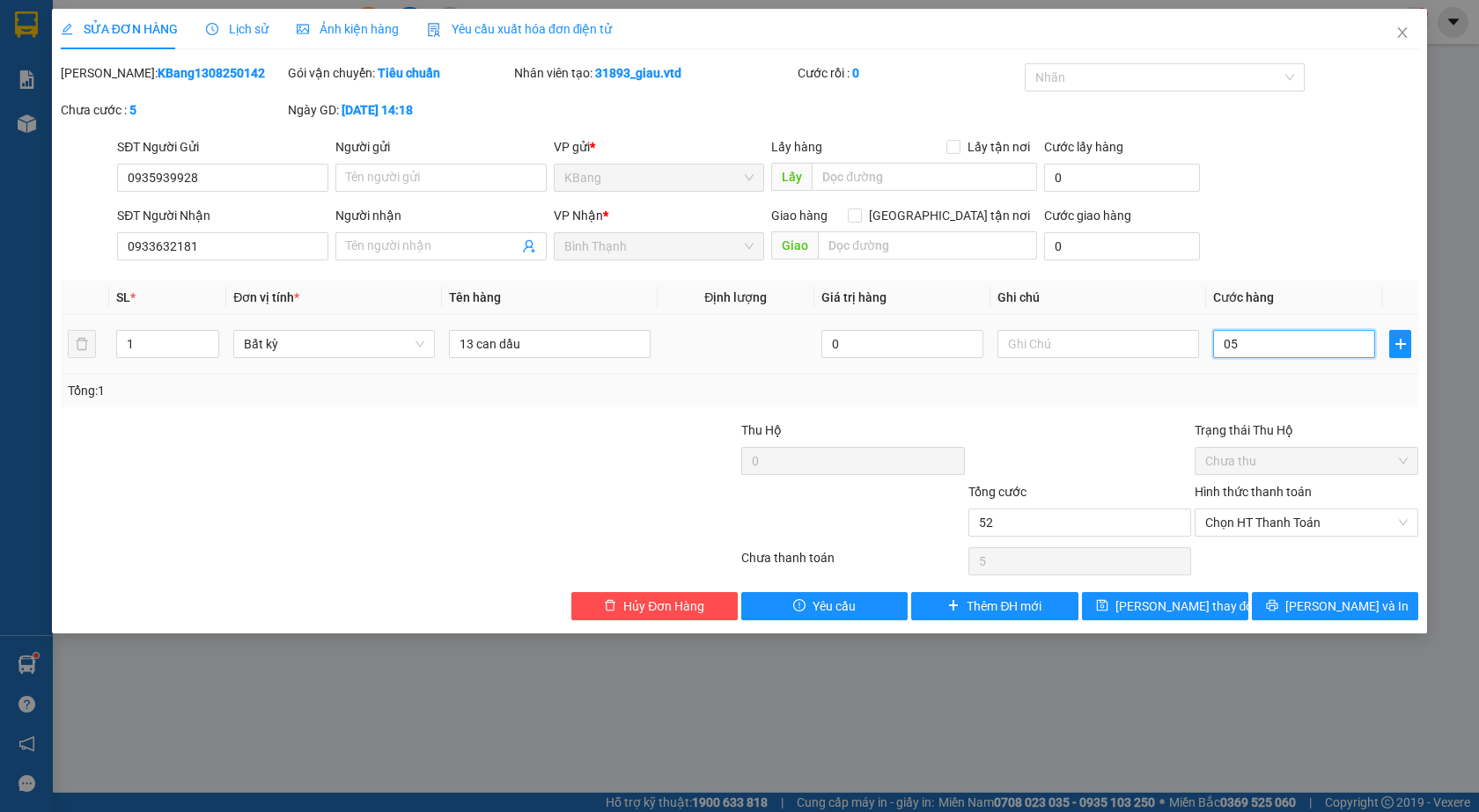
type input "52"
type input "052"
type input "520"
type input "0.520"
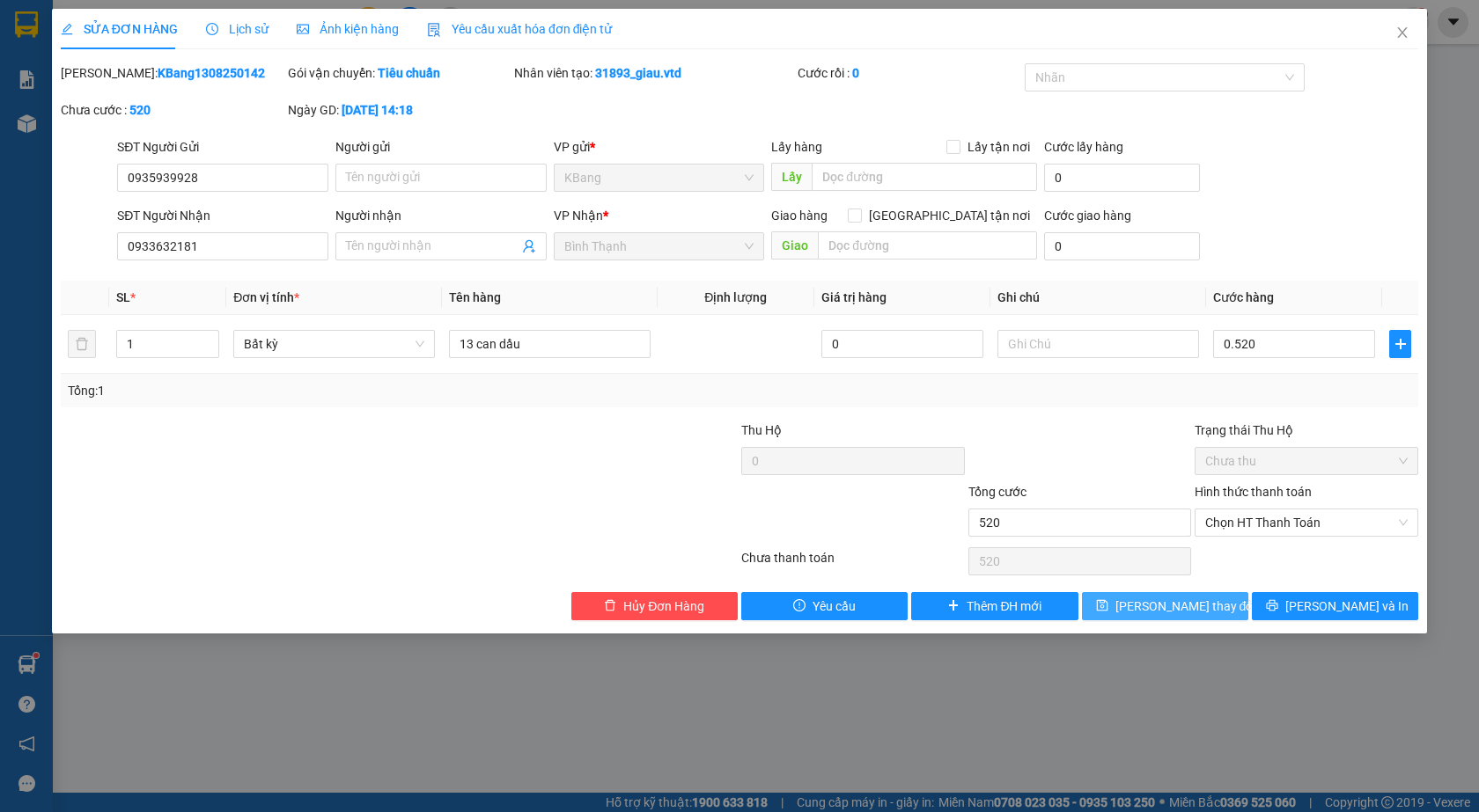
type input "520.000"
click at [1172, 606] on span "[PERSON_NAME] thay đổi" at bounding box center [1185, 606] width 141 height 19
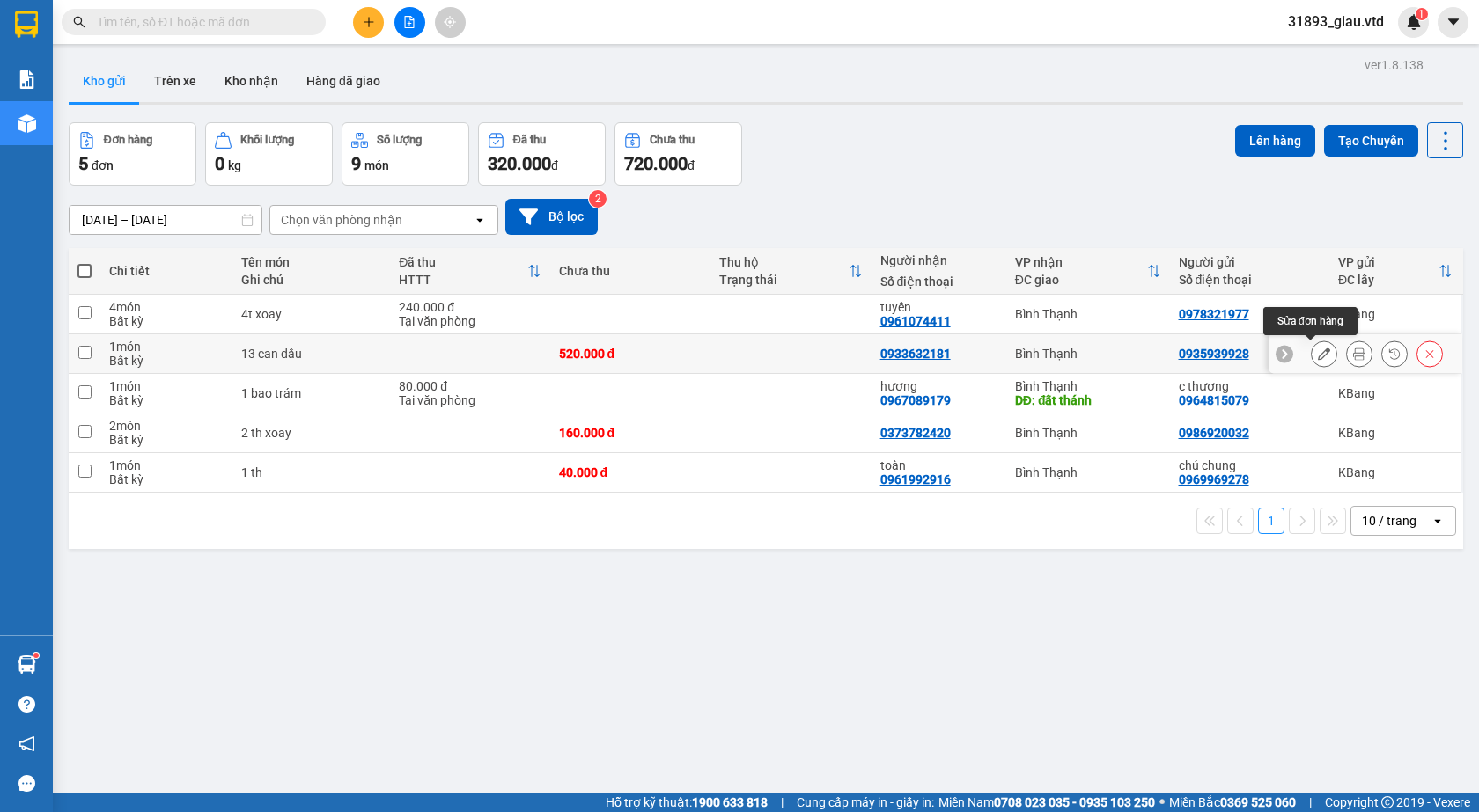
click at [1317, 352] on icon at bounding box center [1323, 354] width 12 height 12
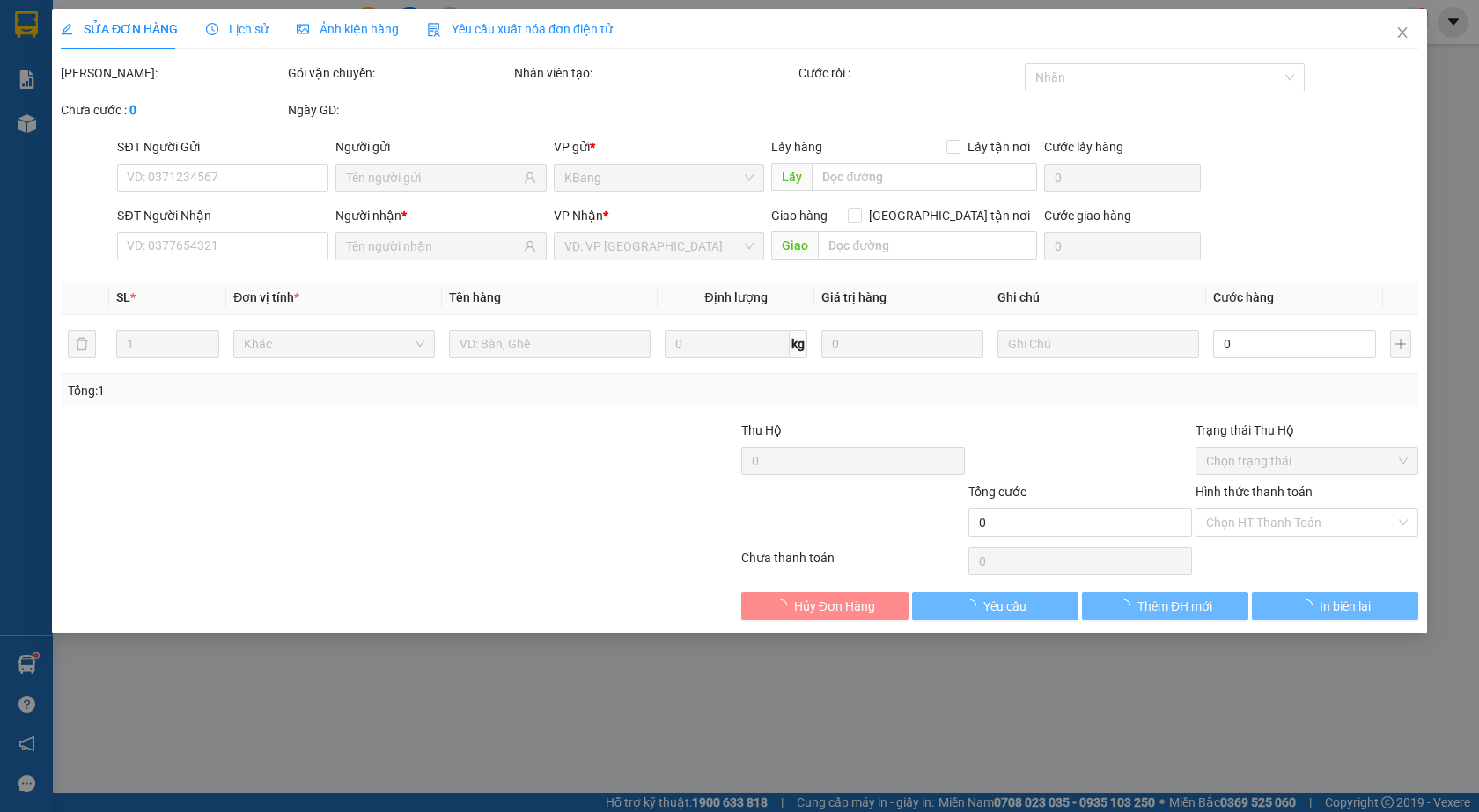
type input "0935939928"
type input "0933632181"
type input "520.000"
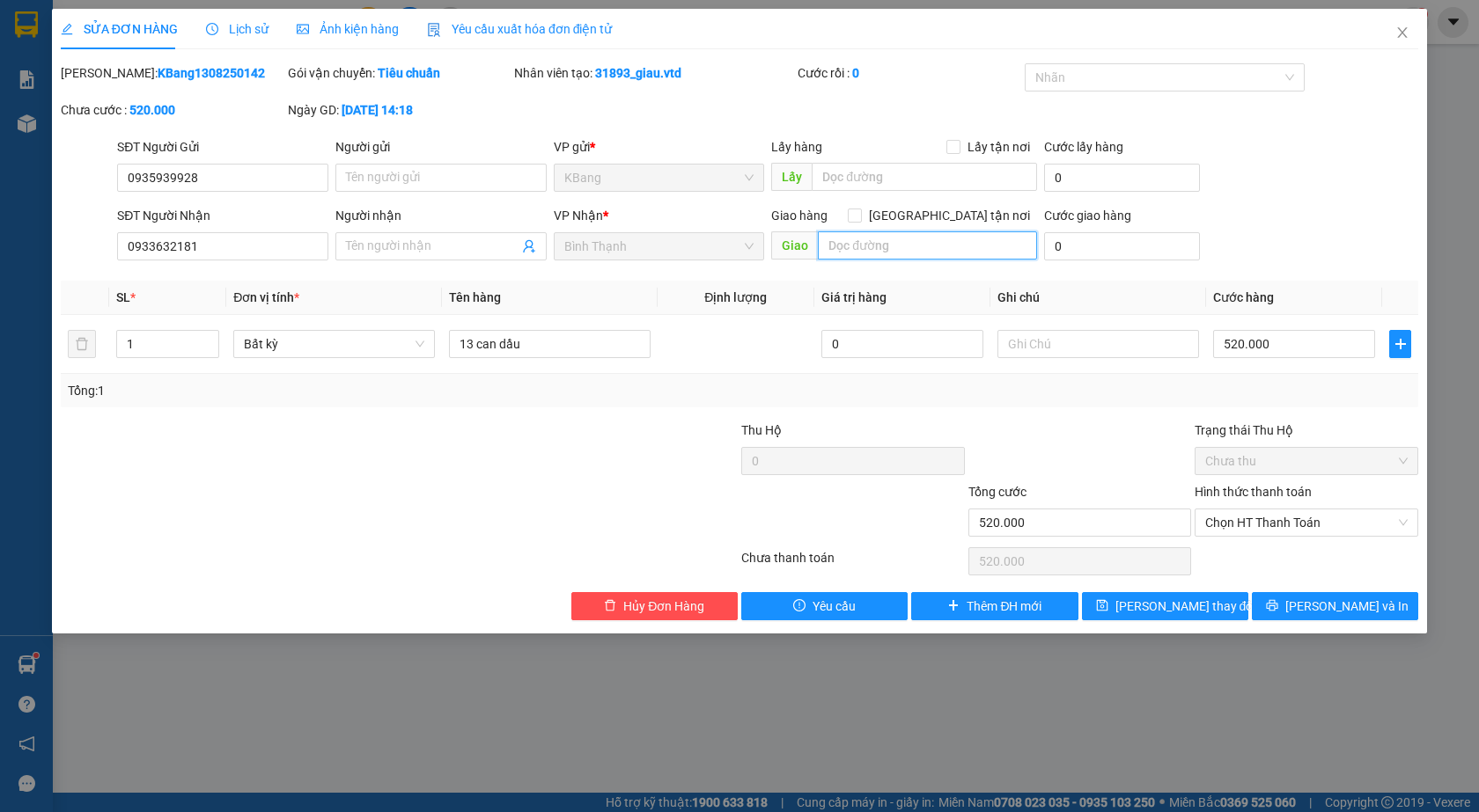
click at [846, 244] on input "text" at bounding box center [928, 246] width 219 height 28
type input "cx thu hà"
click at [1163, 607] on span "[PERSON_NAME] thay đổi" at bounding box center [1185, 606] width 141 height 19
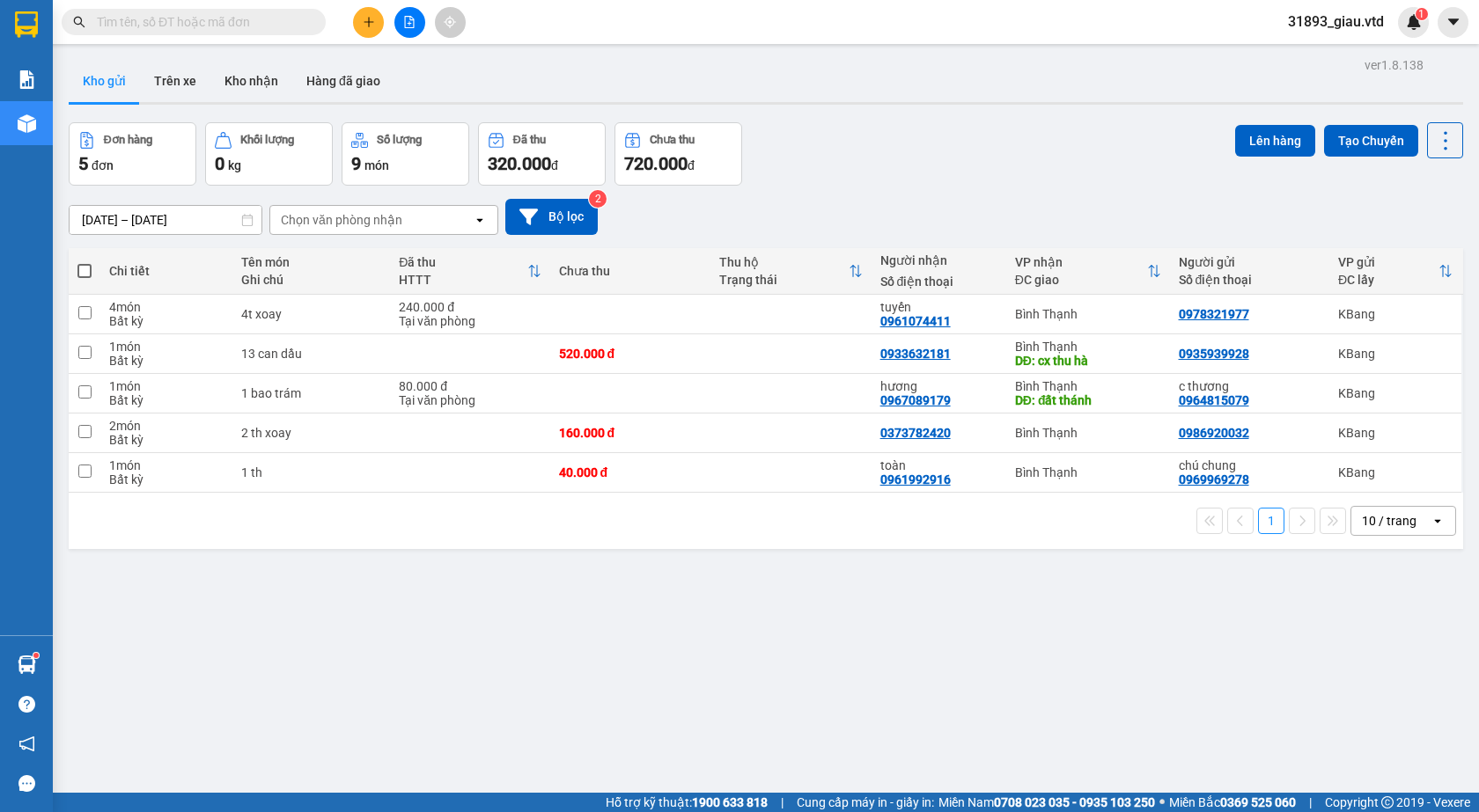
click at [86, 272] on span at bounding box center [84, 270] width 14 height 14
click at [84, 262] on input "checkbox" at bounding box center [84, 262] width 0 height 0
checkbox input "true"
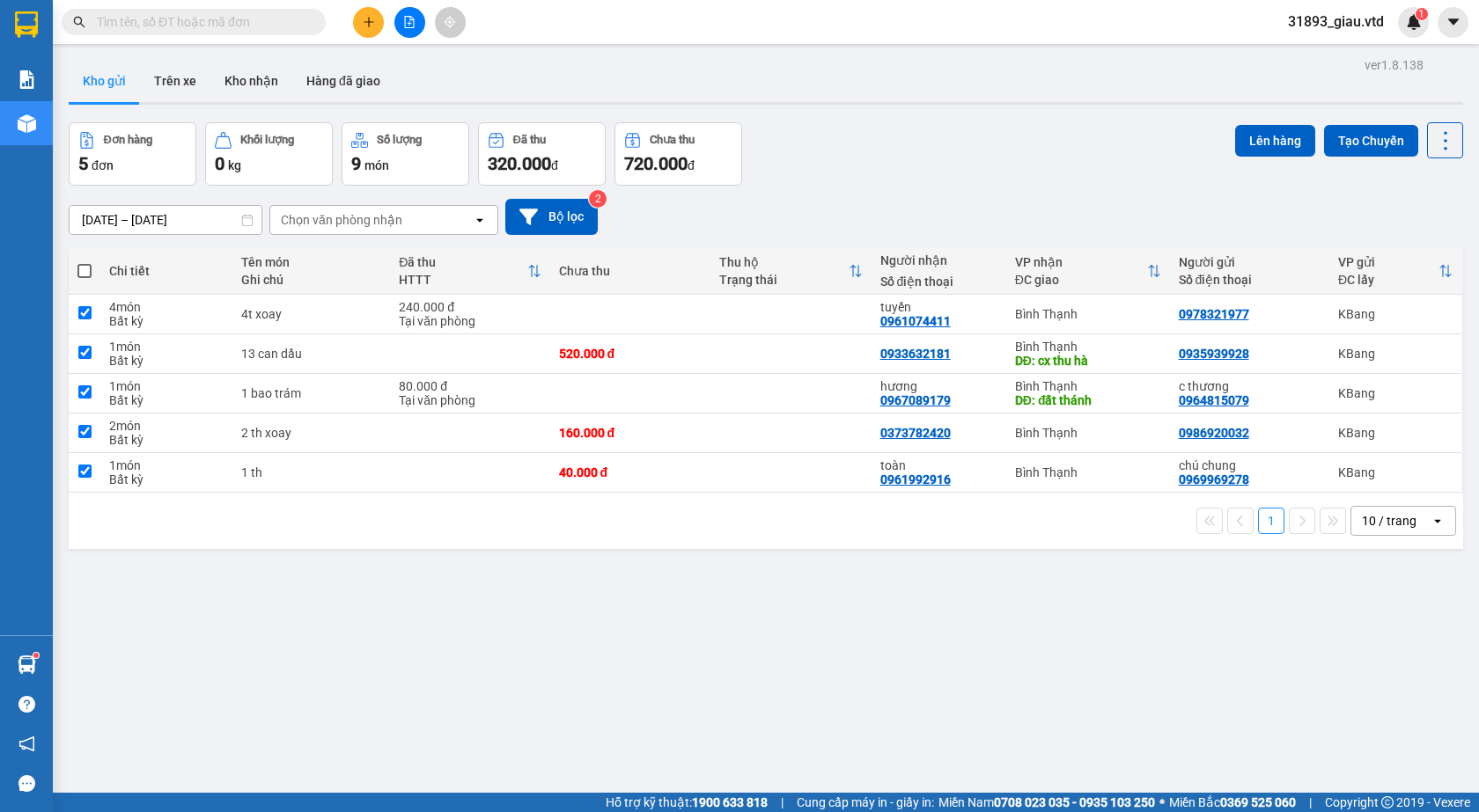
checkbox input "true"
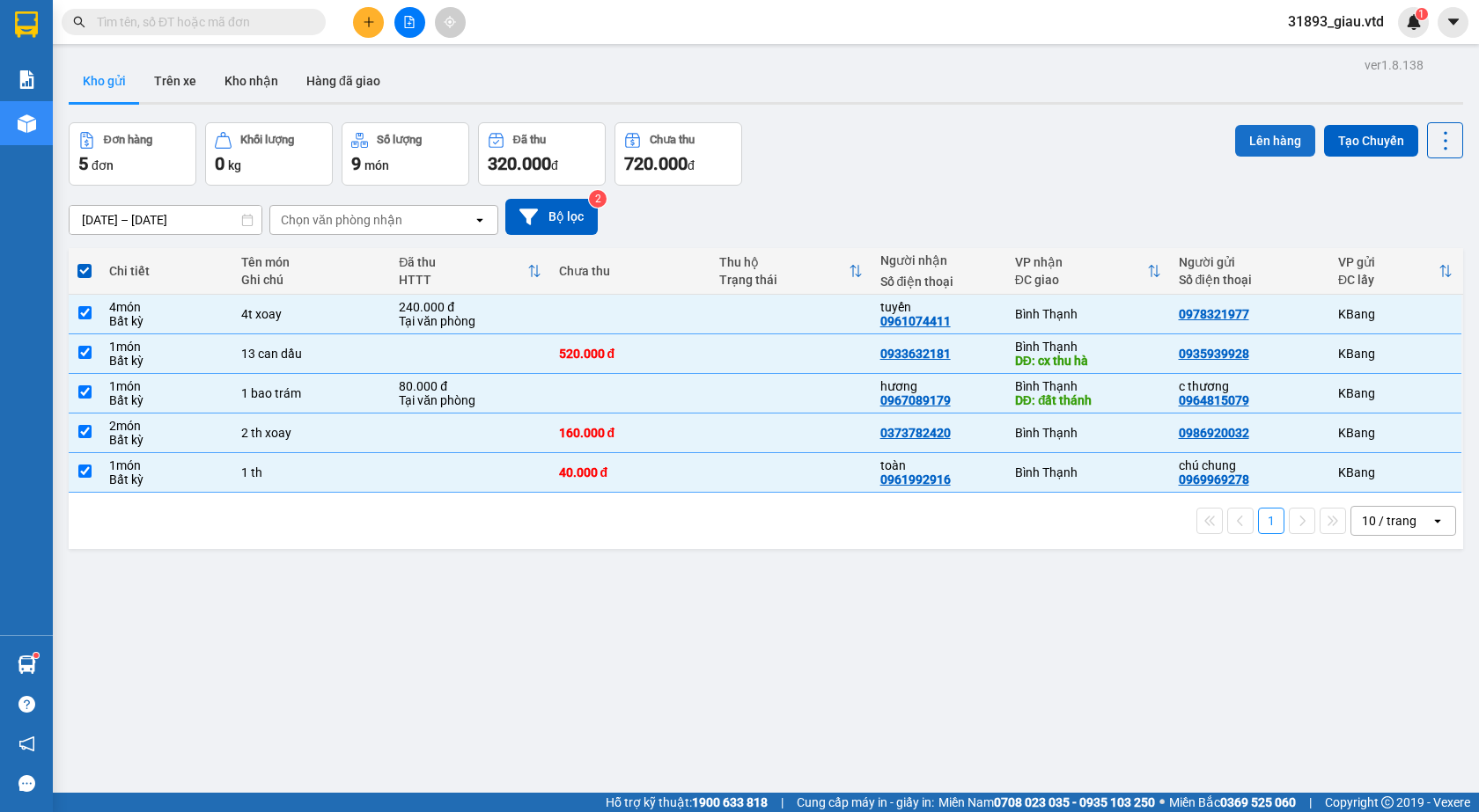
click at [1246, 141] on button "Lên hàng" at bounding box center [1275, 141] width 80 height 32
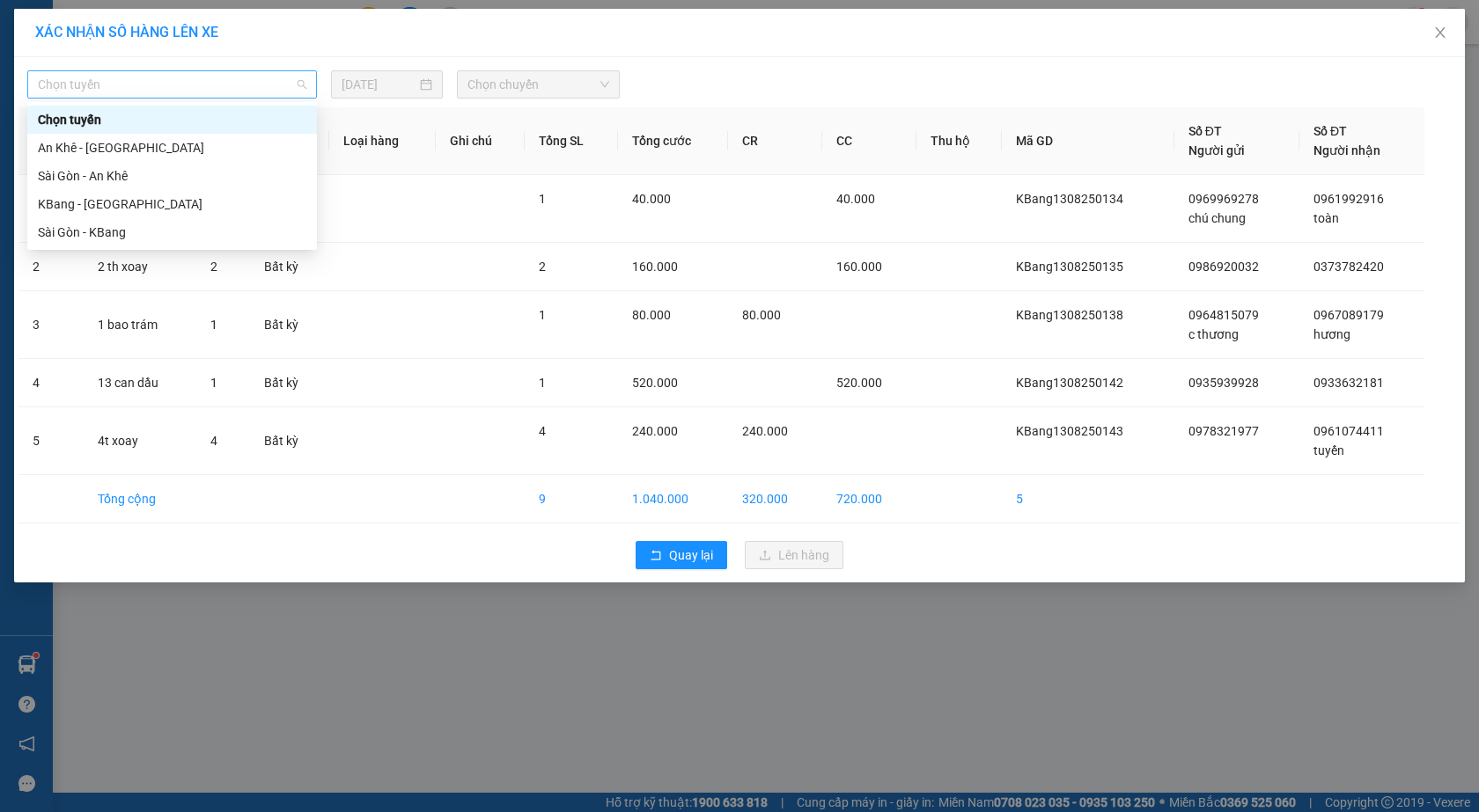
click at [109, 84] on span "Chọn tuyến" at bounding box center [172, 84] width 269 height 26
click at [61, 205] on div "KBang - [GEOGRAPHIC_DATA]" at bounding box center [172, 204] width 269 height 19
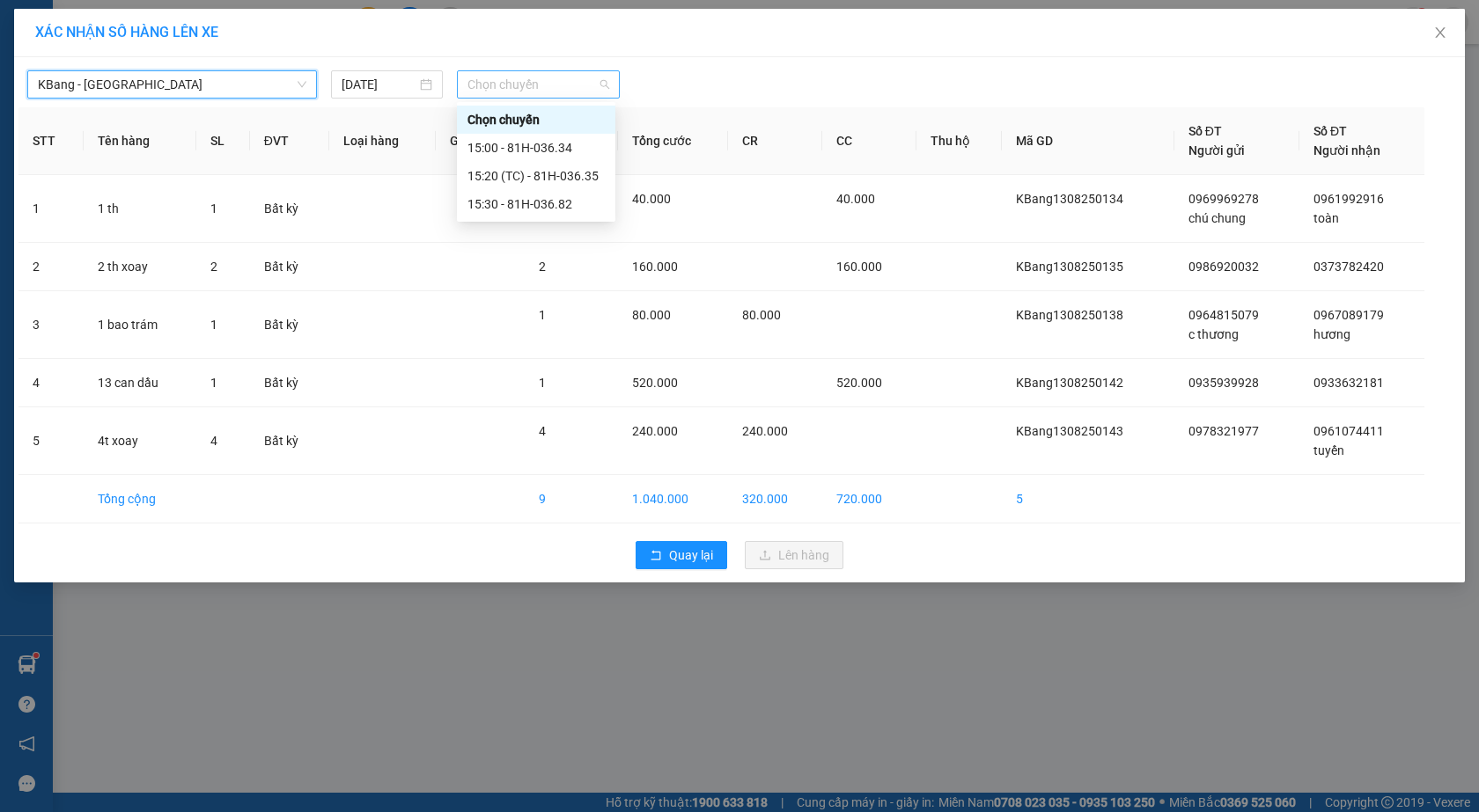
click at [544, 89] on span "Chọn chuyến" at bounding box center [538, 84] width 142 height 26
click at [544, 149] on div "15:00 - 81H-036.34" at bounding box center [535, 147] width 137 height 19
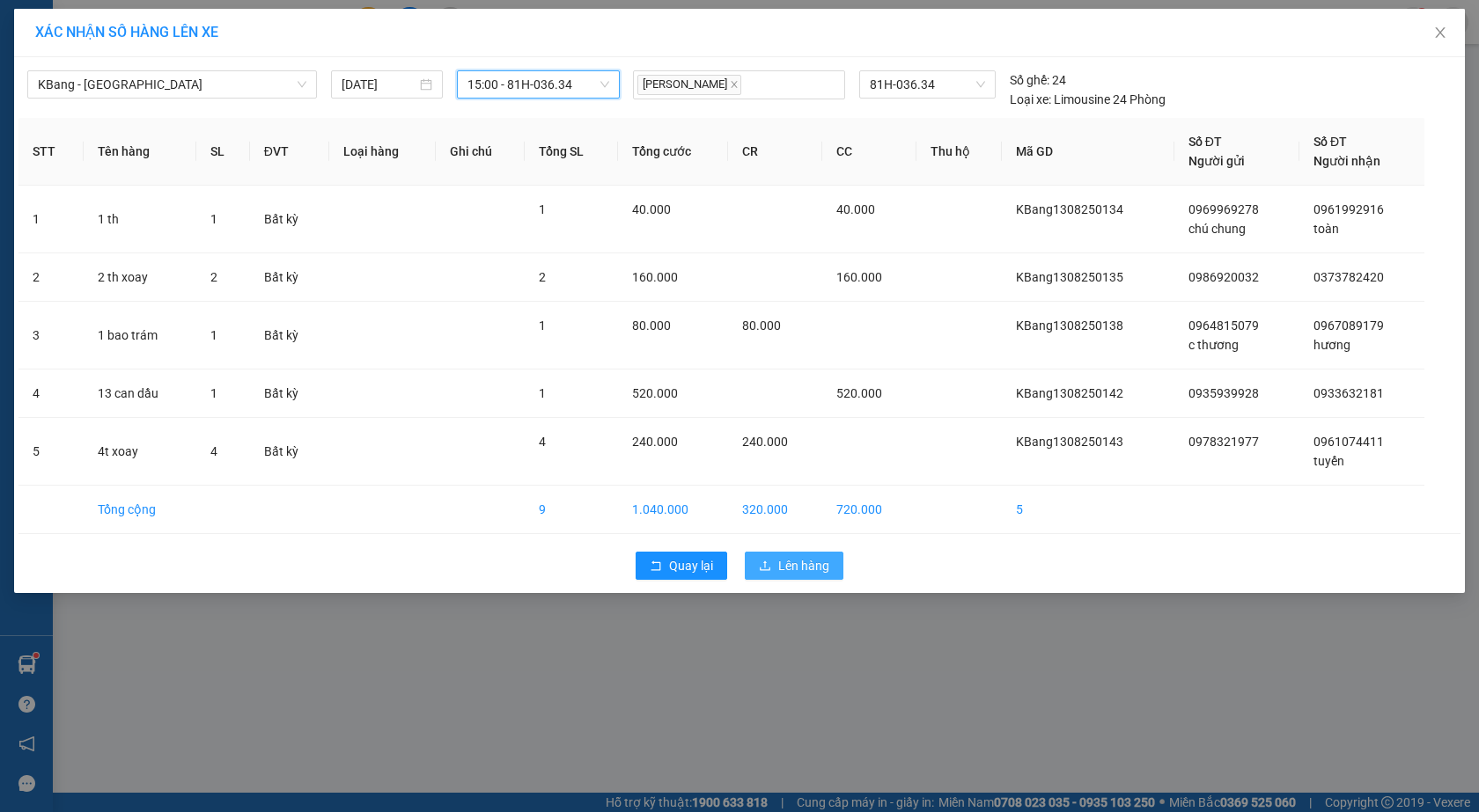
click at [793, 564] on span "Lên hàng" at bounding box center [804, 565] width 51 height 19
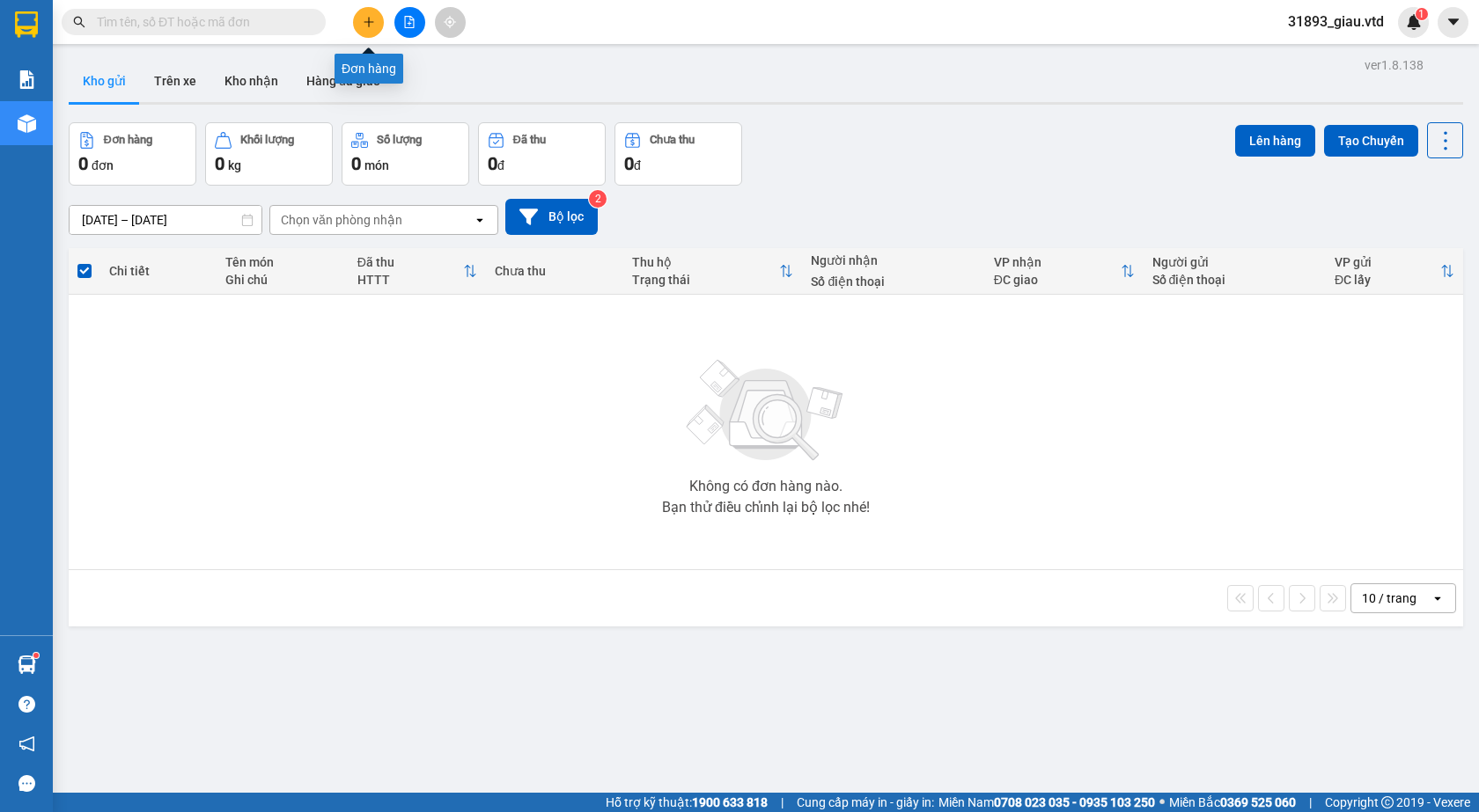
click at [368, 21] on icon "plus" at bounding box center [369, 22] width 12 height 12
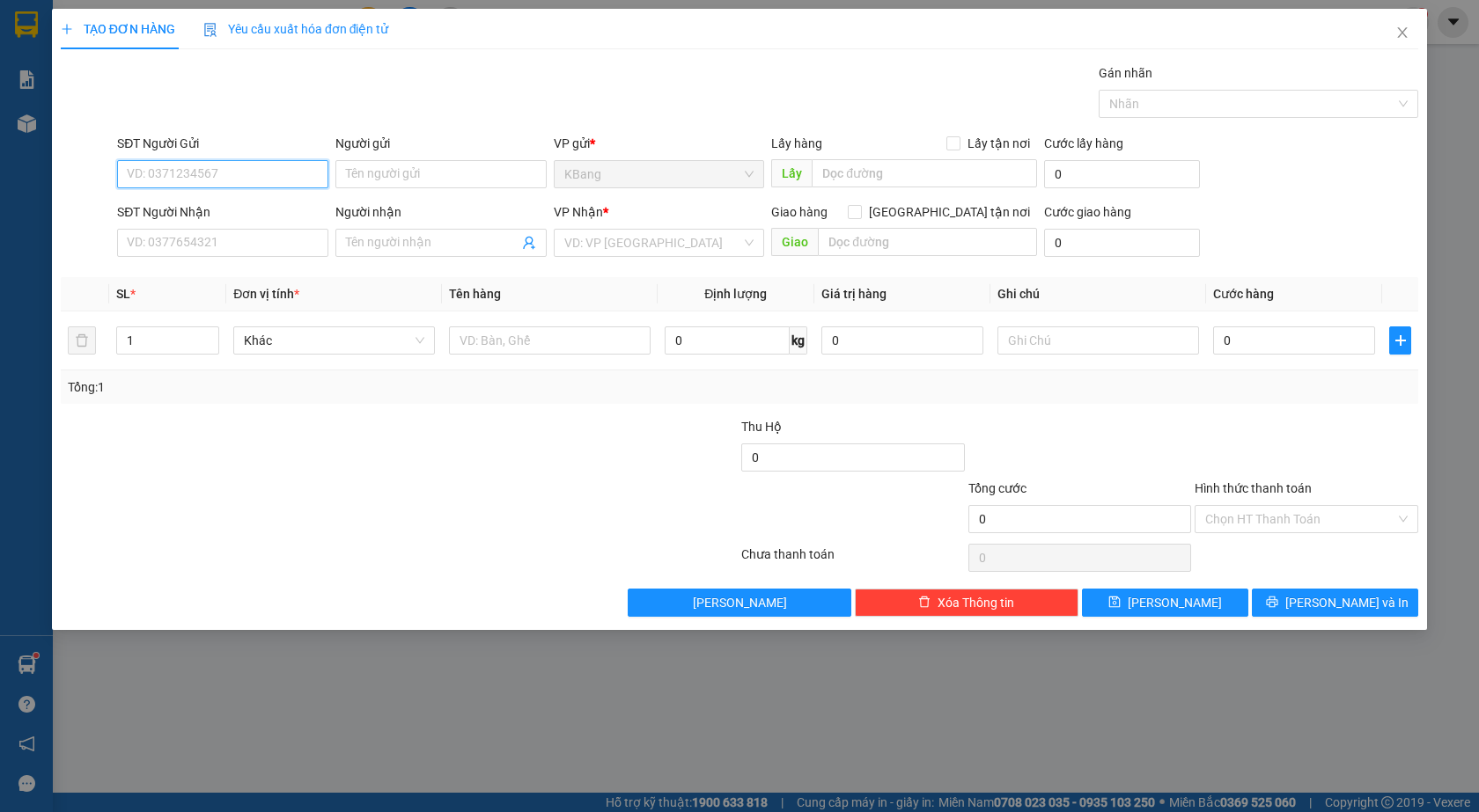
click at [182, 176] on input "SĐT Người Gửi" at bounding box center [222, 174] width 211 height 28
type input "0935990775"
click at [865, 180] on input "text" at bounding box center [924, 173] width 225 height 28
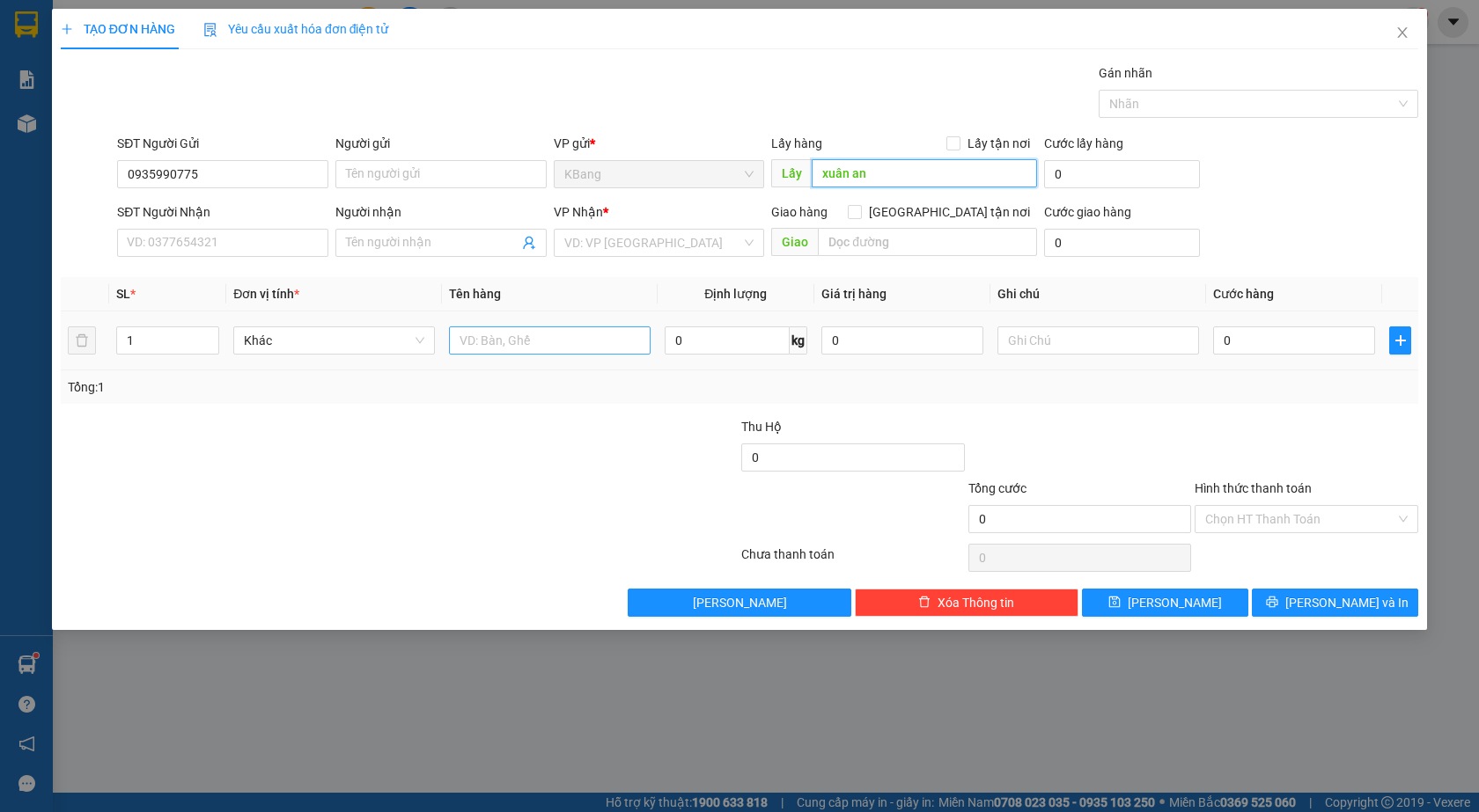
type input "xuân an"
click at [516, 337] on input "text" at bounding box center [549, 340] width 201 height 28
type input "1 th"
drag, startPoint x: 1234, startPoint y: 341, endPoint x: 1145, endPoint y: 455, distance: 144.6
click at [1234, 342] on input "0" at bounding box center [1294, 340] width 162 height 28
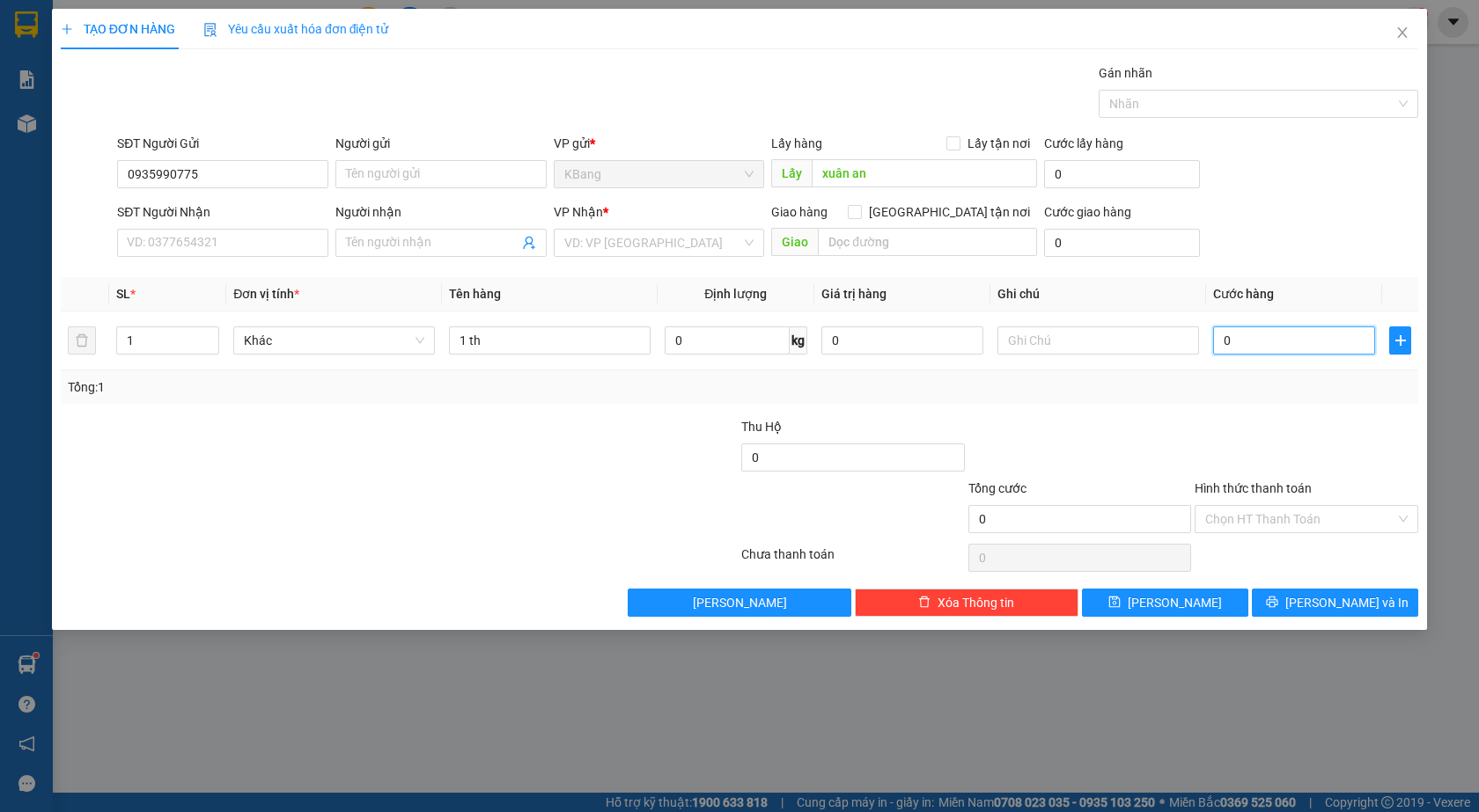
type input "7"
type input "70"
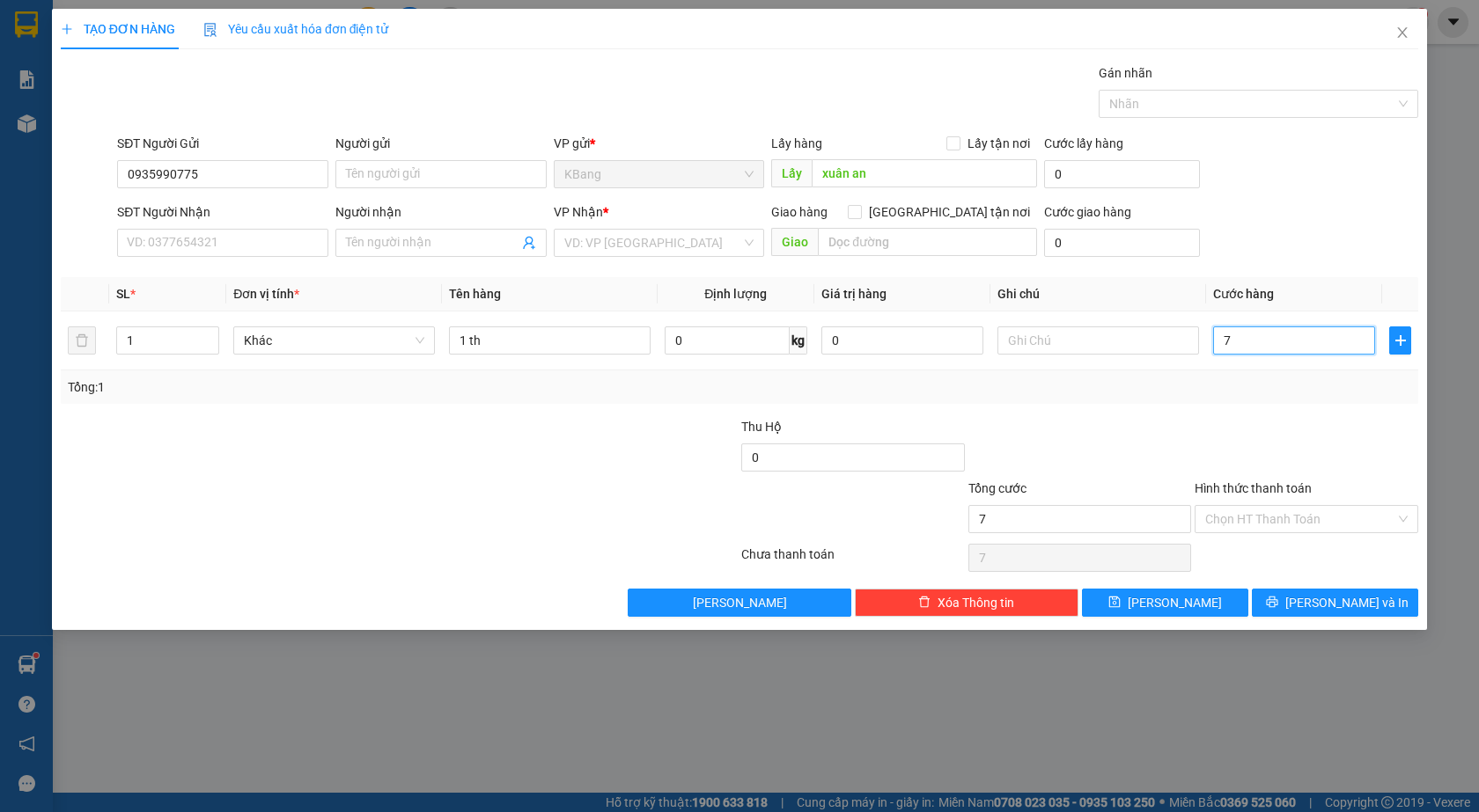
type input "70"
type input "700"
type input "7.000"
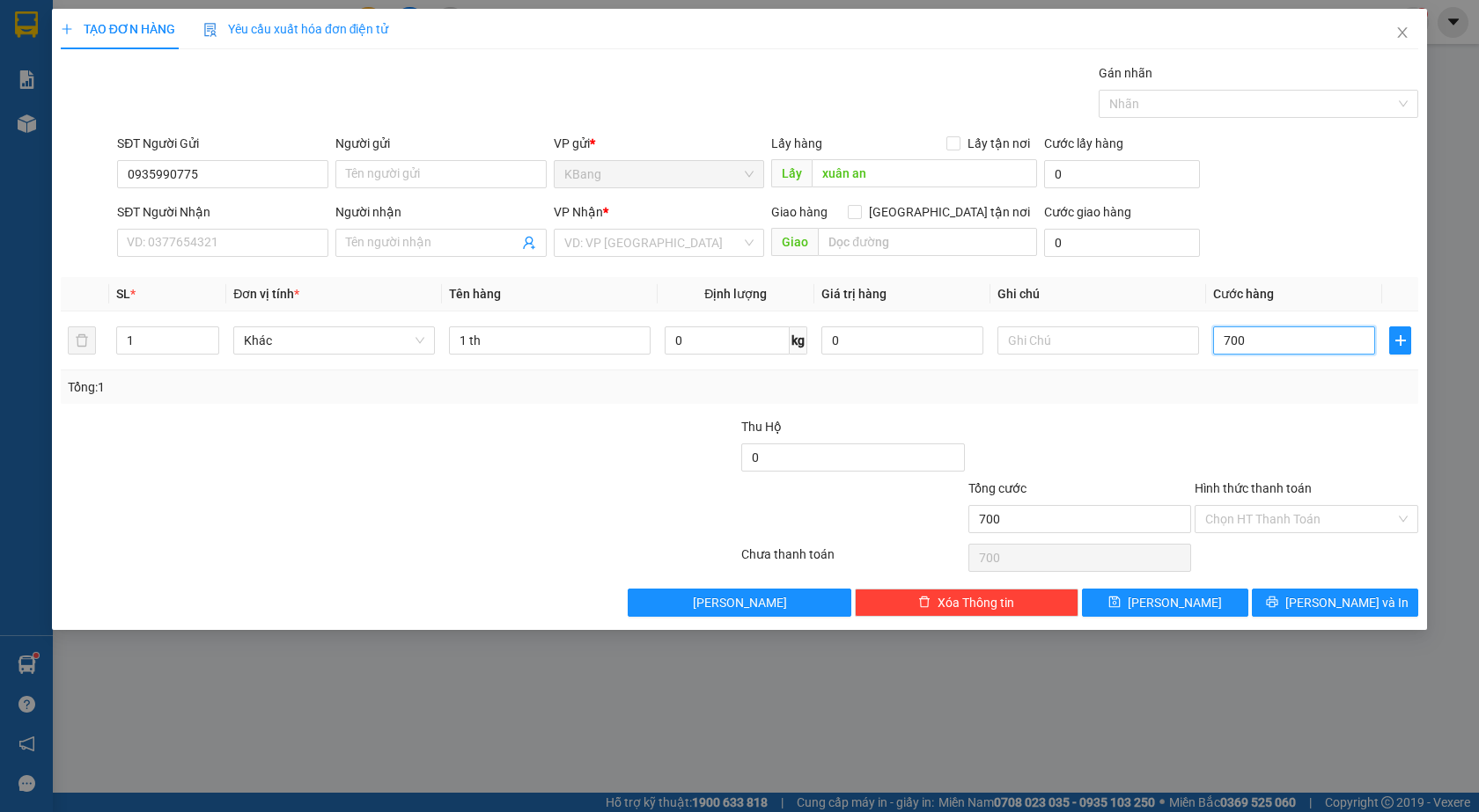
type input "7.000"
type input "70.000"
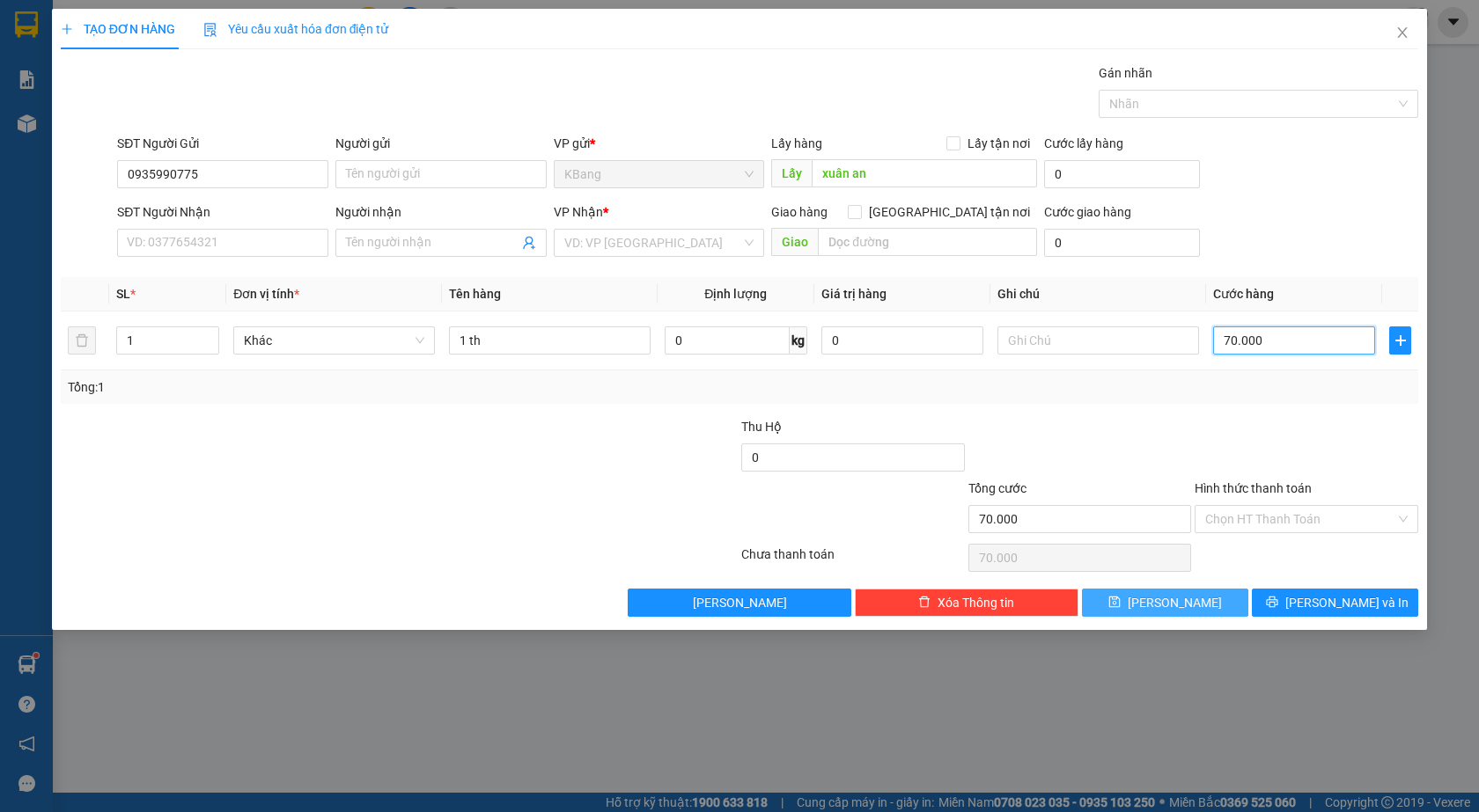
type input "70.000"
click at [1199, 598] on button "[PERSON_NAME]" at bounding box center [1165, 603] width 166 height 28
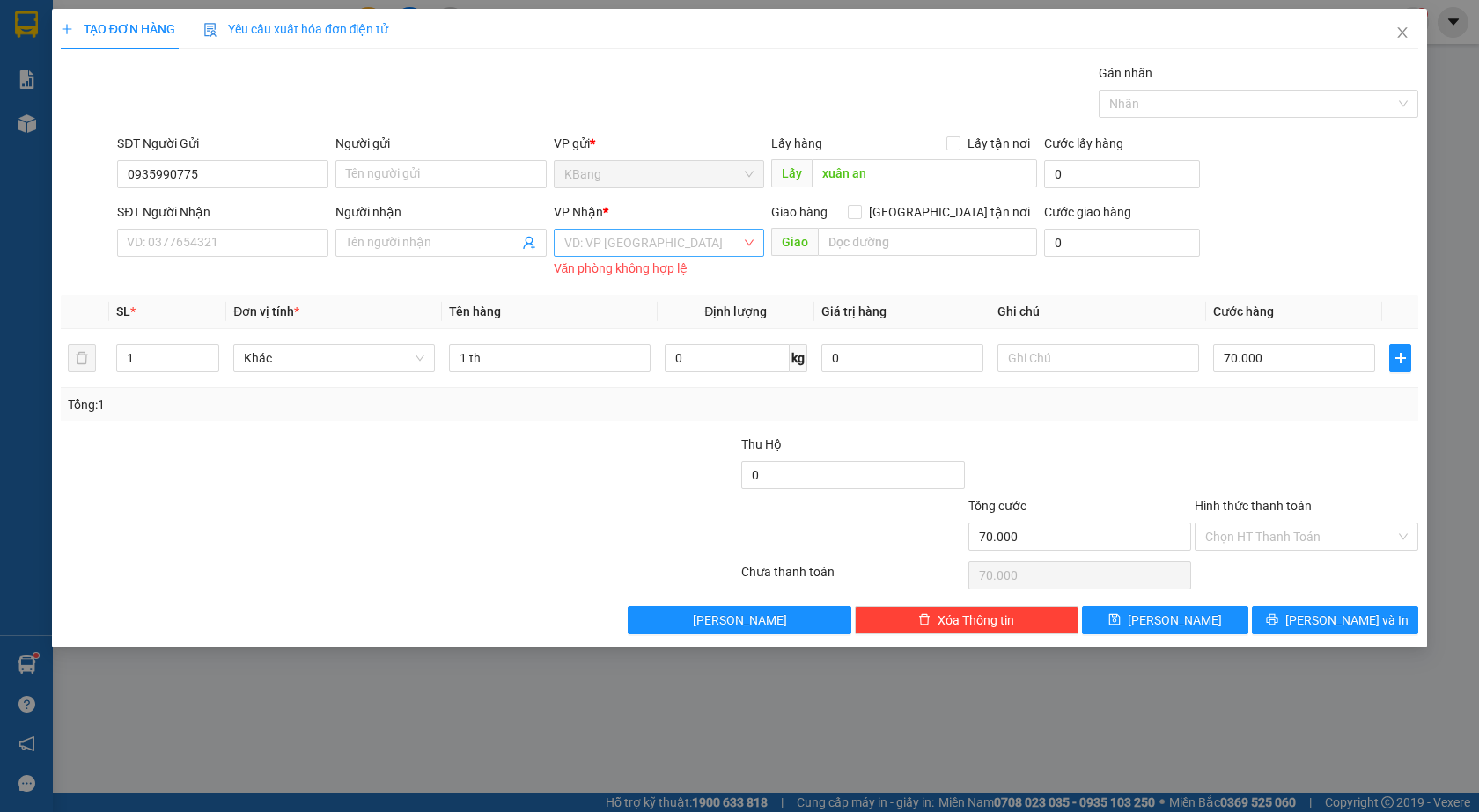
click at [631, 236] on input "search" at bounding box center [653, 243] width 178 height 26
click at [623, 338] on div "Bình Thạnh" at bounding box center [659, 334] width 190 height 19
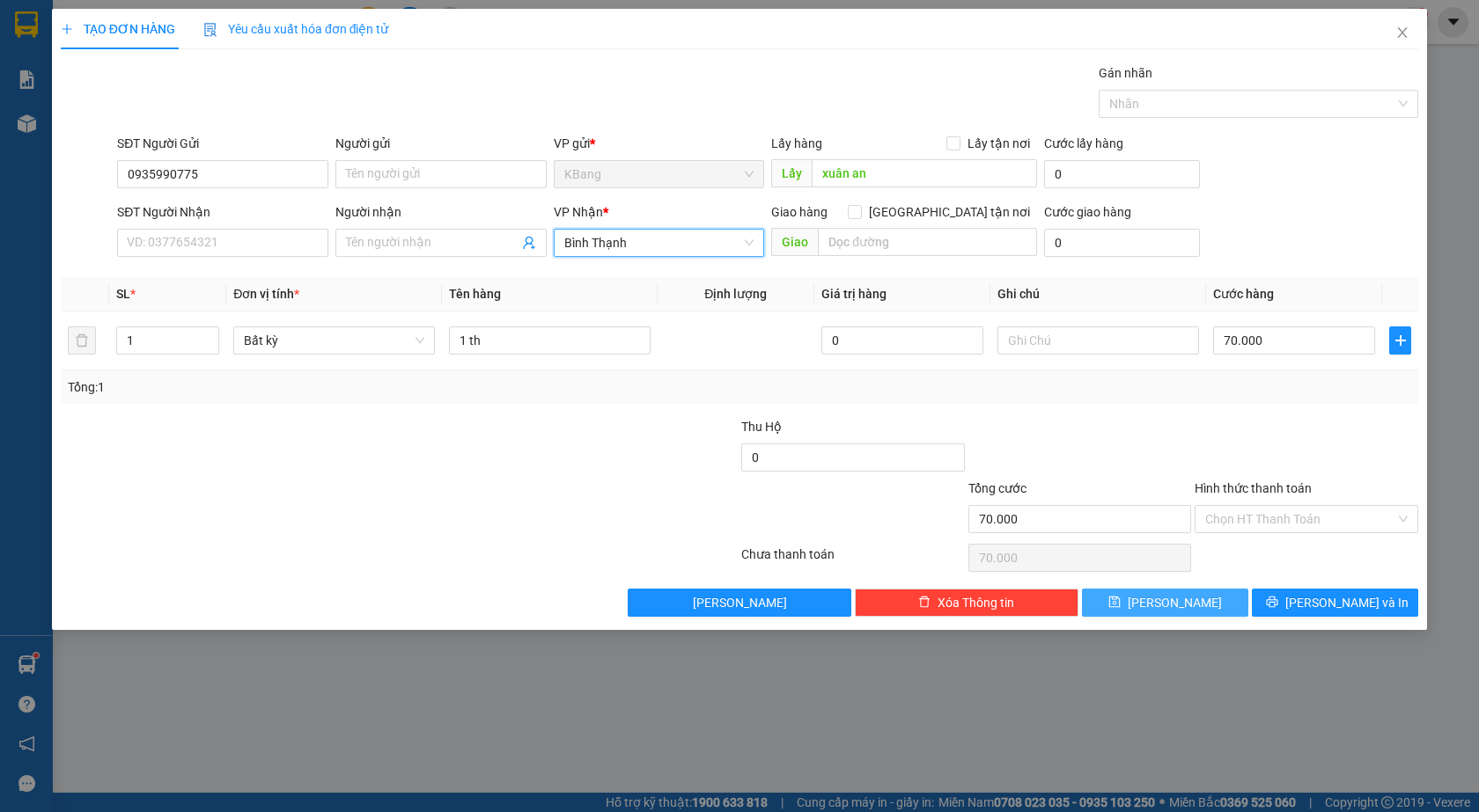
click at [1183, 602] on span "[PERSON_NAME]" at bounding box center [1174, 602] width 95 height 19
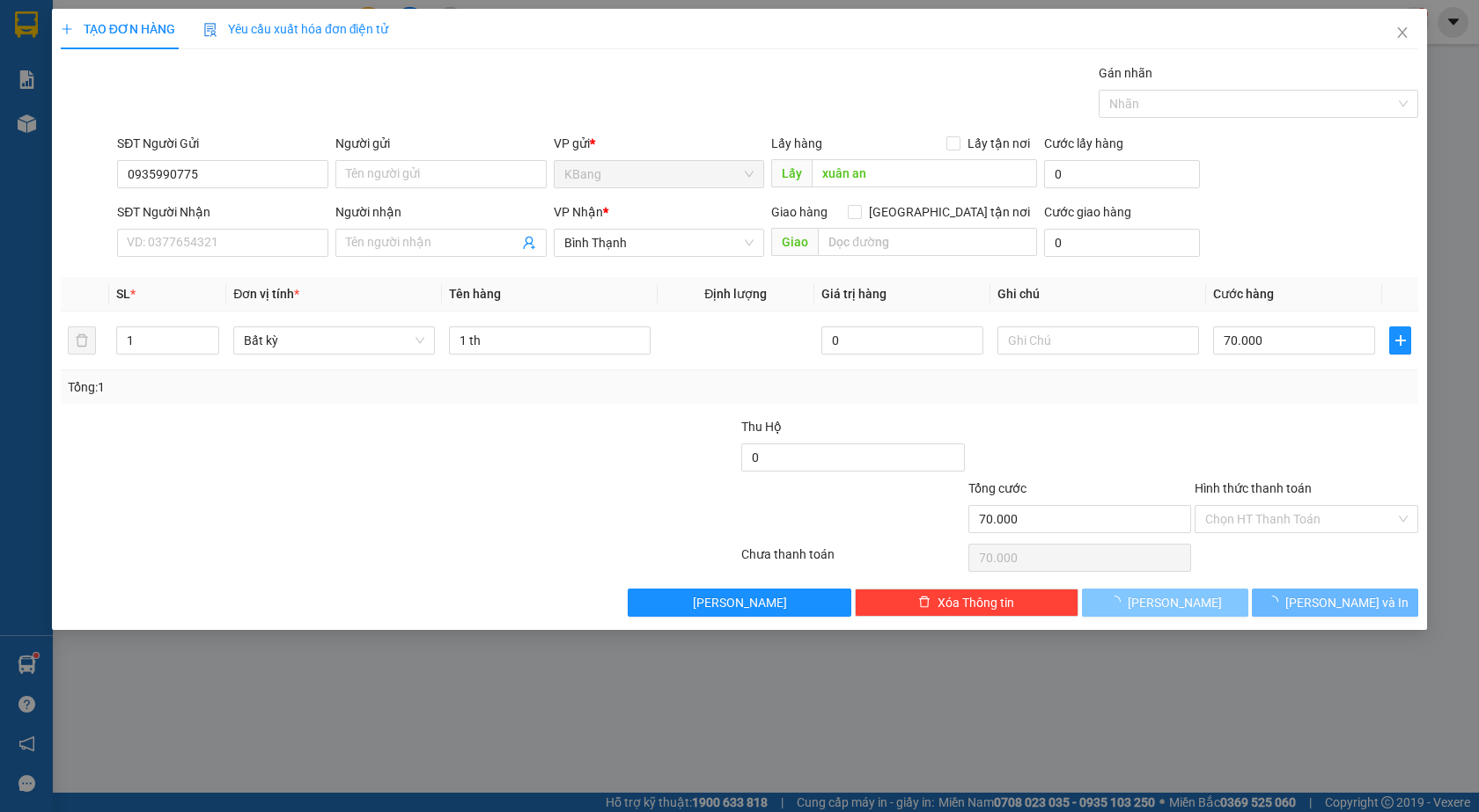
type input "0"
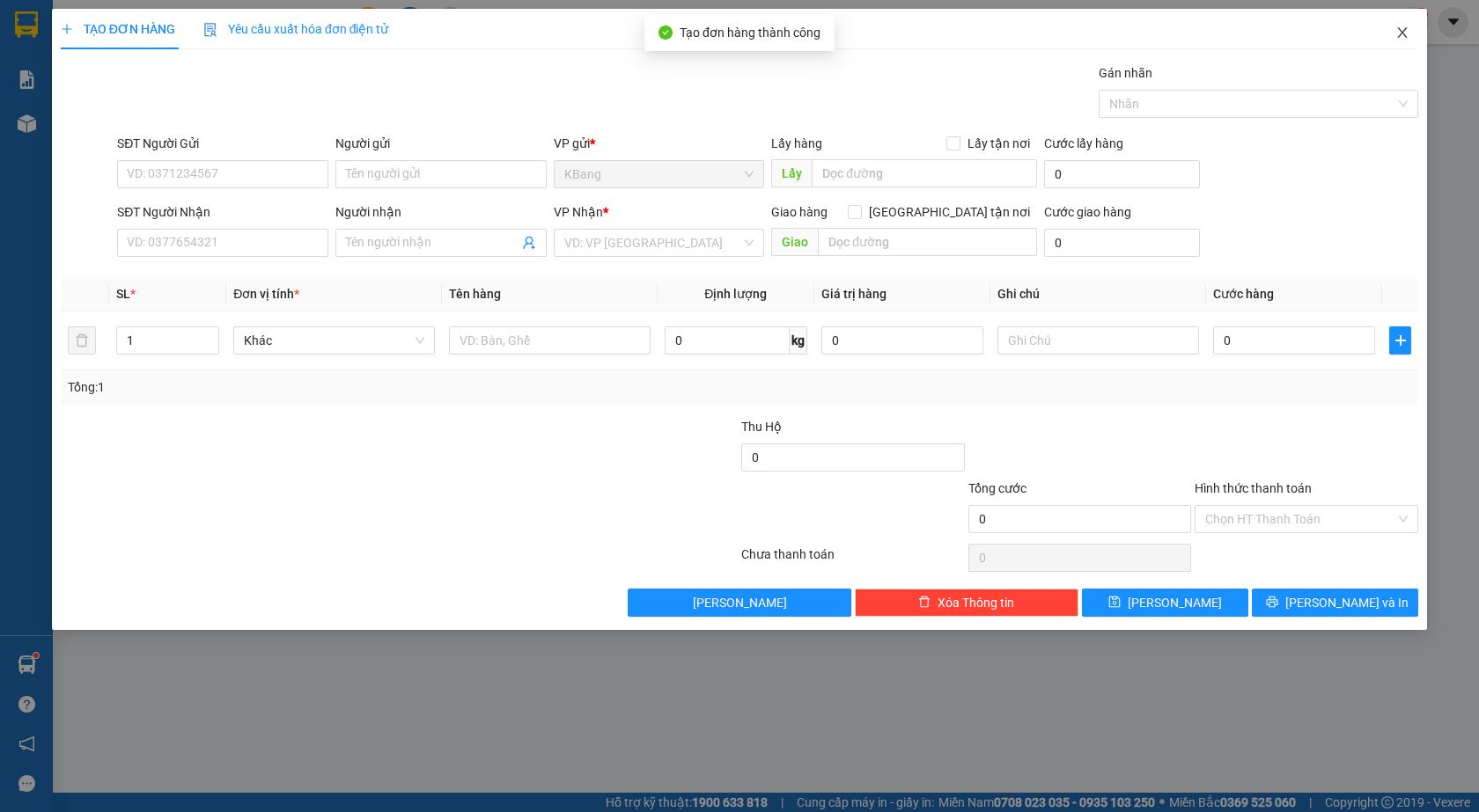
click at [1399, 31] on icon "close" at bounding box center [1401, 32] width 14 height 14
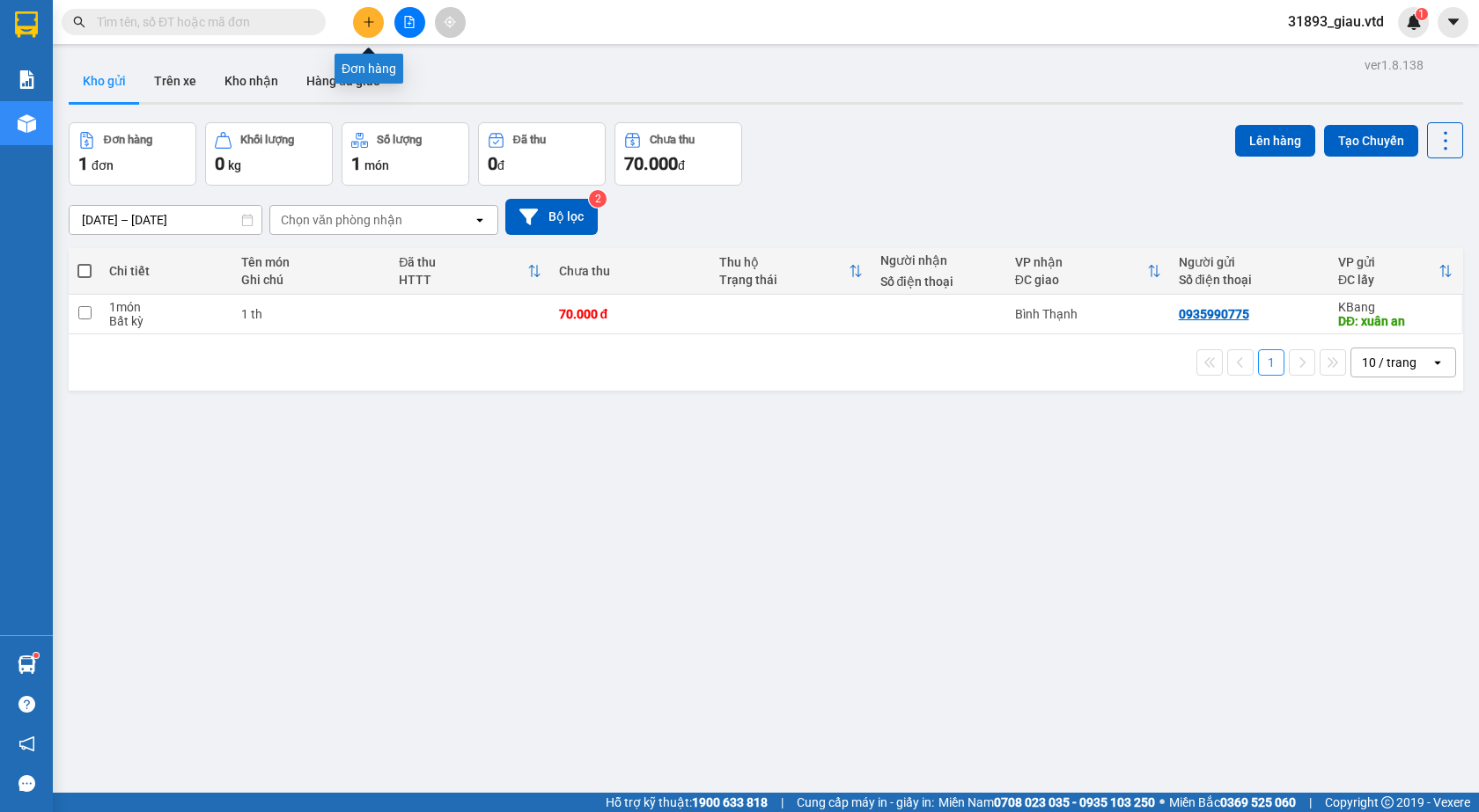
click at [367, 27] on icon "plus" at bounding box center [369, 22] width 12 height 12
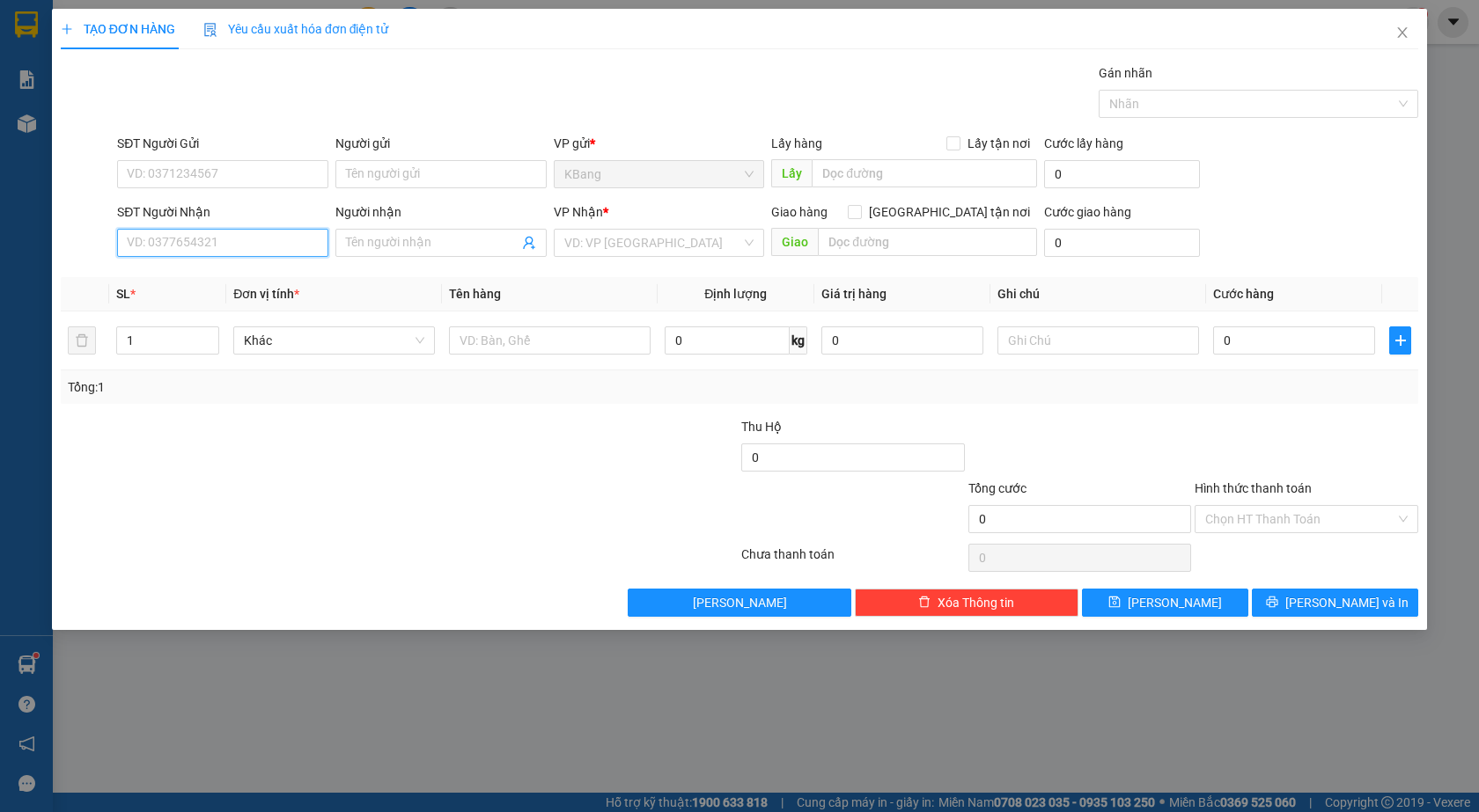
drag, startPoint x: 168, startPoint y: 246, endPoint x: 181, endPoint y: 237, distance: 15.8
click at [174, 243] on input "SĐT Người Nhận" at bounding box center [222, 243] width 211 height 28
type input "0906898171"
click at [419, 248] on input "Người nhận" at bounding box center [432, 243] width 172 height 19
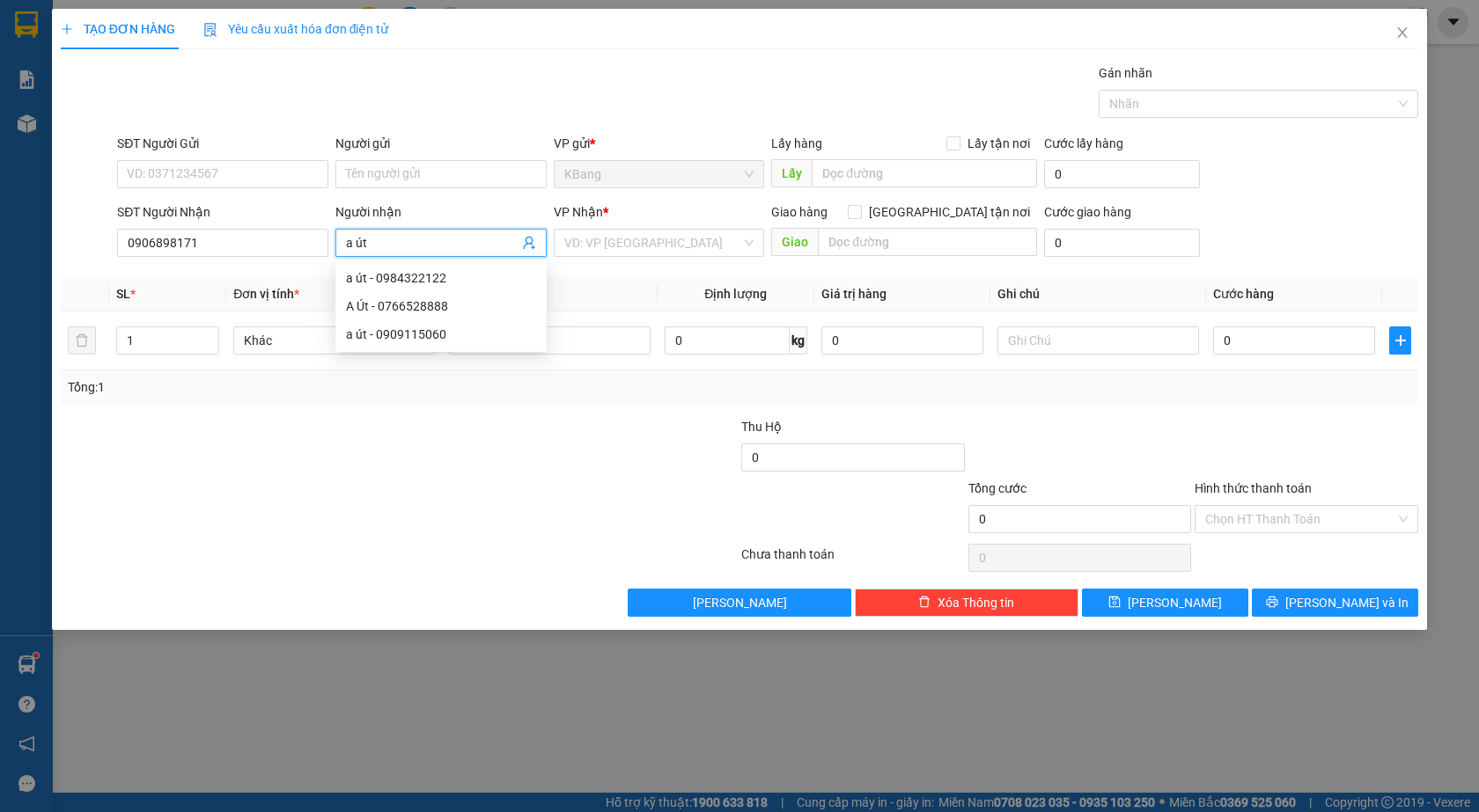
type input "a út"
drag, startPoint x: 435, startPoint y: 540, endPoint x: 986, endPoint y: 301, distance: 600.6
click at [437, 539] on div "Transit Pickup Surcharge Ids Transit Deliver Surcharge Ids Transit Deliver Surc…" at bounding box center [739, 340] width 1357 height 554
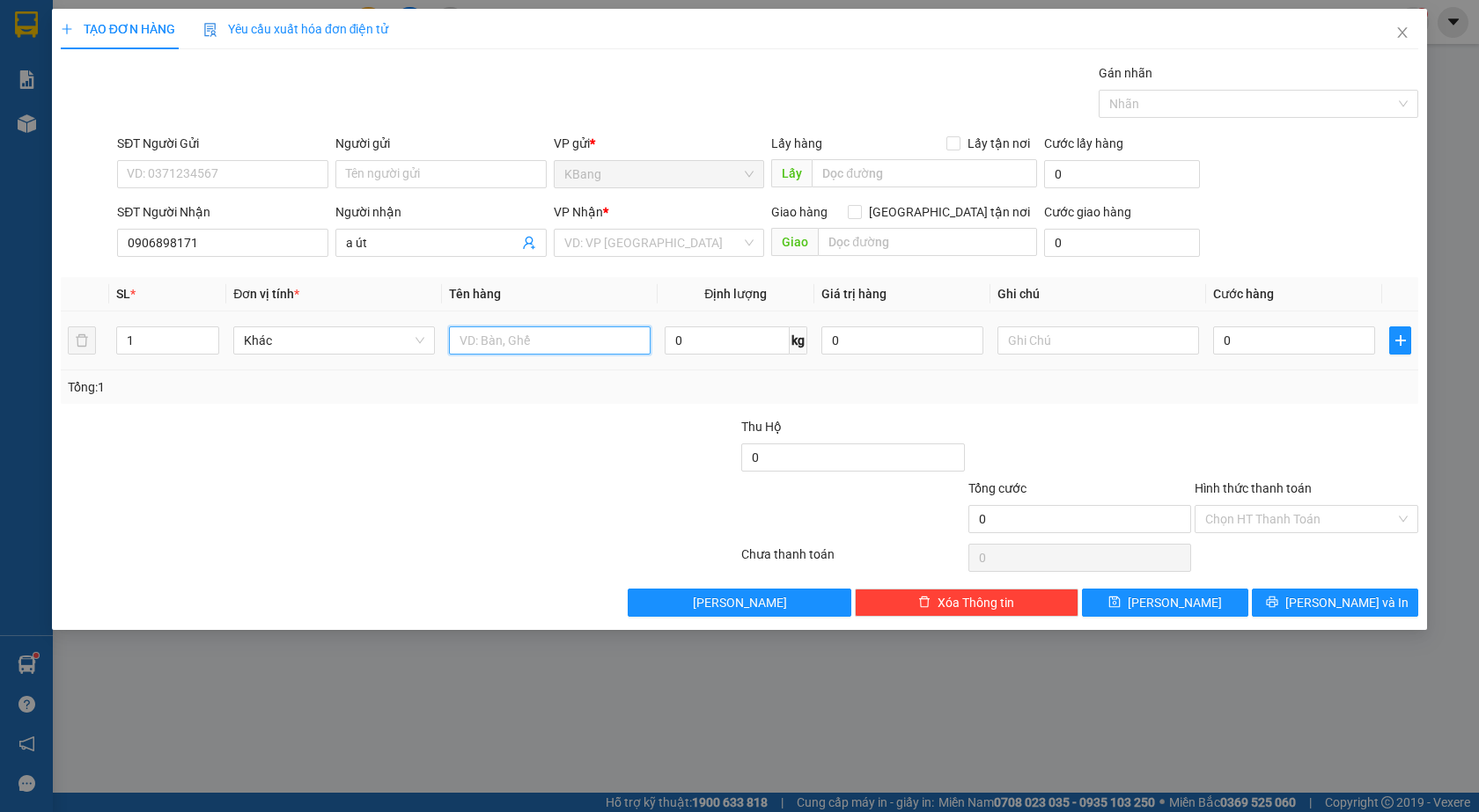
click at [506, 344] on input "text" at bounding box center [549, 340] width 201 height 28
type input "1 hộp"
drag, startPoint x: 416, startPoint y: 178, endPoint x: 433, endPoint y: 158, distance: 26.2
click at [412, 174] on input "Người gửi" at bounding box center [441, 174] width 211 height 28
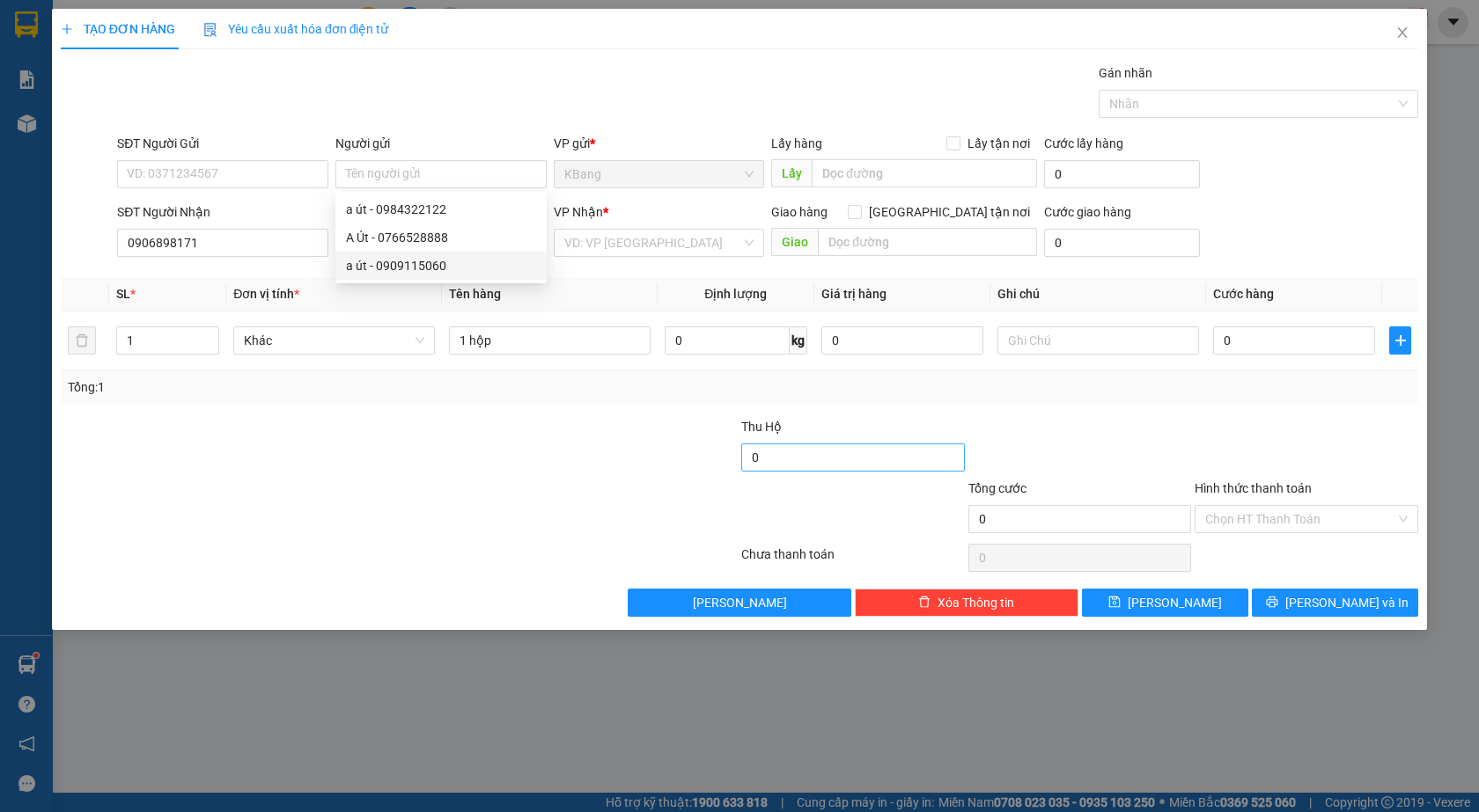
drag, startPoint x: 374, startPoint y: 461, endPoint x: 775, endPoint y: 469, distance: 401.1
click at [378, 461] on div at bounding box center [285, 447] width 453 height 61
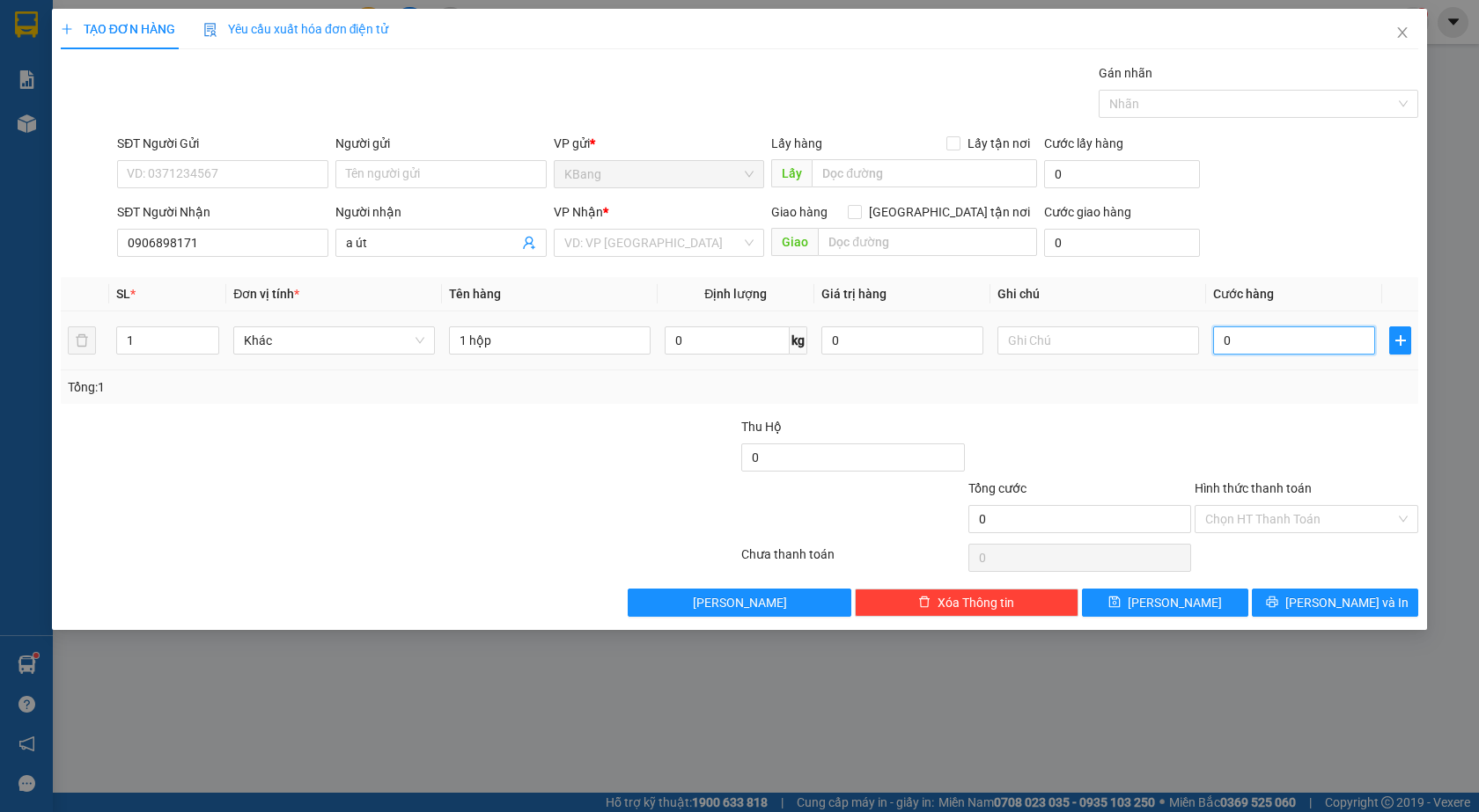
click at [1275, 343] on input "0" at bounding box center [1294, 340] width 162 height 28
type input "3"
type input "30"
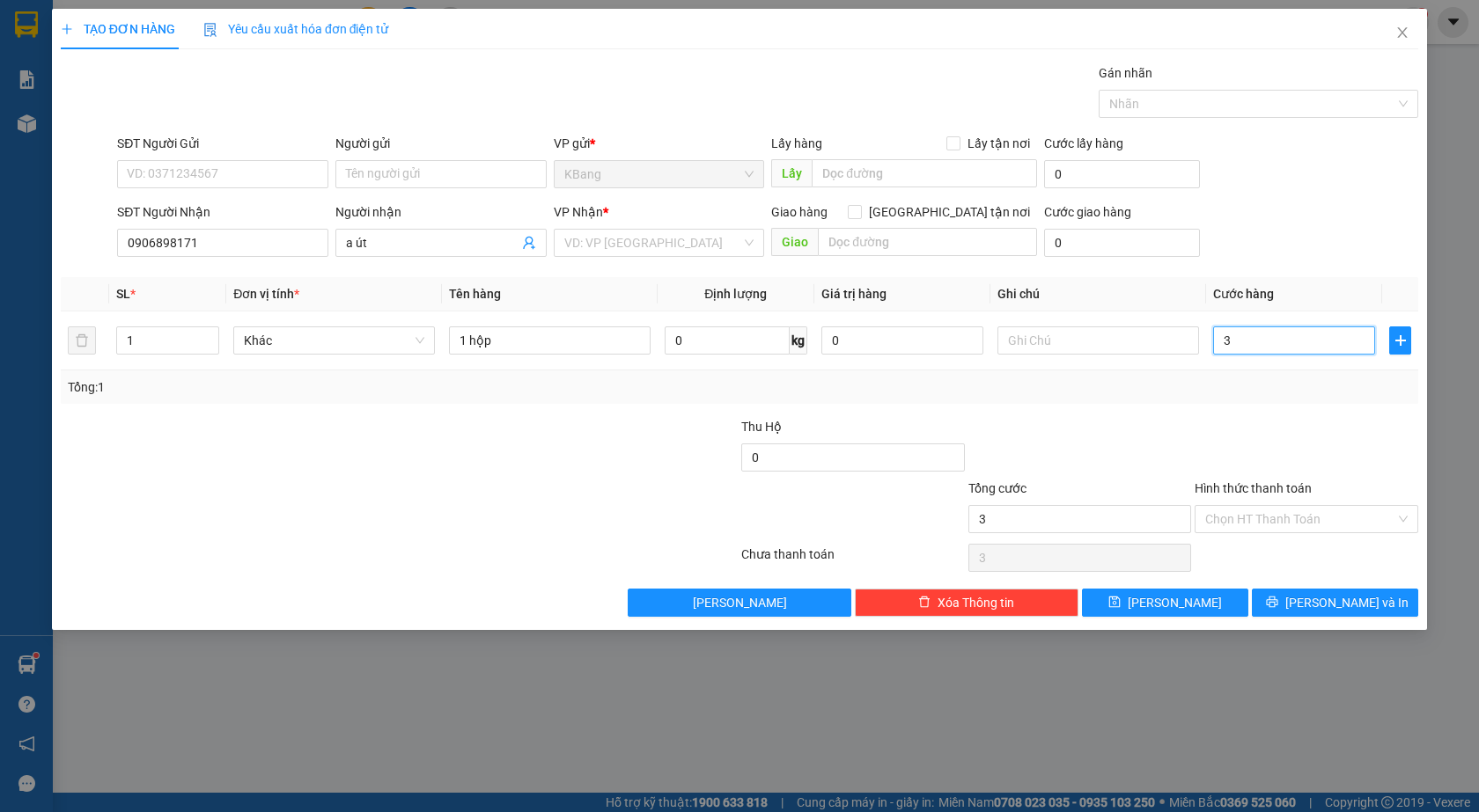
type input "30"
type input "300"
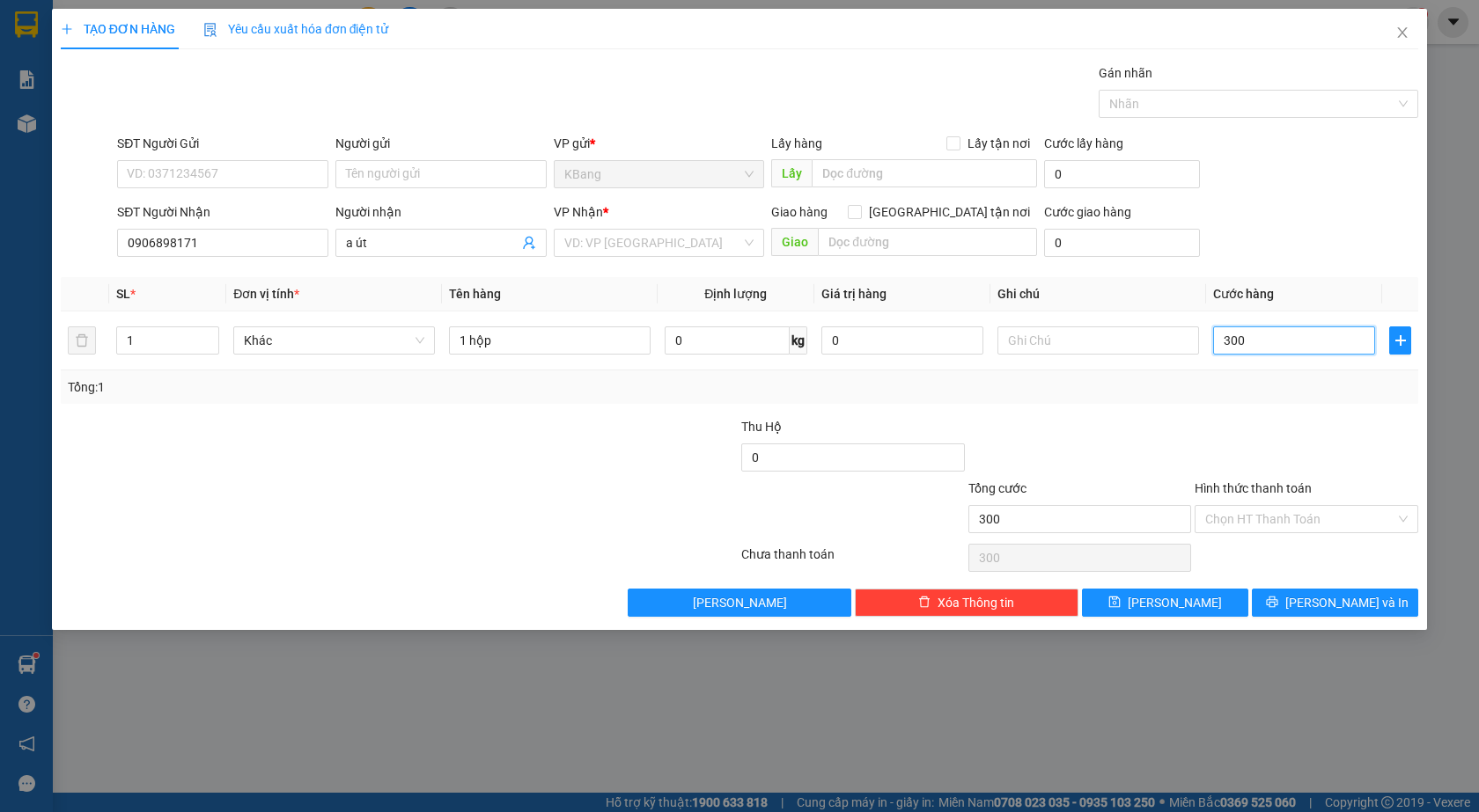
type input "3.000"
type input "30.000"
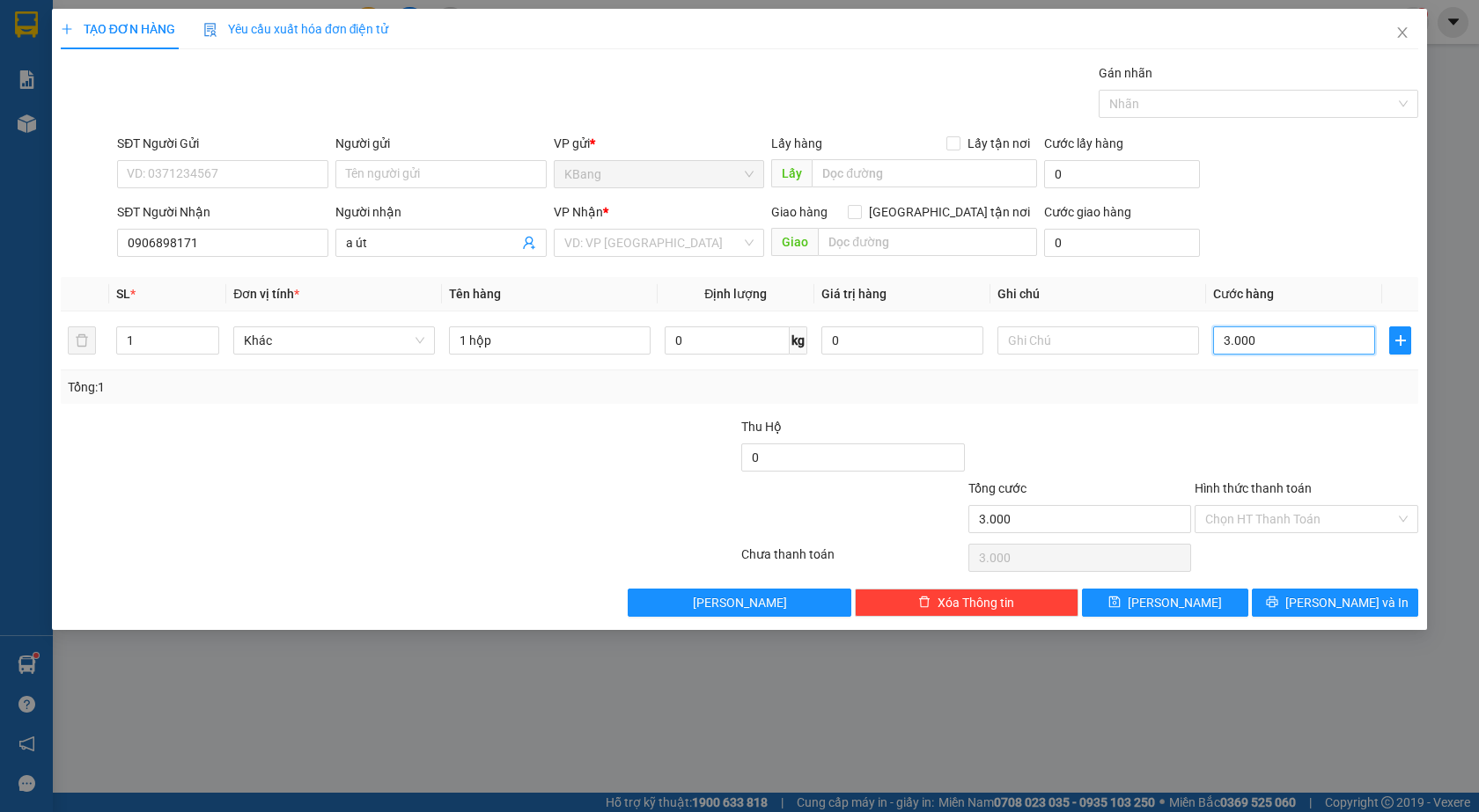
type input "30.000"
click at [1266, 517] on input "Hình thức thanh toán" at bounding box center [1299, 519] width 190 height 26
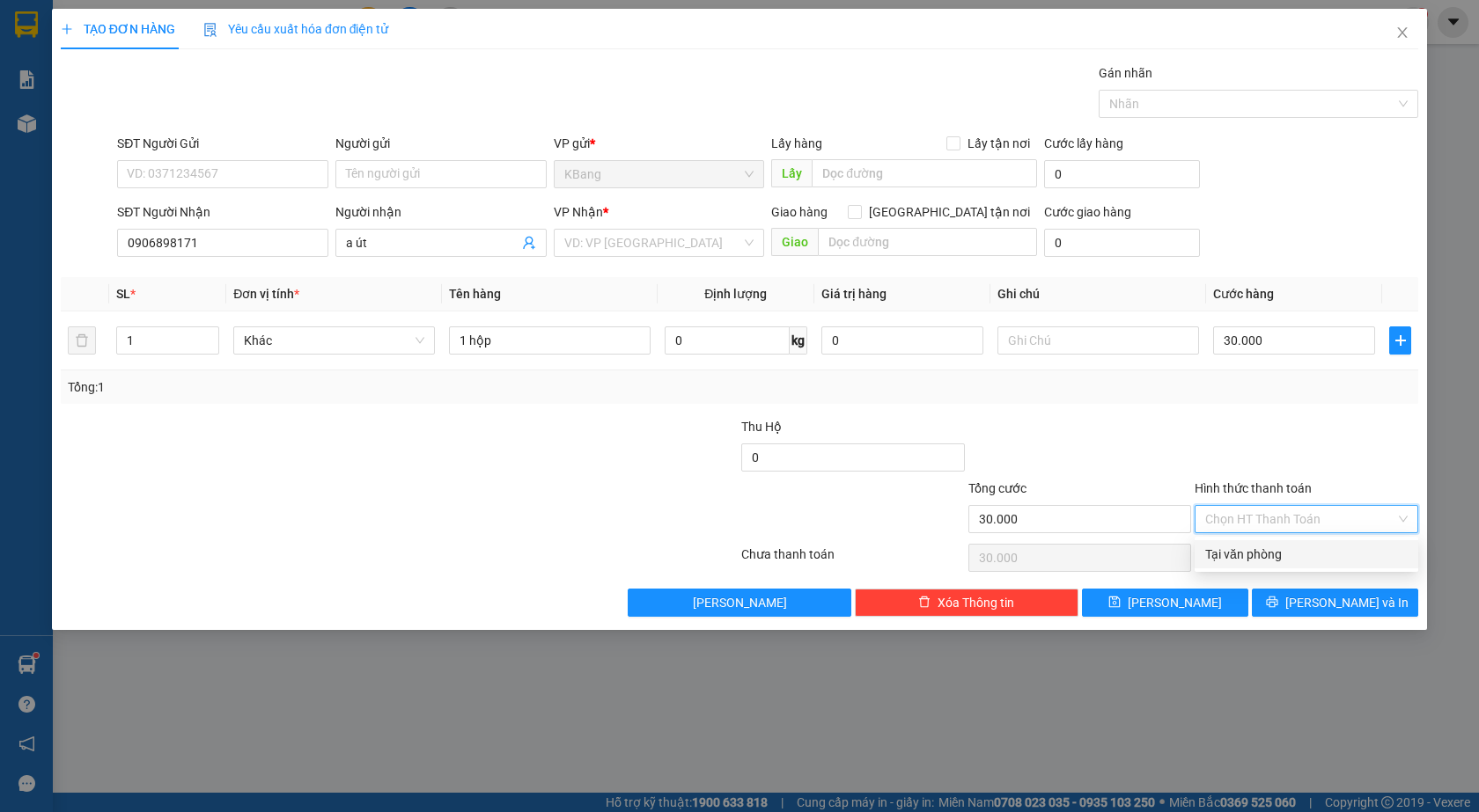
click at [1267, 554] on div "Tại văn phòng" at bounding box center [1306, 554] width 202 height 19
type input "0"
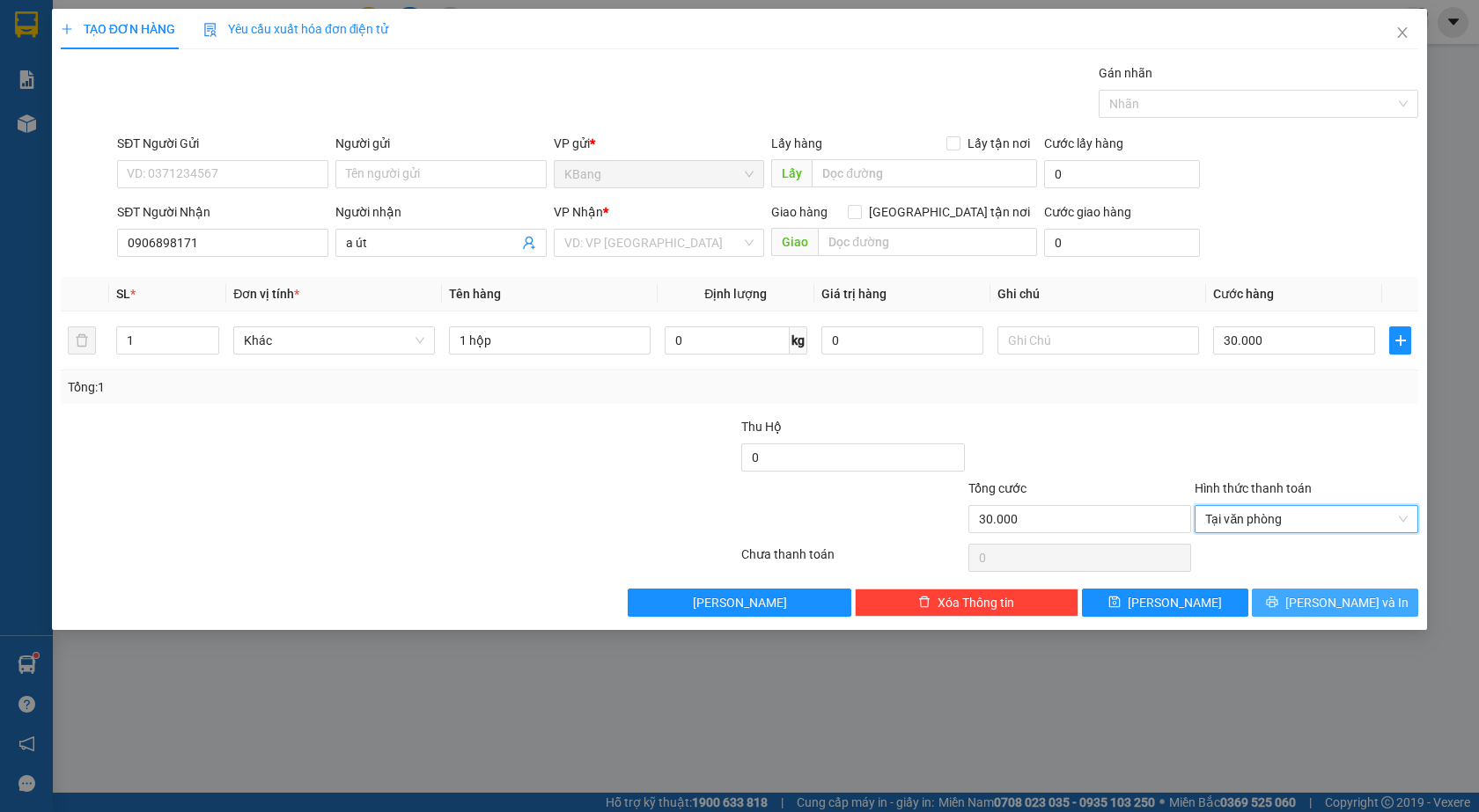
click at [1334, 598] on span "[PERSON_NAME] và In" at bounding box center [1347, 602] width 123 height 19
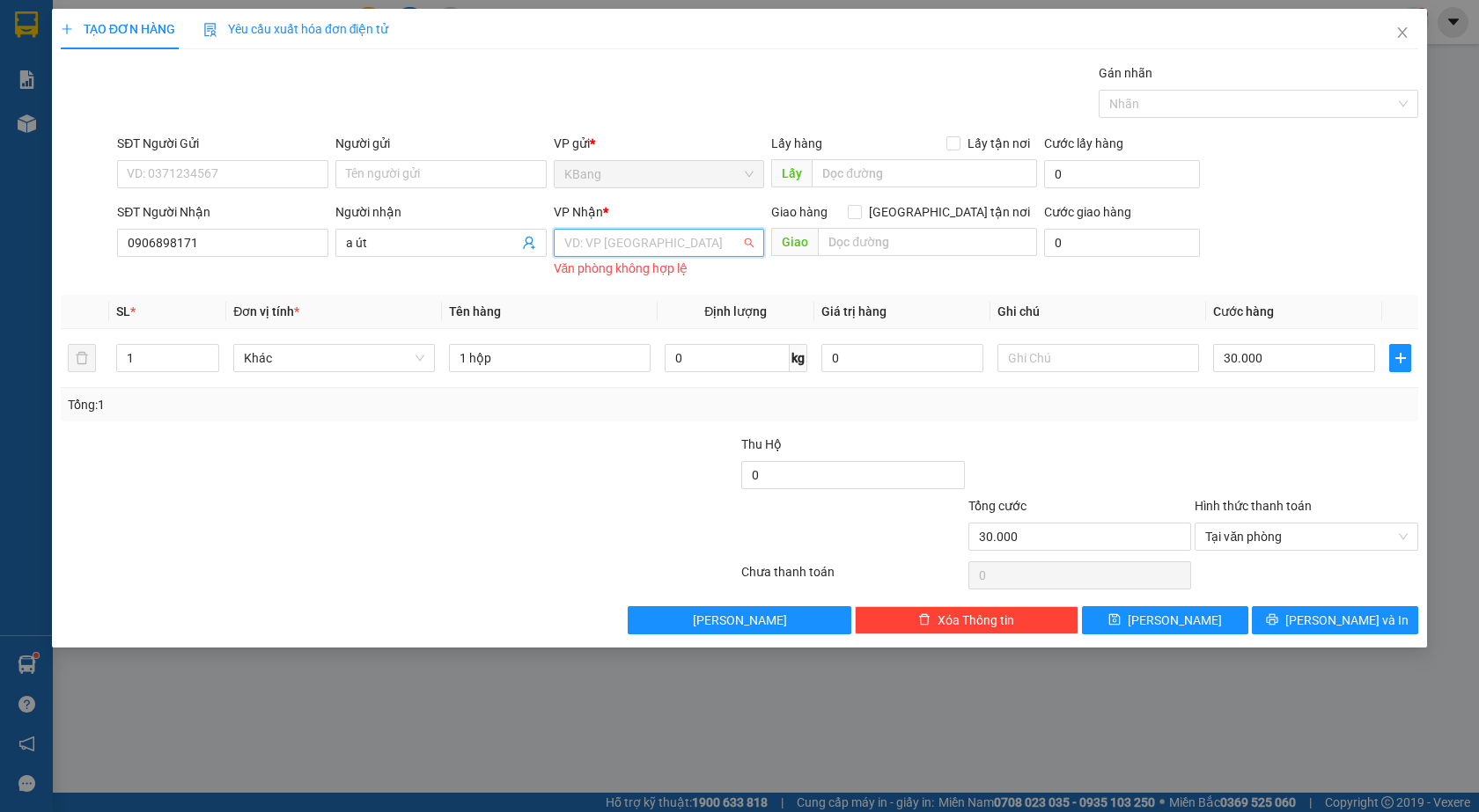
click at [616, 247] on input "search" at bounding box center [653, 243] width 178 height 26
click at [632, 346] on div "Bình Thạnh" at bounding box center [659, 335] width 211 height 28
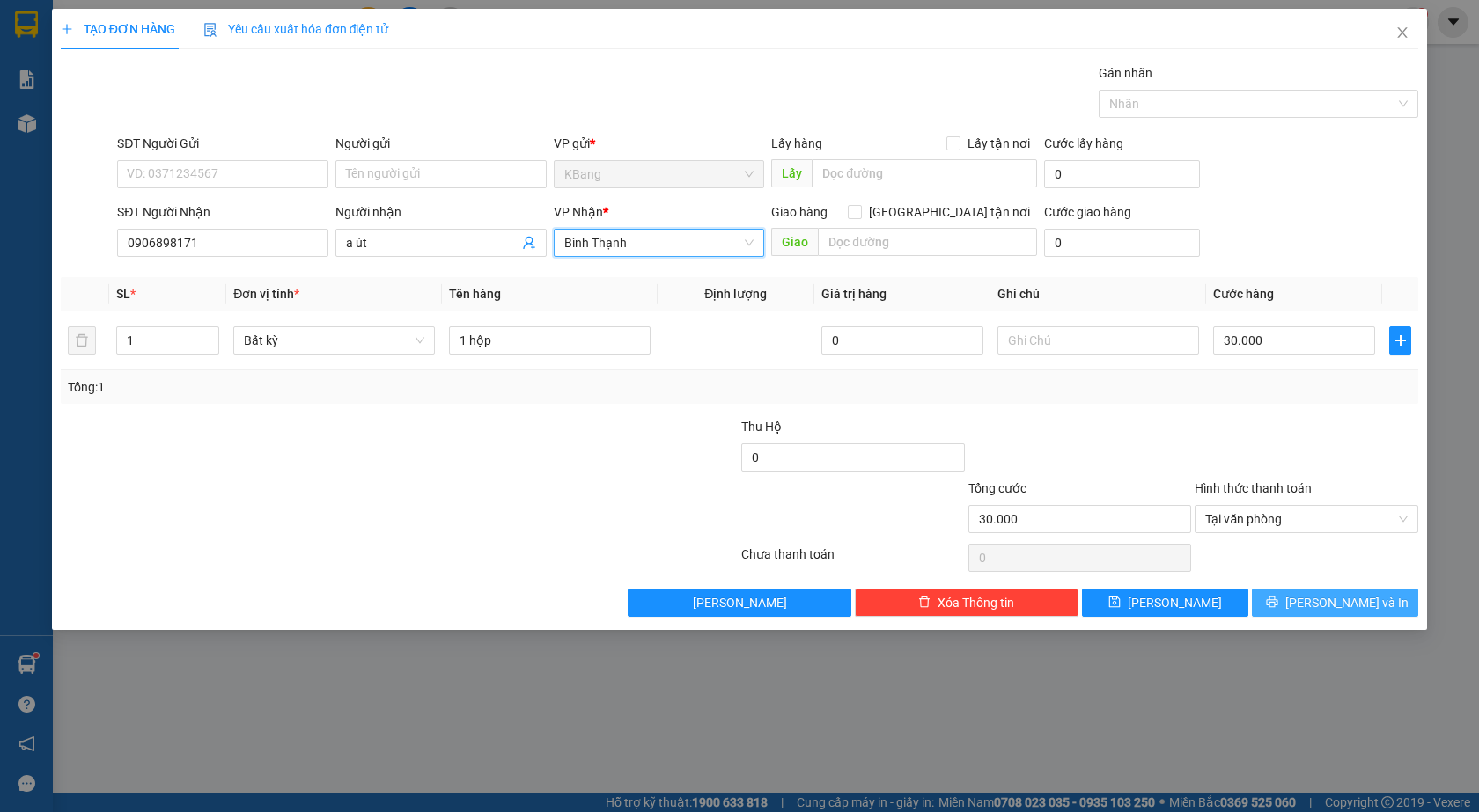
click at [1326, 597] on span "[PERSON_NAME] và In" at bounding box center [1347, 602] width 123 height 19
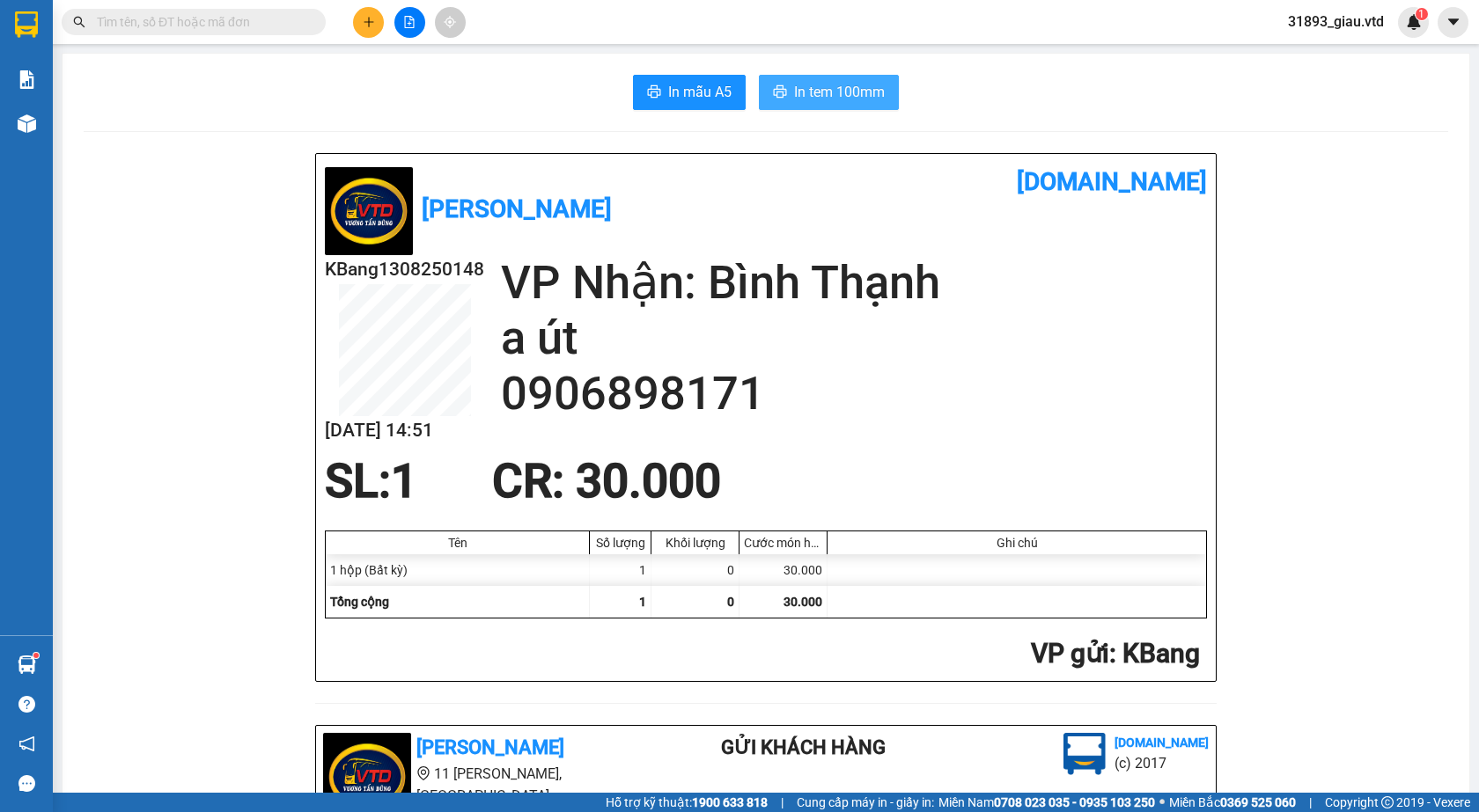
click at [810, 89] on span "In tem 100mm" at bounding box center [840, 92] width 91 height 22
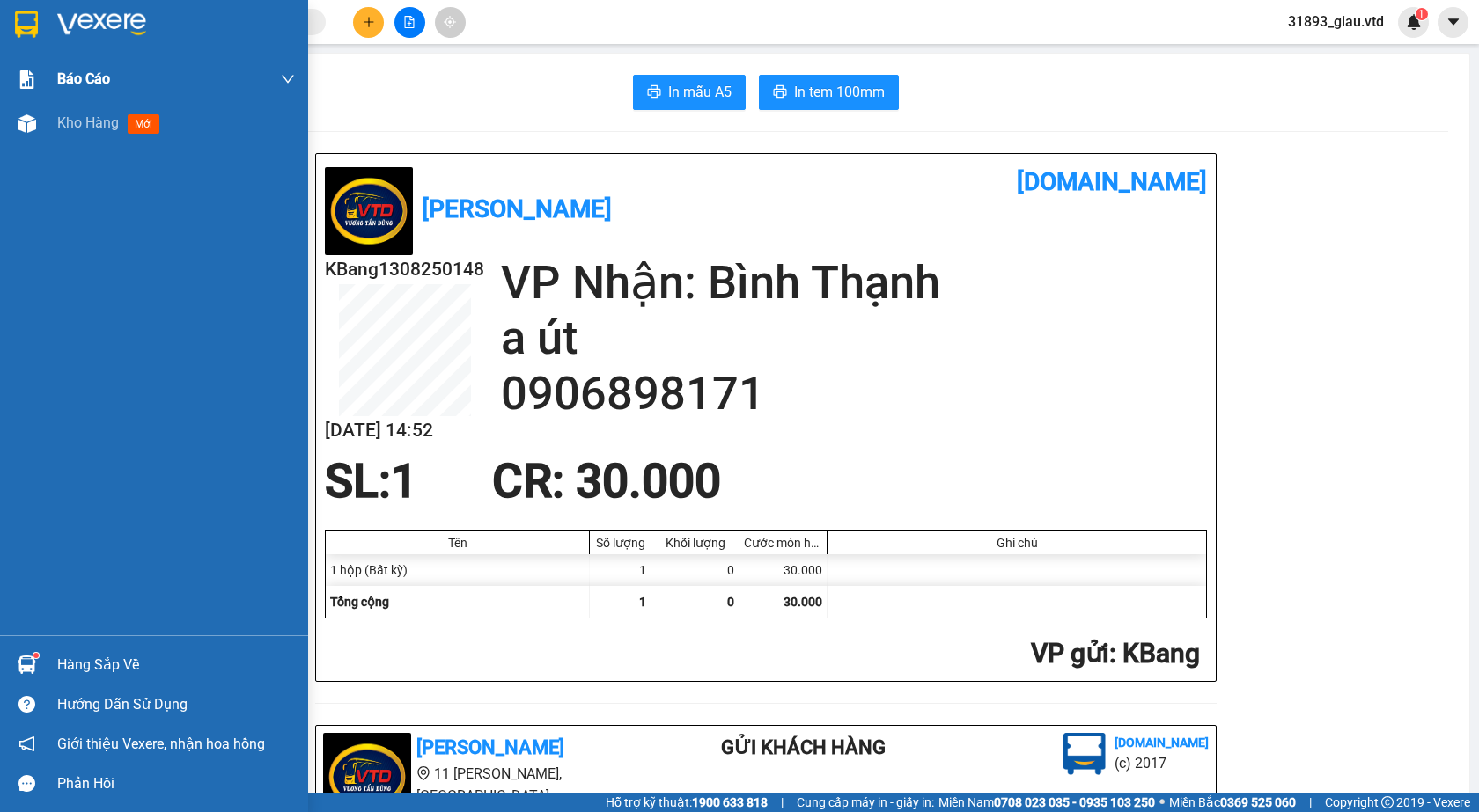
drag, startPoint x: 142, startPoint y: 127, endPoint x: 103, endPoint y: 97, distance: 49.2
click at [136, 128] on span "mới" at bounding box center [144, 124] width 32 height 19
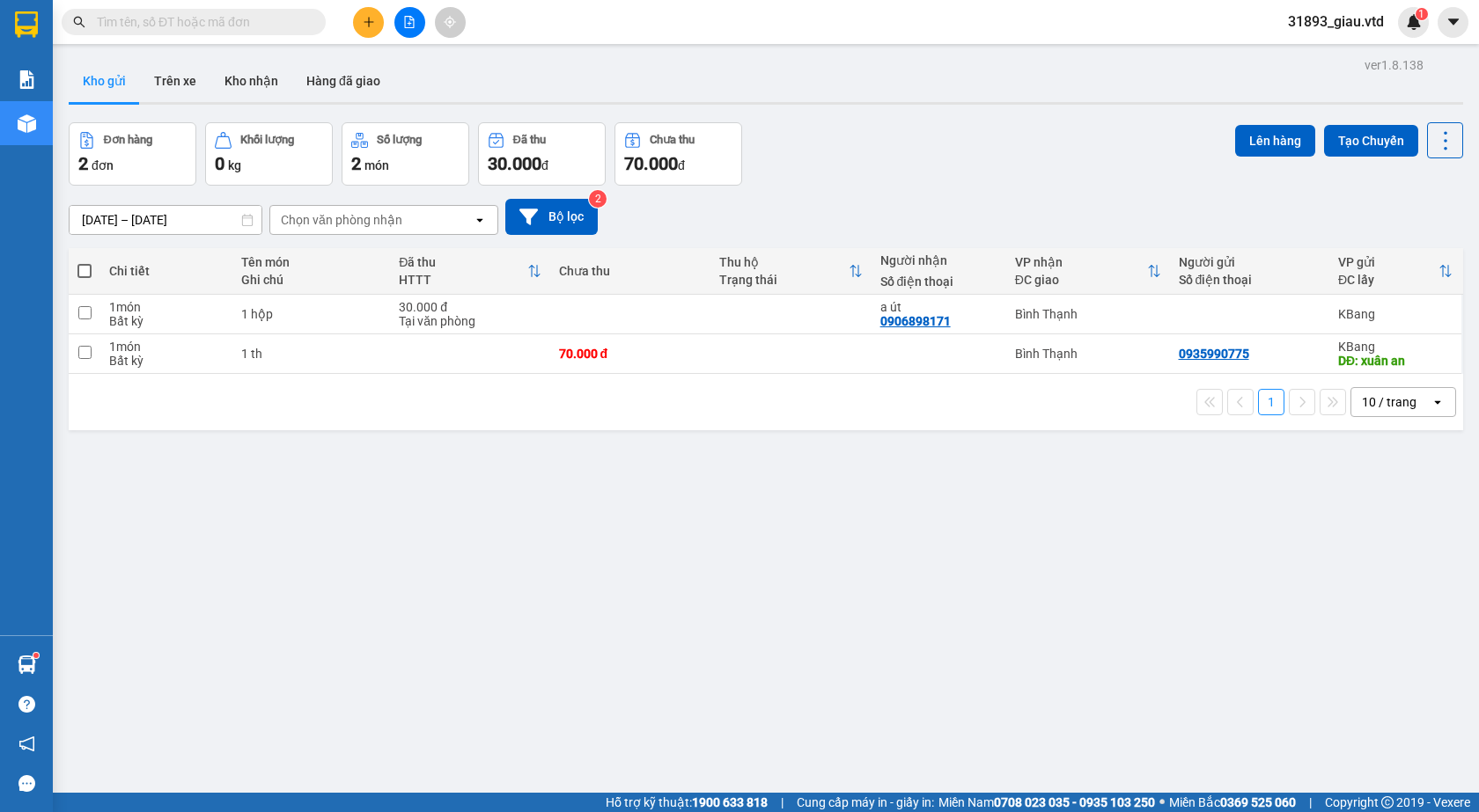
click at [88, 268] on span at bounding box center [84, 270] width 14 height 14
click at [84, 262] on input "checkbox" at bounding box center [84, 262] width 0 height 0
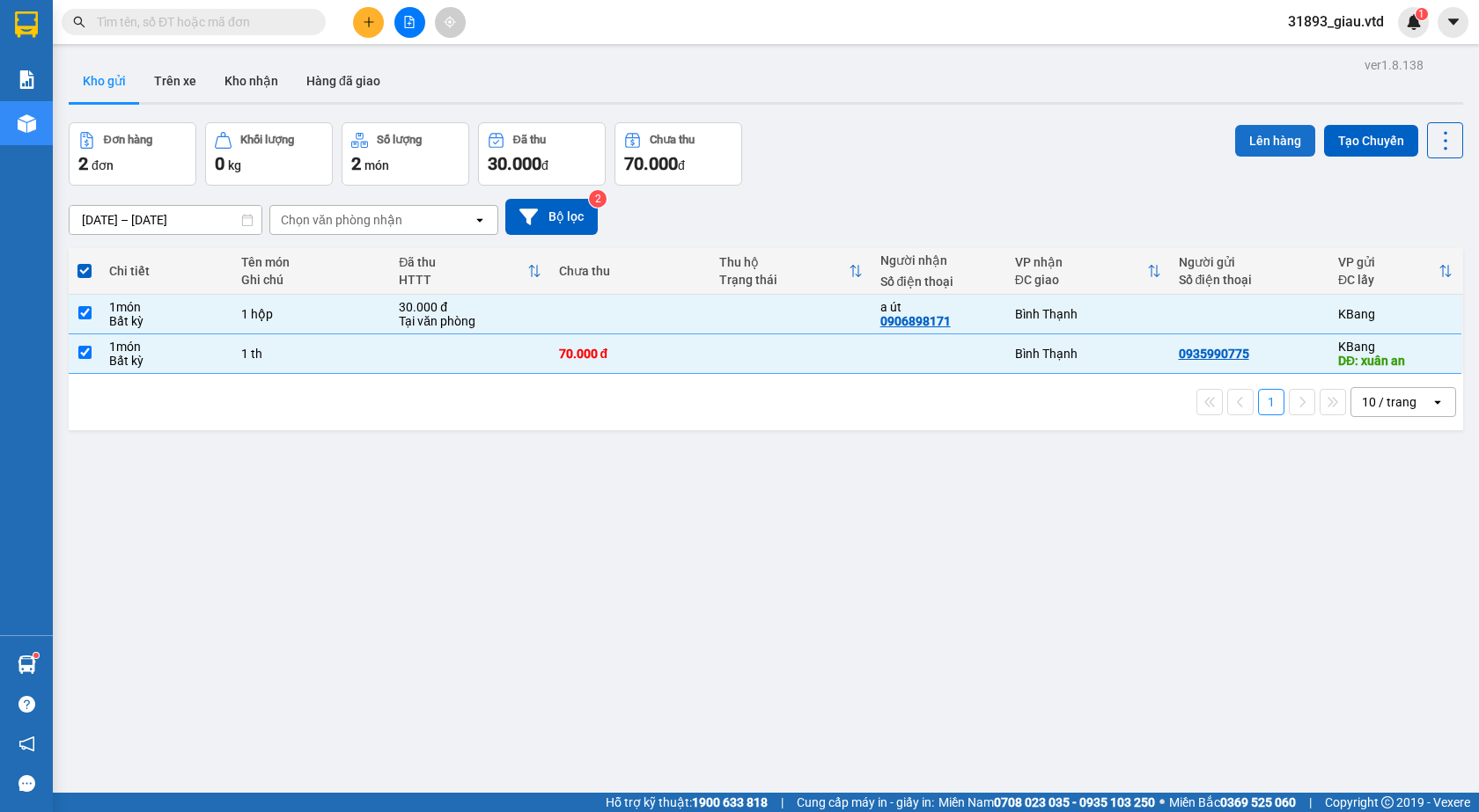
click at [1260, 147] on button "Lên hàng" at bounding box center [1275, 141] width 80 height 32
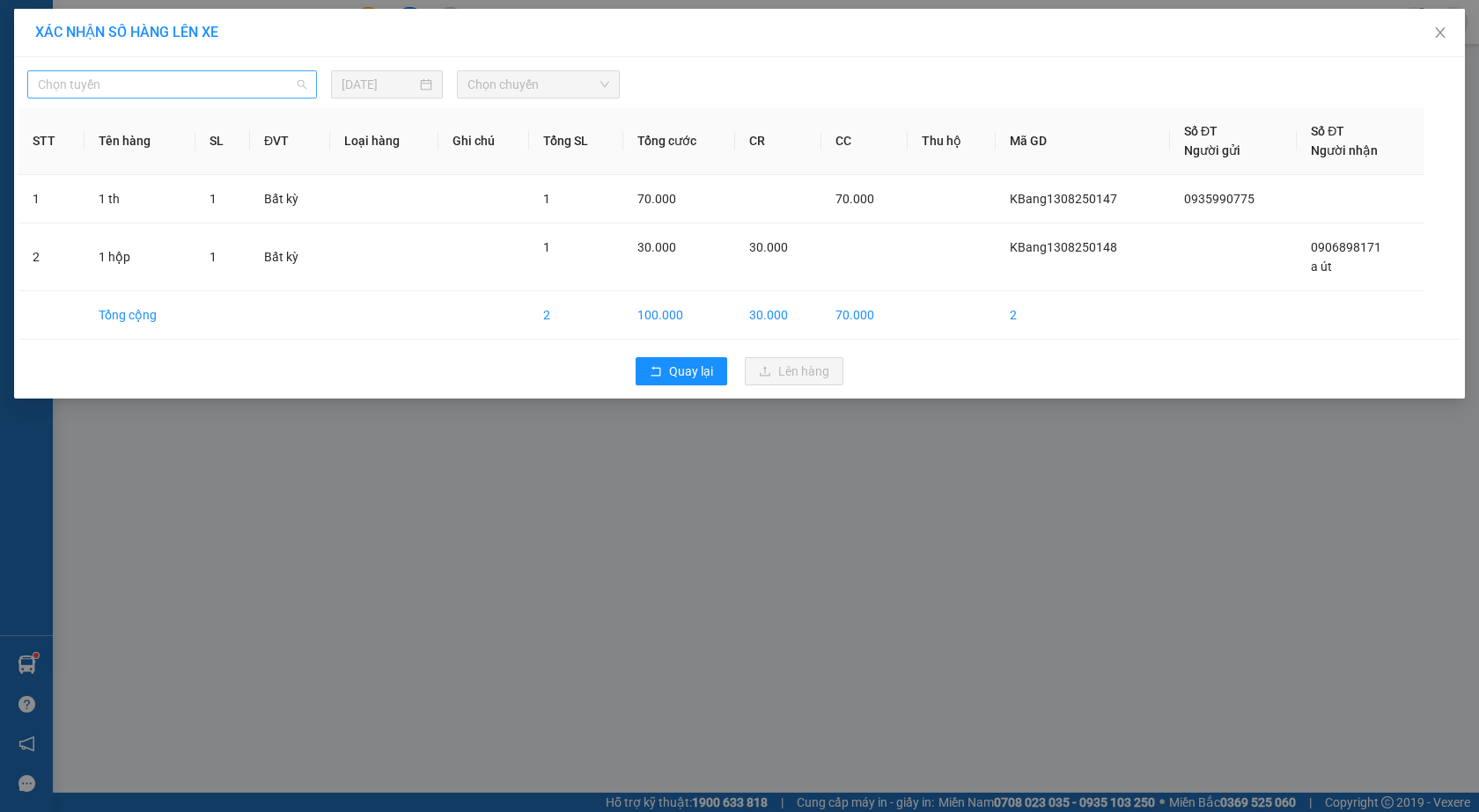
click at [163, 91] on span "Chọn tuyến" at bounding box center [172, 84] width 269 height 26
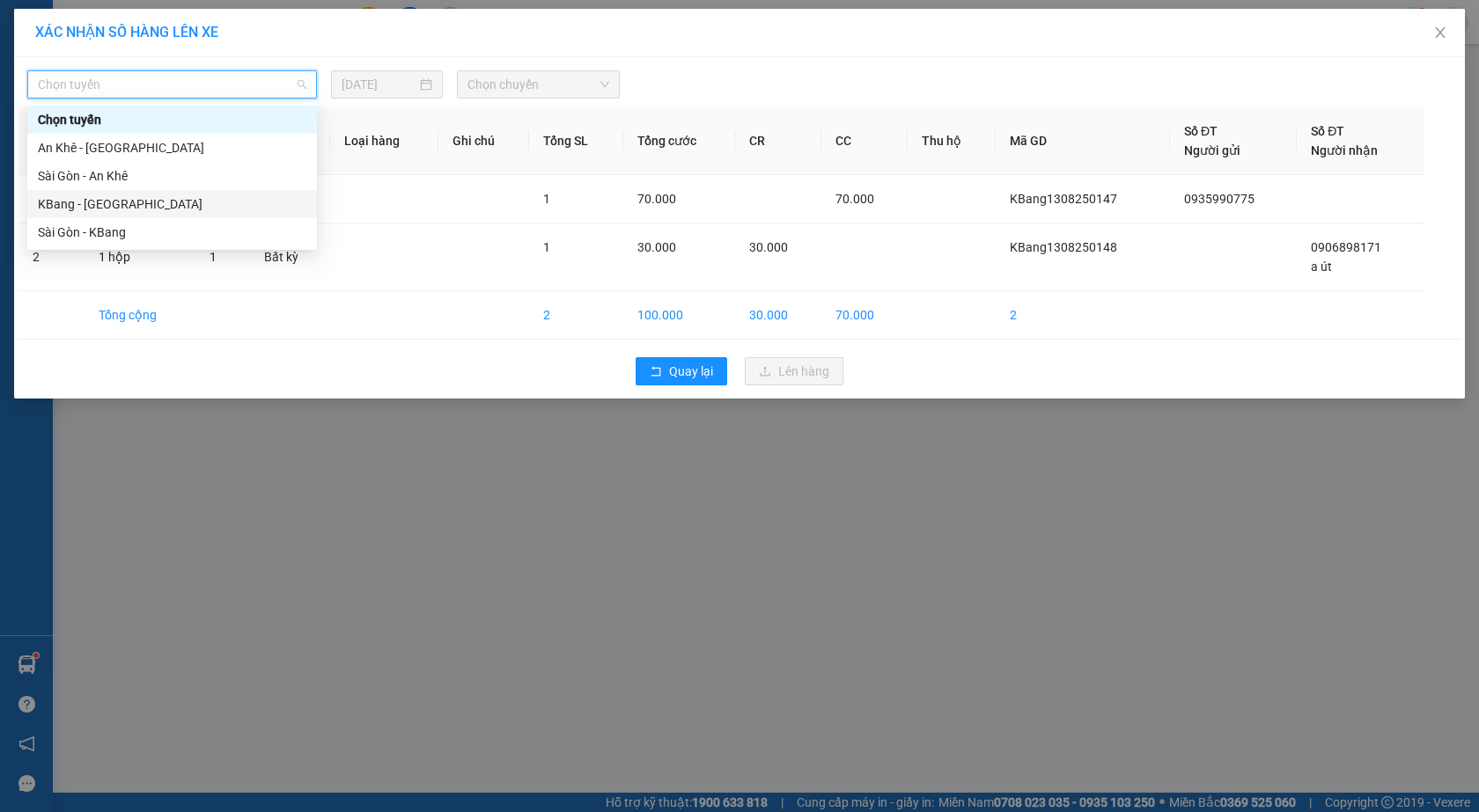
click at [121, 201] on div "KBang - [GEOGRAPHIC_DATA]" at bounding box center [172, 204] width 269 height 19
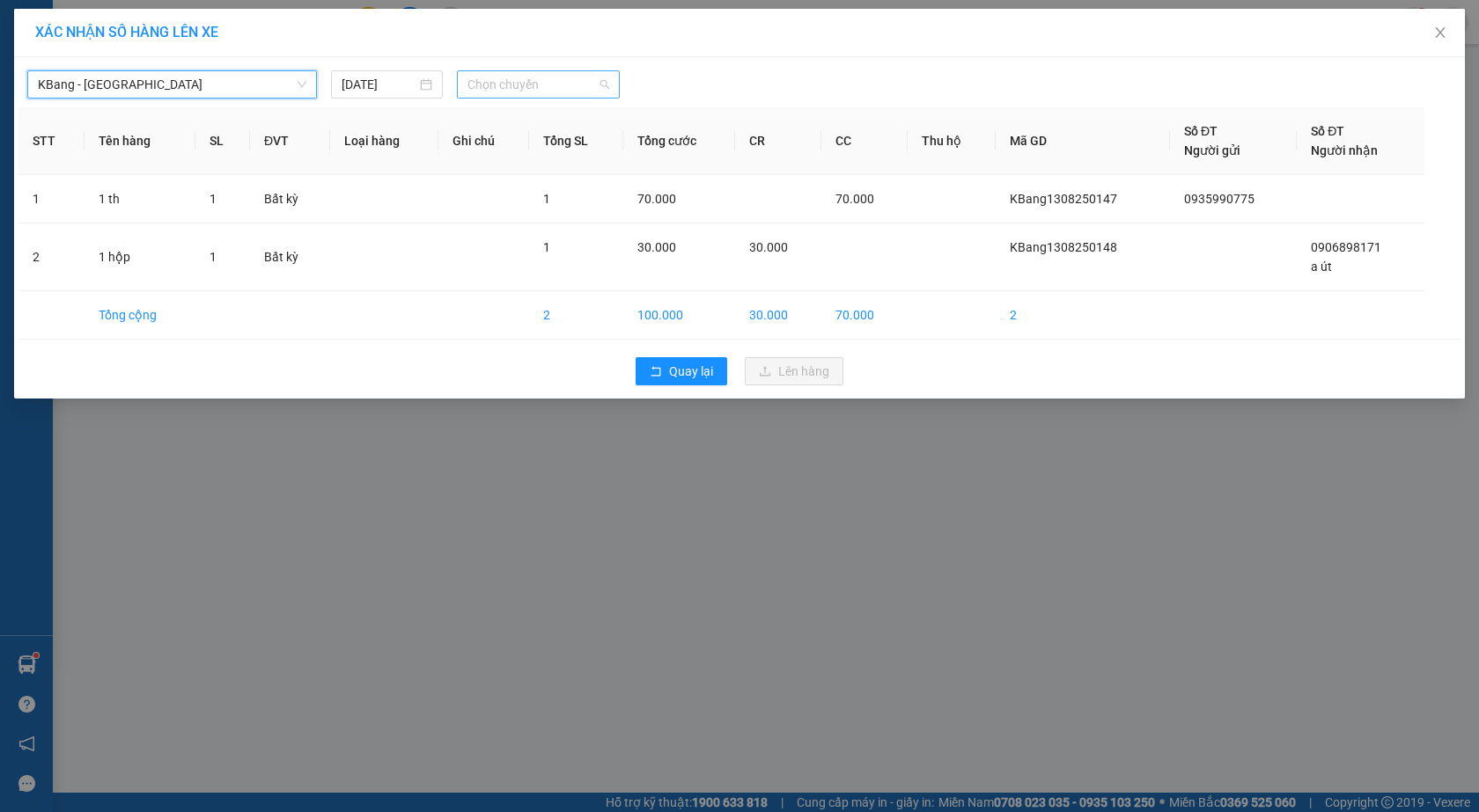
click at [504, 79] on span "Chọn chuyến" at bounding box center [538, 84] width 142 height 26
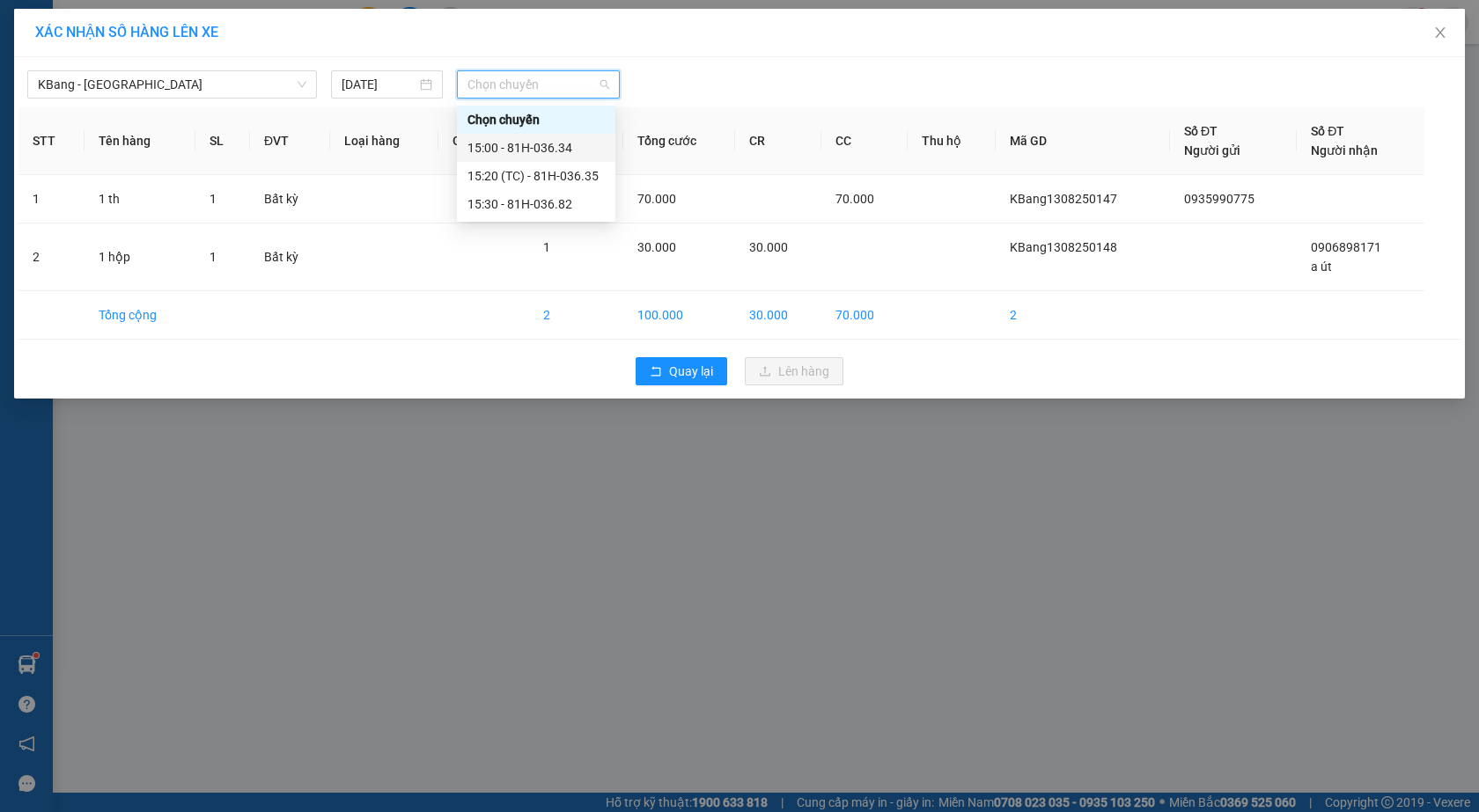
click at [559, 150] on div "15:00 - 81H-036.34" at bounding box center [535, 147] width 137 height 19
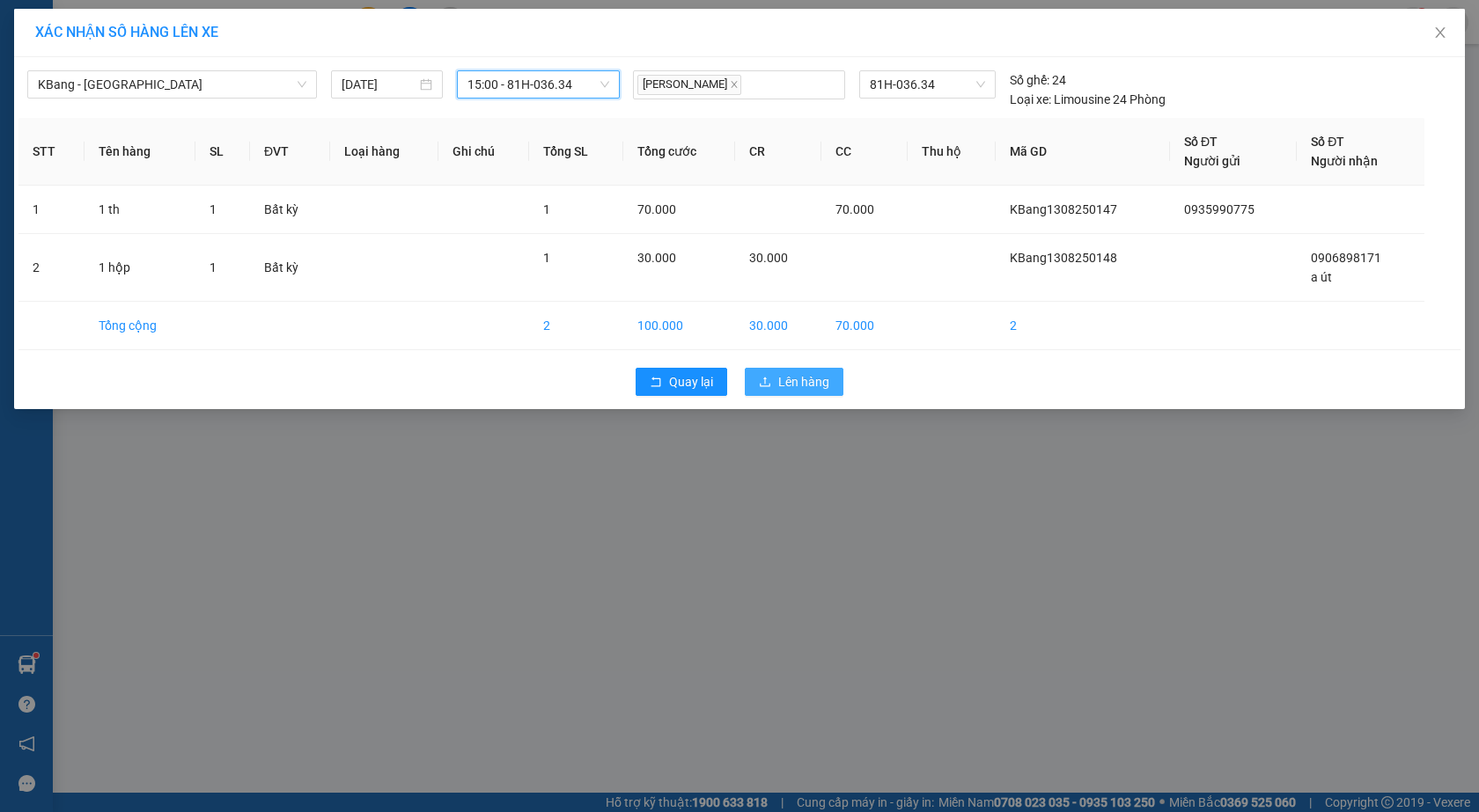
click at [795, 378] on span "Lên hàng" at bounding box center [804, 382] width 51 height 19
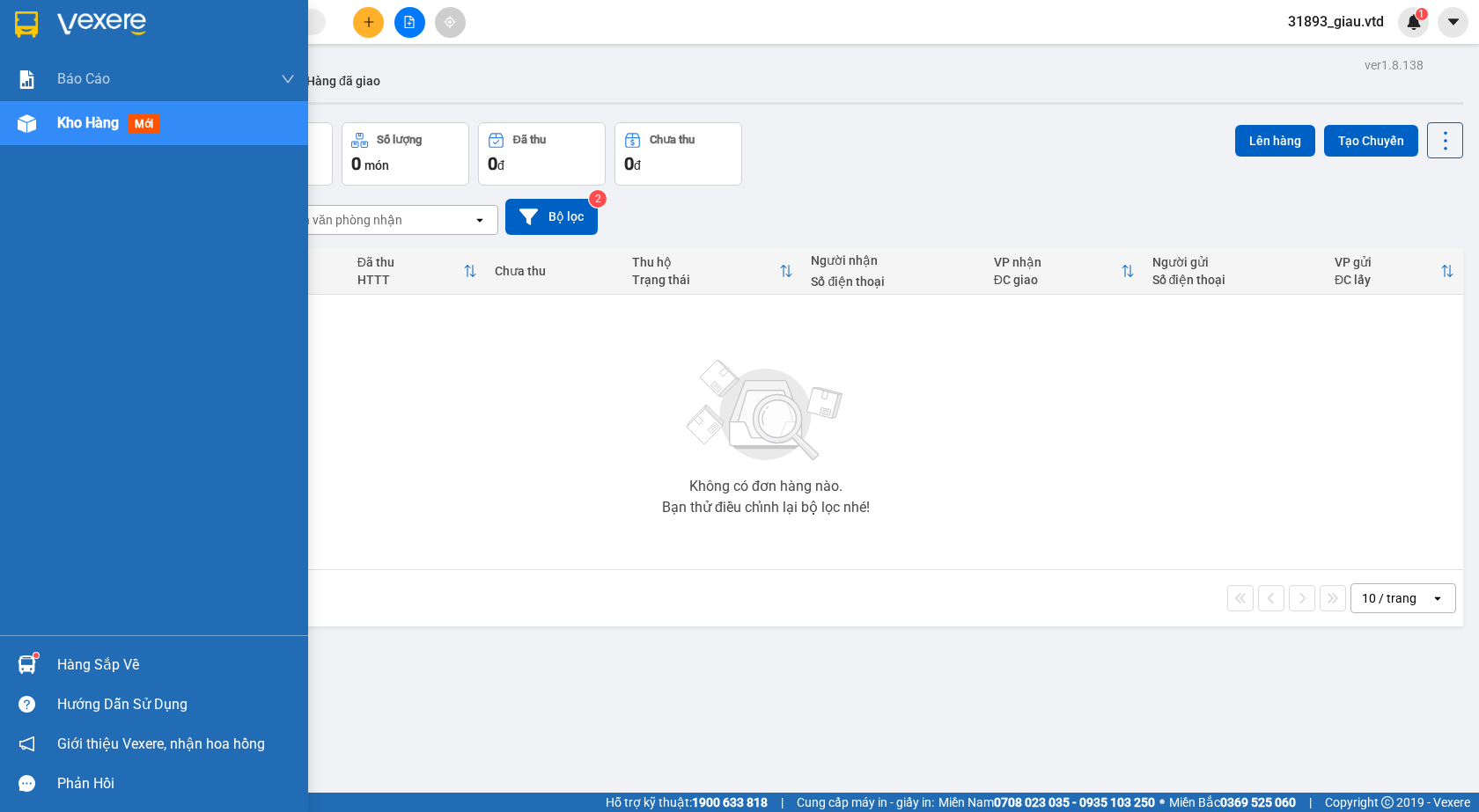
click at [152, 120] on span "mới" at bounding box center [144, 124] width 32 height 19
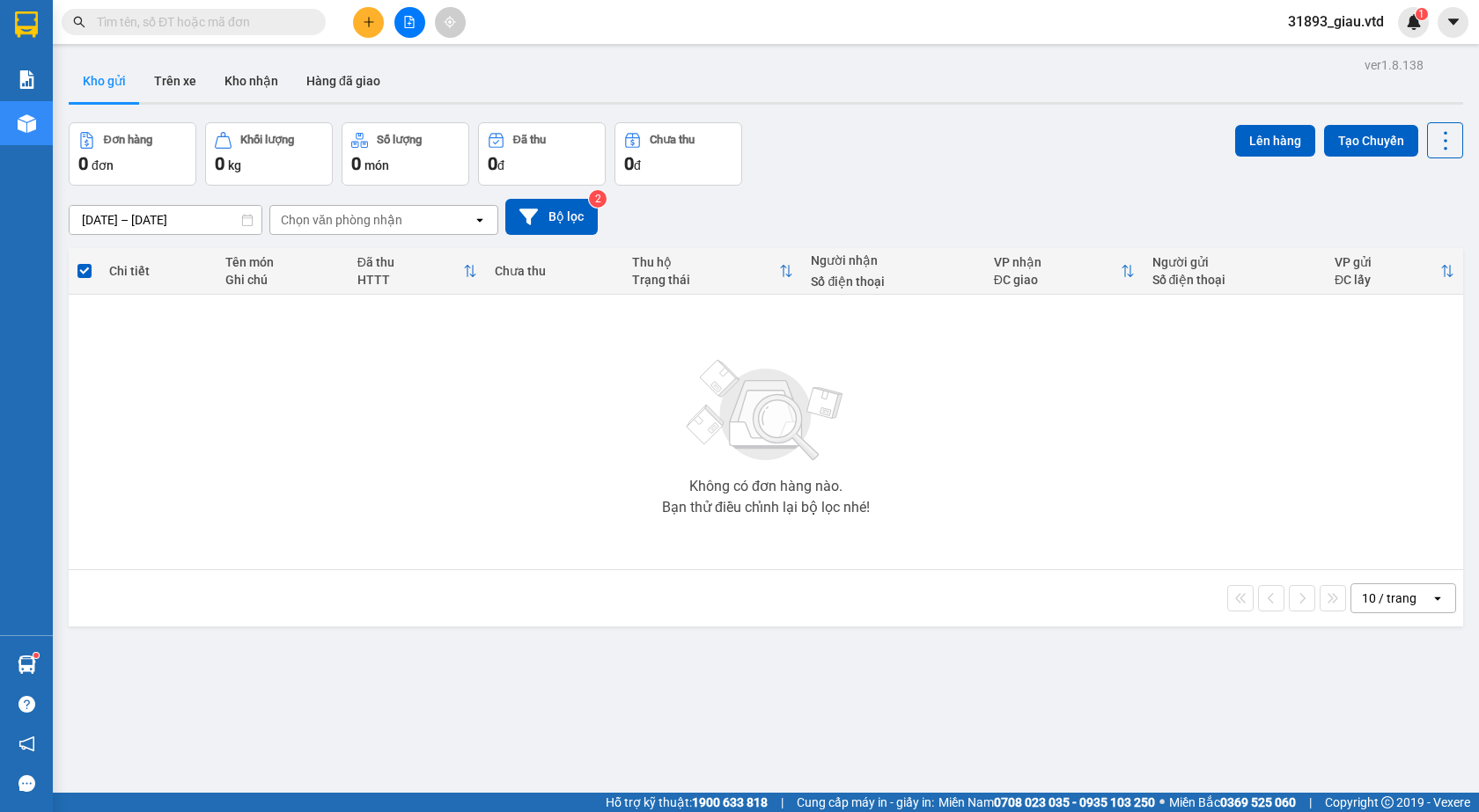
click at [96, 121] on div "ver 1.8.138 Kho gửi Trên xe Kho nhận Hàng đã giao Đơn hàng 0 đơn Khối lượng 0 k…" at bounding box center [765, 458] width 1408 height 812
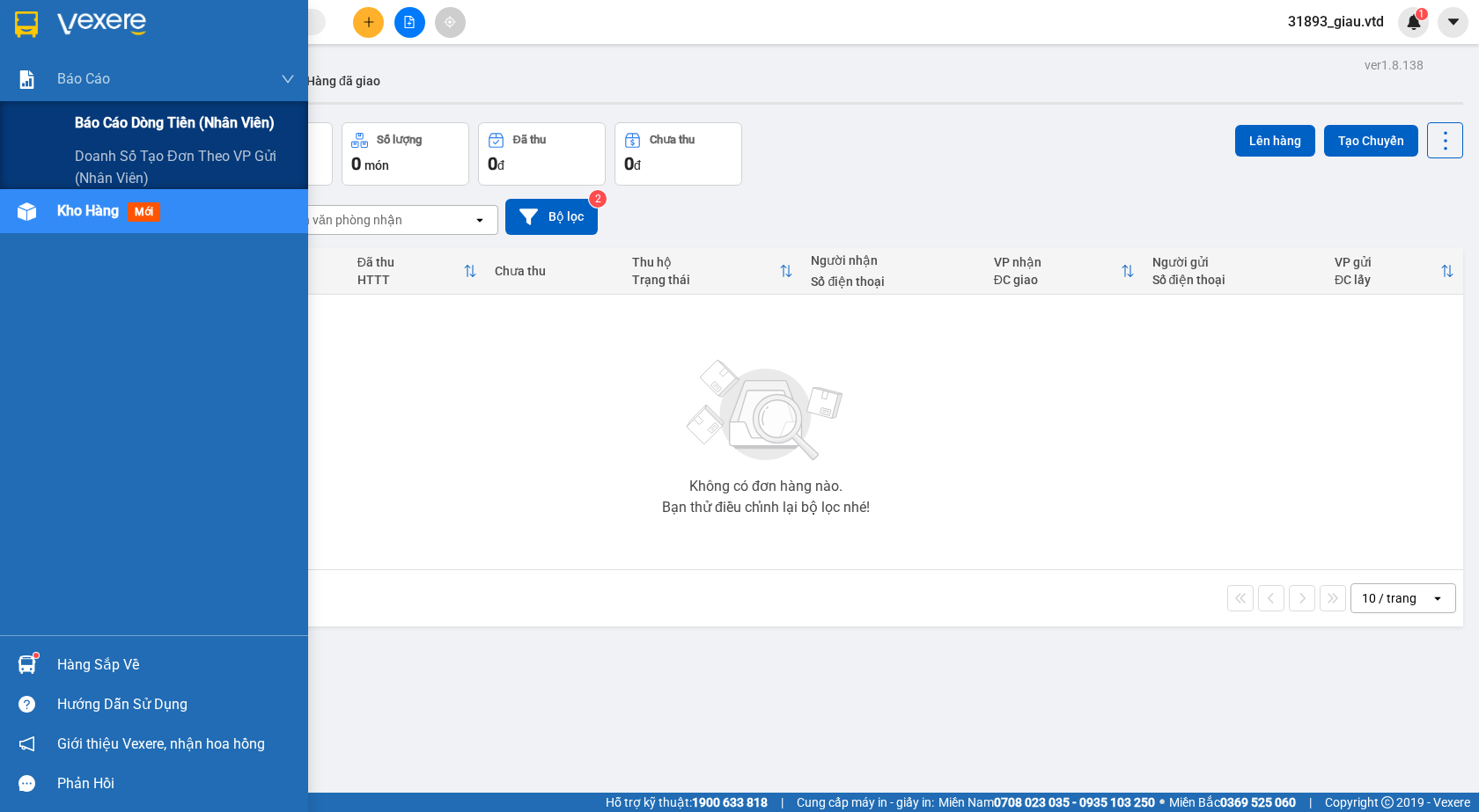
click at [139, 122] on span "Báo cáo dòng tiền (nhân viên)" at bounding box center [174, 122] width 200 height 22
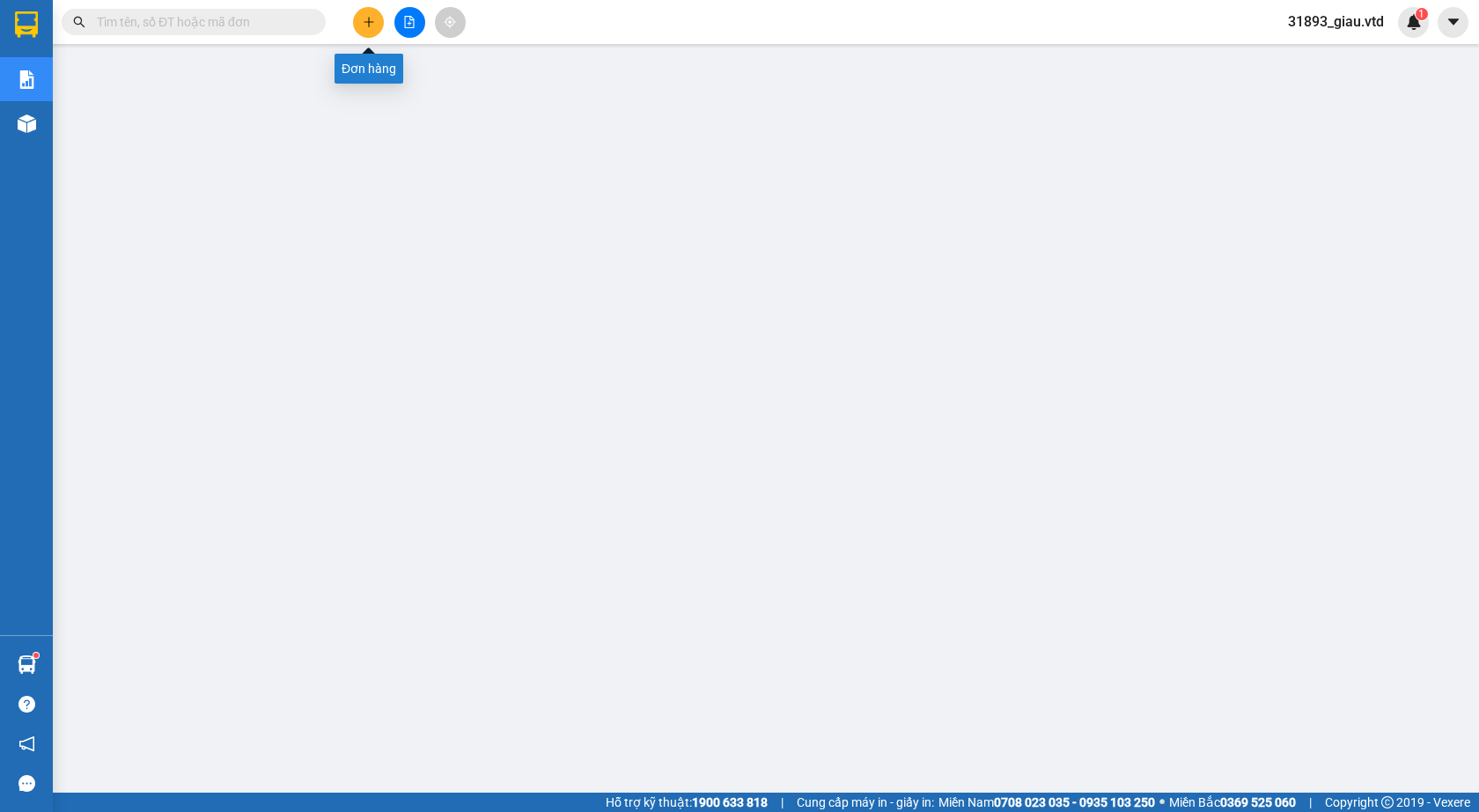
click at [363, 26] on icon "plus" at bounding box center [369, 22] width 12 height 12
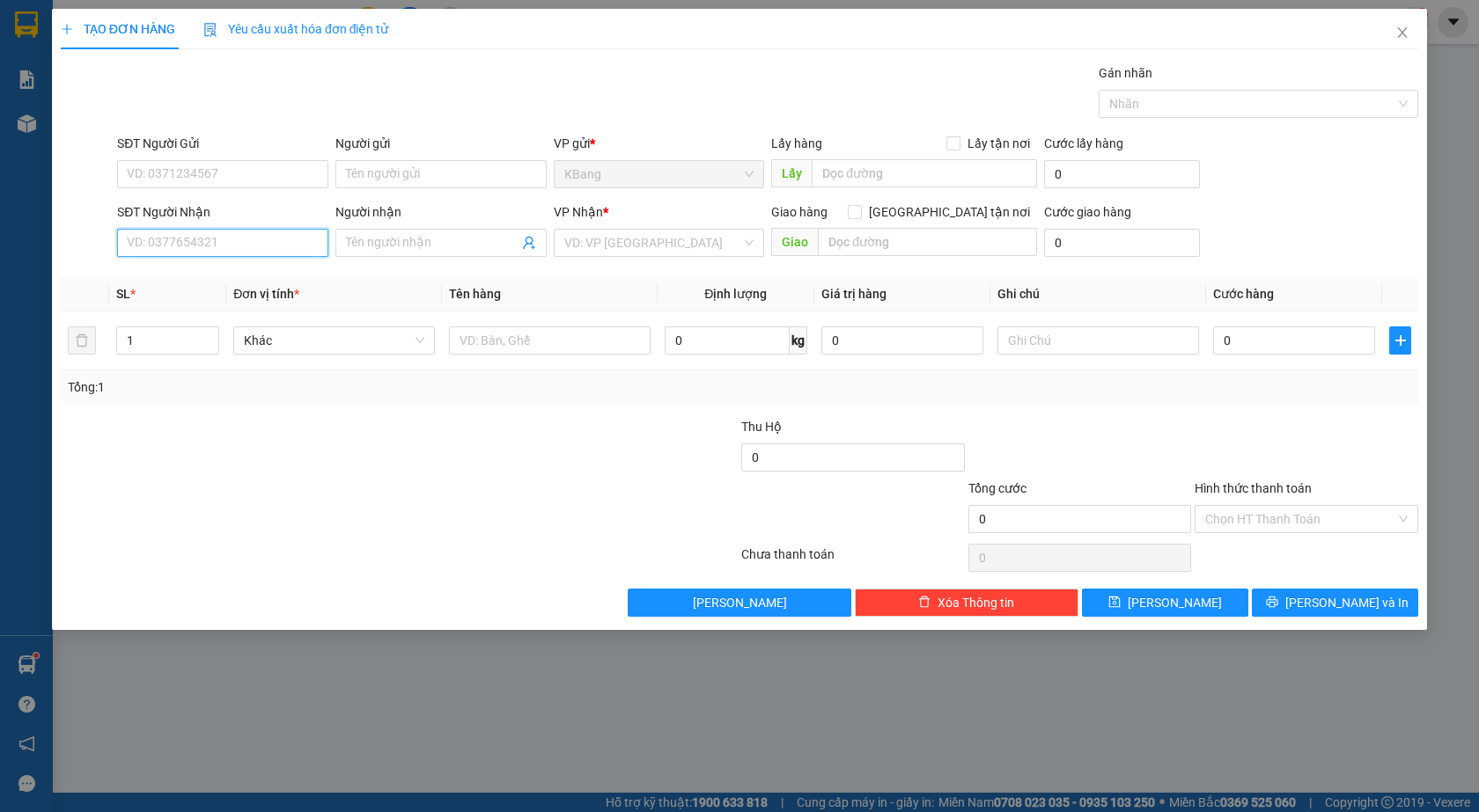
click at [184, 249] on input "SĐT Người Nhận" at bounding box center [222, 243] width 211 height 28
click at [239, 281] on div "0963279887 - an" at bounding box center [222, 278] width 190 height 19
drag, startPoint x: 483, startPoint y: 350, endPoint x: 479, endPoint y: 375, distance: 25.3
click at [483, 348] on input "text" at bounding box center [549, 340] width 201 height 28
click at [1282, 515] on input "Hình thức thanh toán" at bounding box center [1299, 519] width 190 height 26
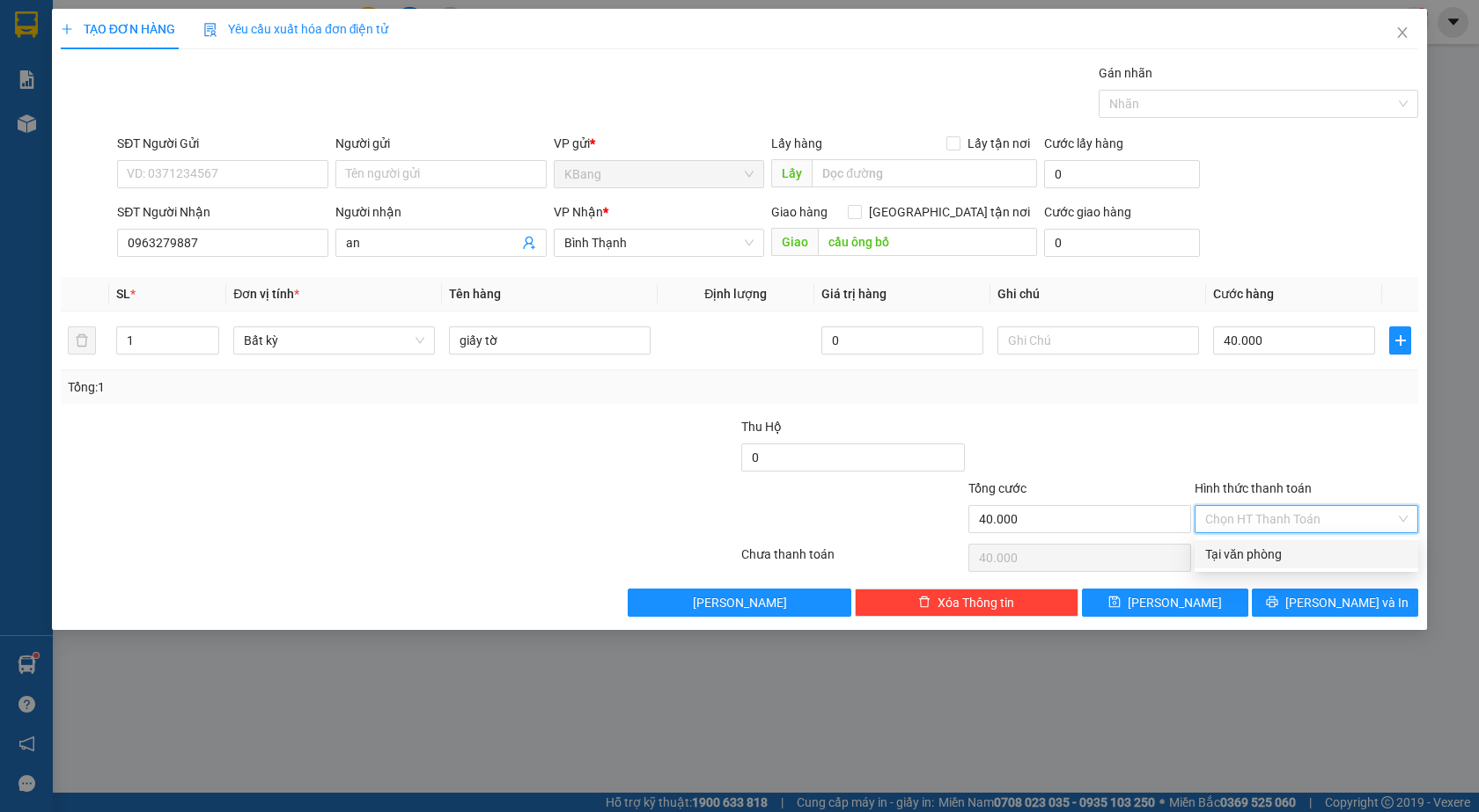
click at [1270, 550] on div "Tại văn phòng" at bounding box center [1306, 554] width 202 height 19
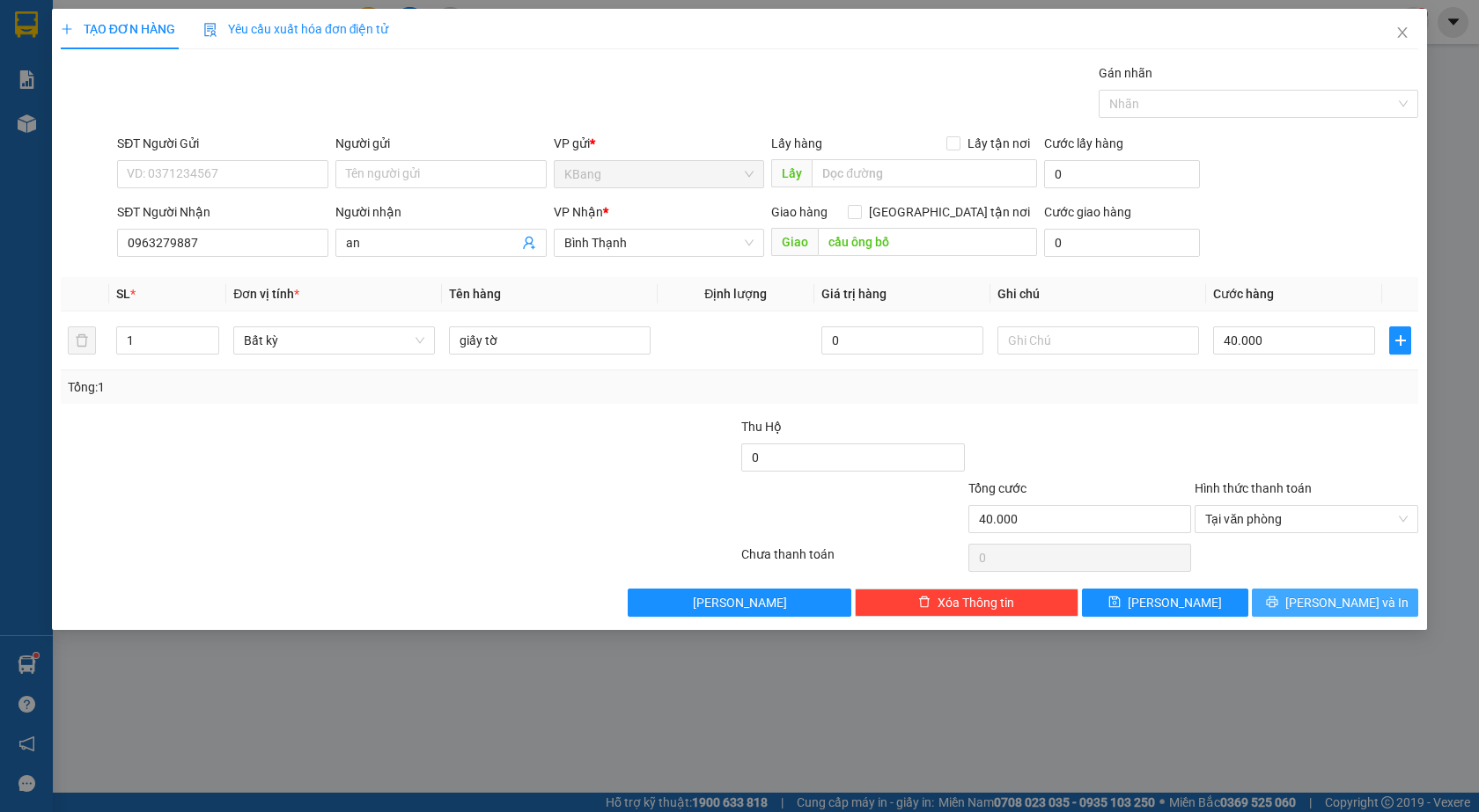
click at [1321, 607] on span "[PERSON_NAME] và In" at bounding box center [1347, 602] width 123 height 19
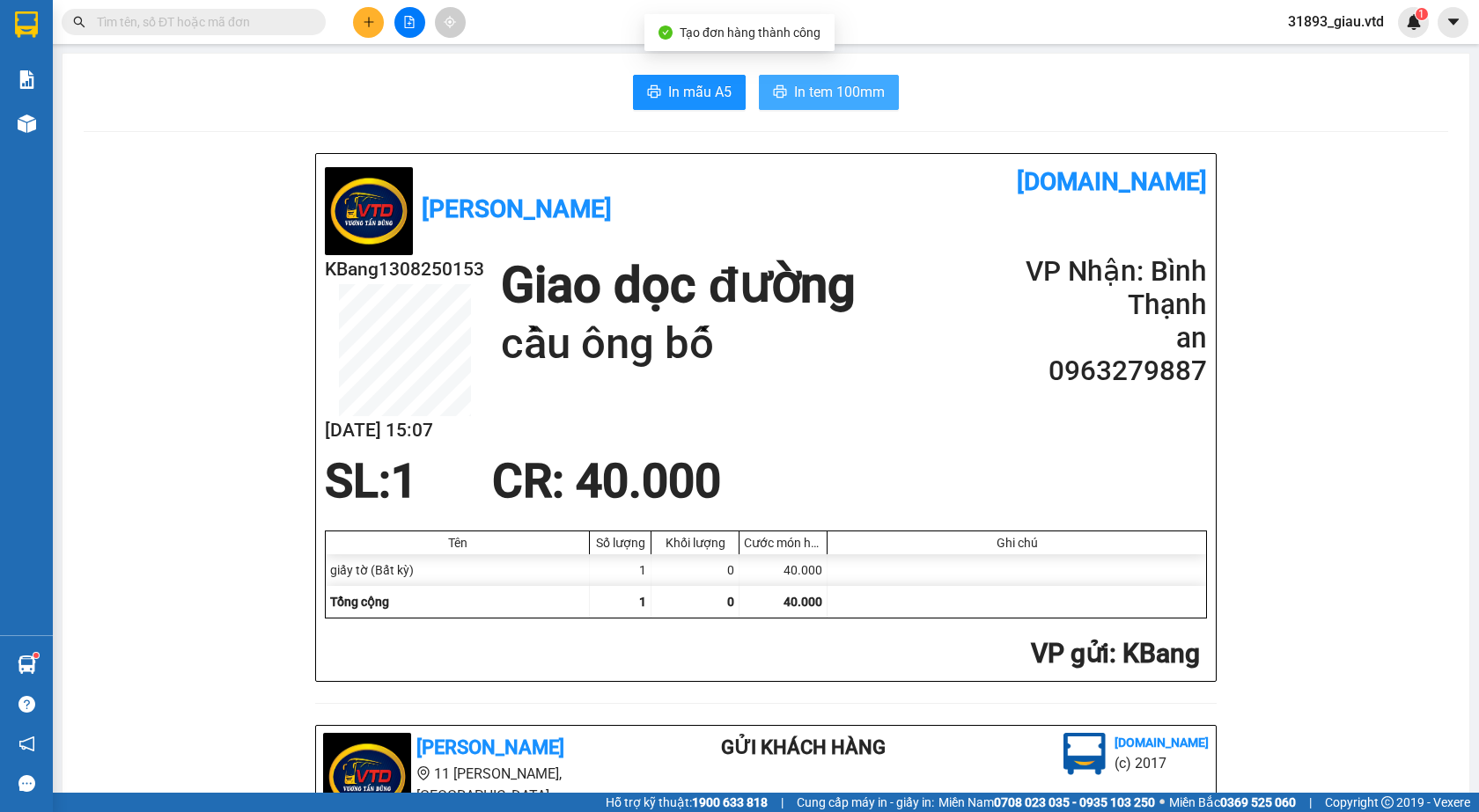
click at [798, 78] on button "In tem 100mm" at bounding box center [828, 92] width 140 height 35
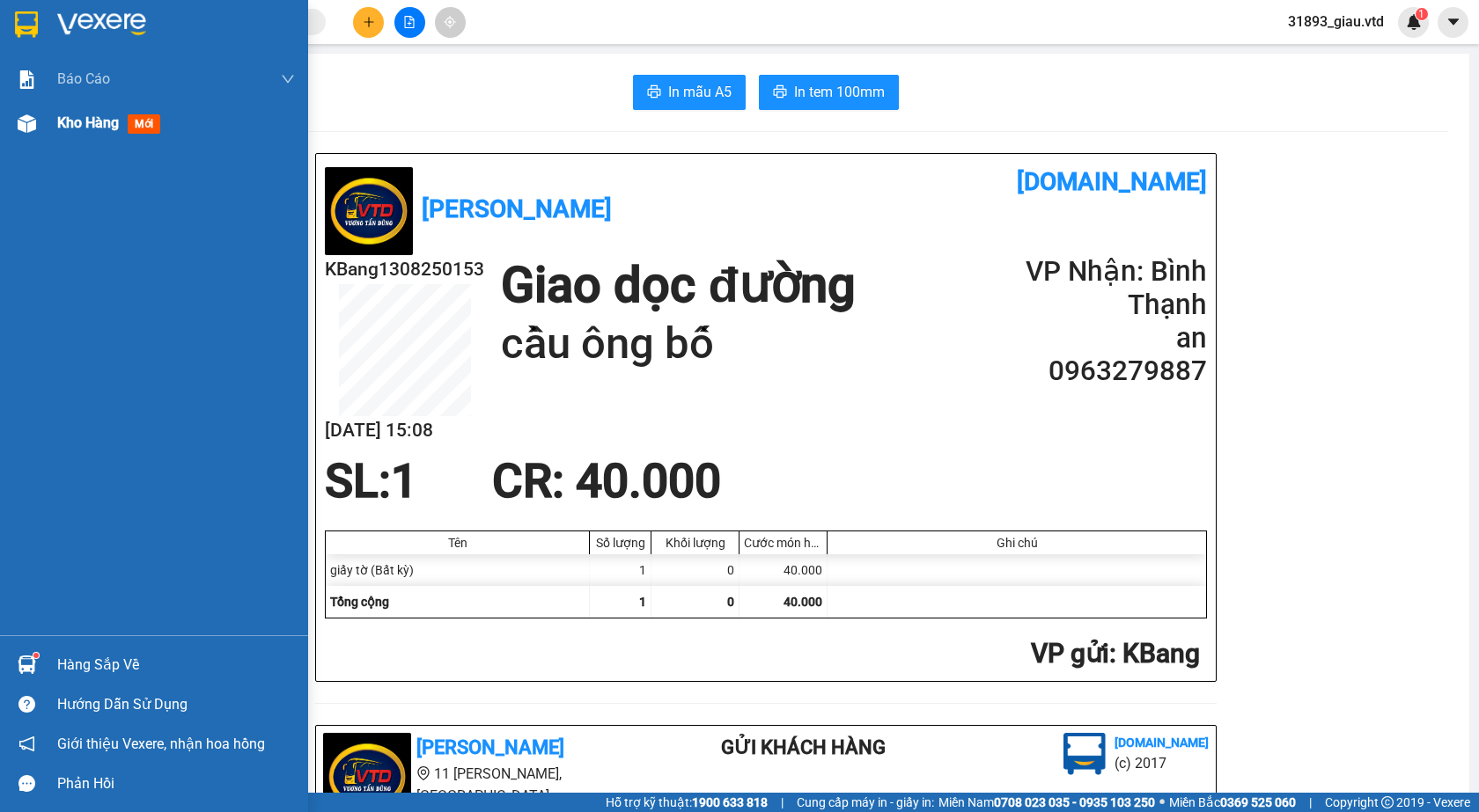
click at [138, 129] on span "mới" at bounding box center [144, 124] width 32 height 19
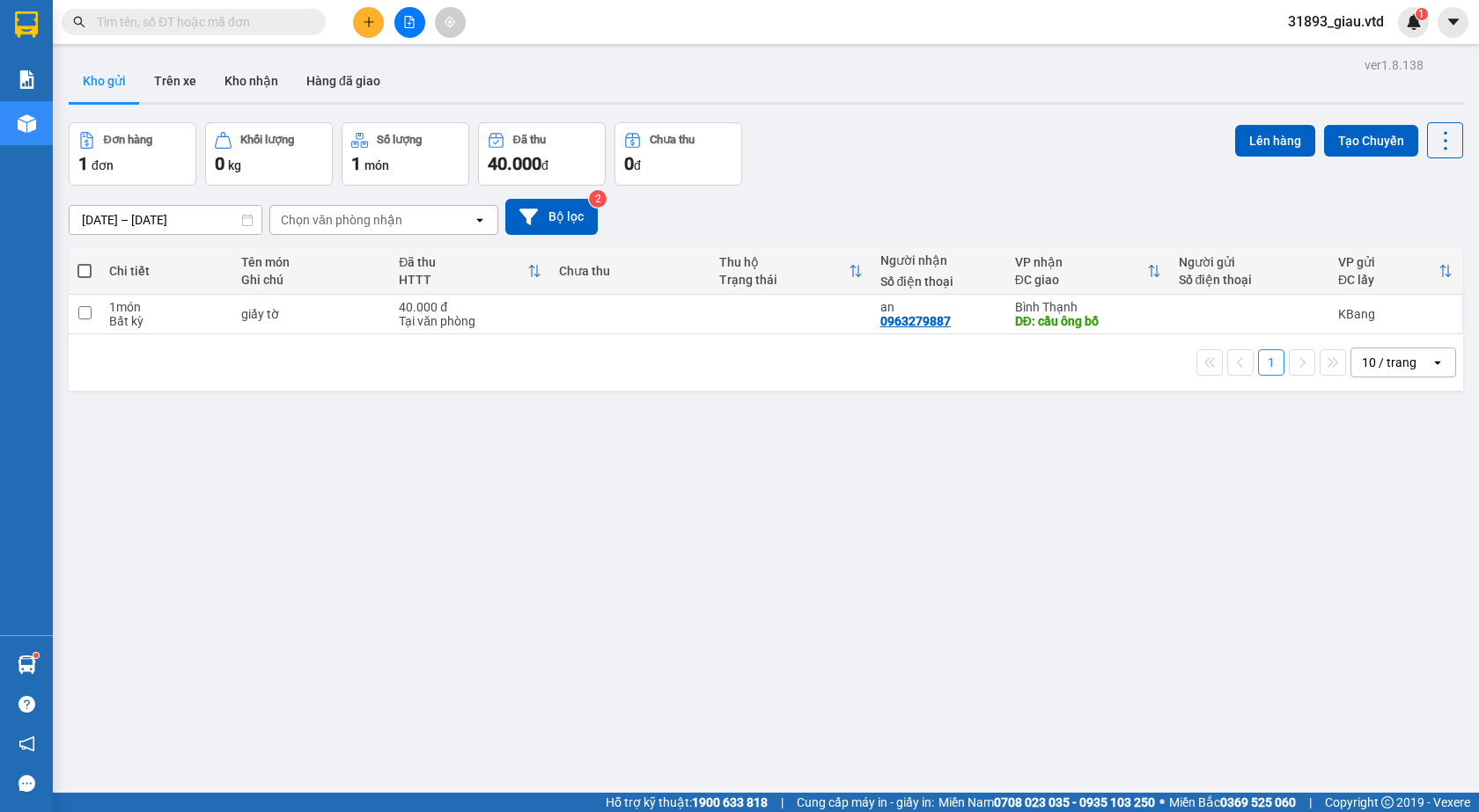
click at [87, 268] on span at bounding box center [84, 270] width 14 height 14
click at [84, 262] on input "checkbox" at bounding box center [84, 262] width 0 height 0
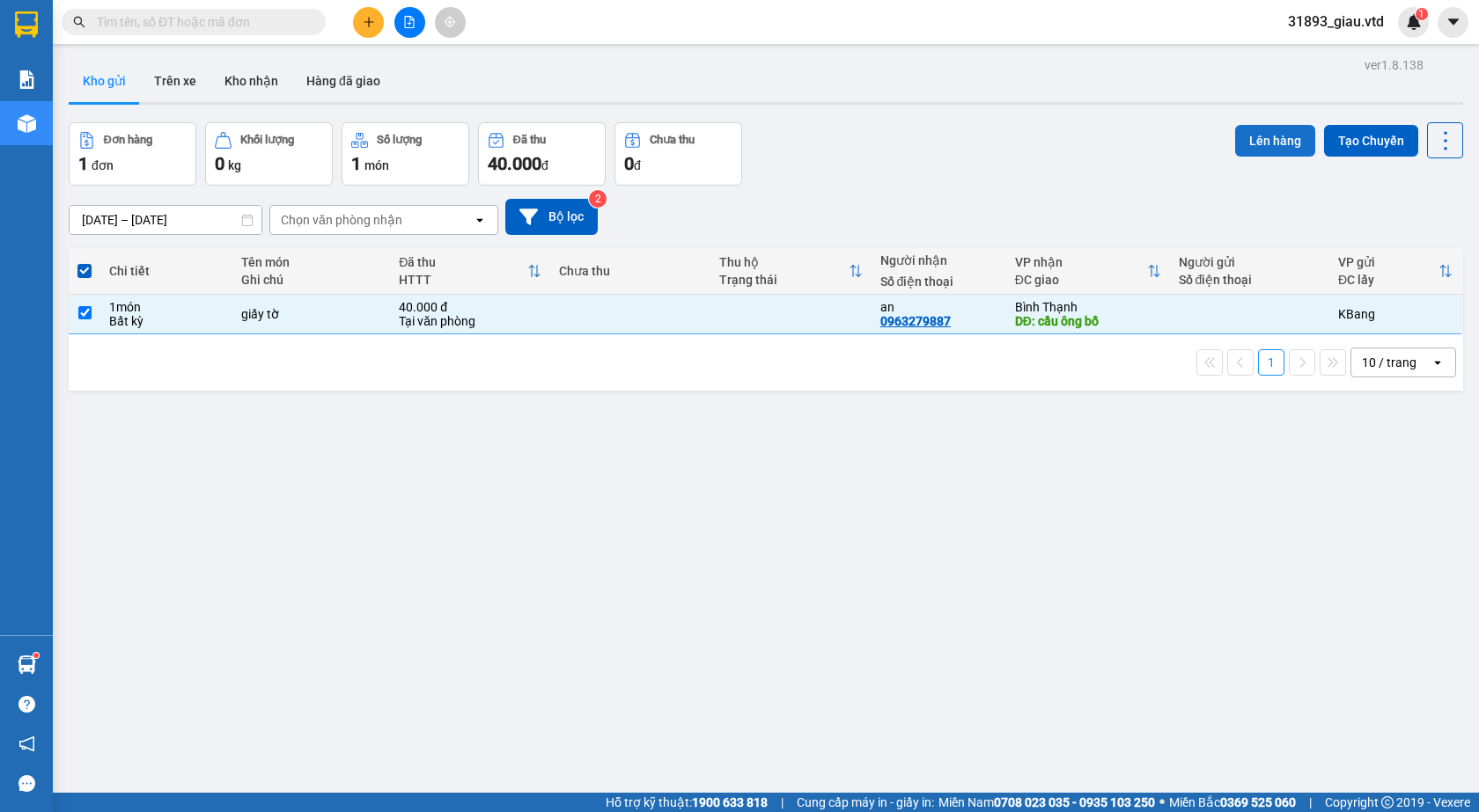
click at [1266, 141] on button "Lên hàng" at bounding box center [1275, 141] width 80 height 32
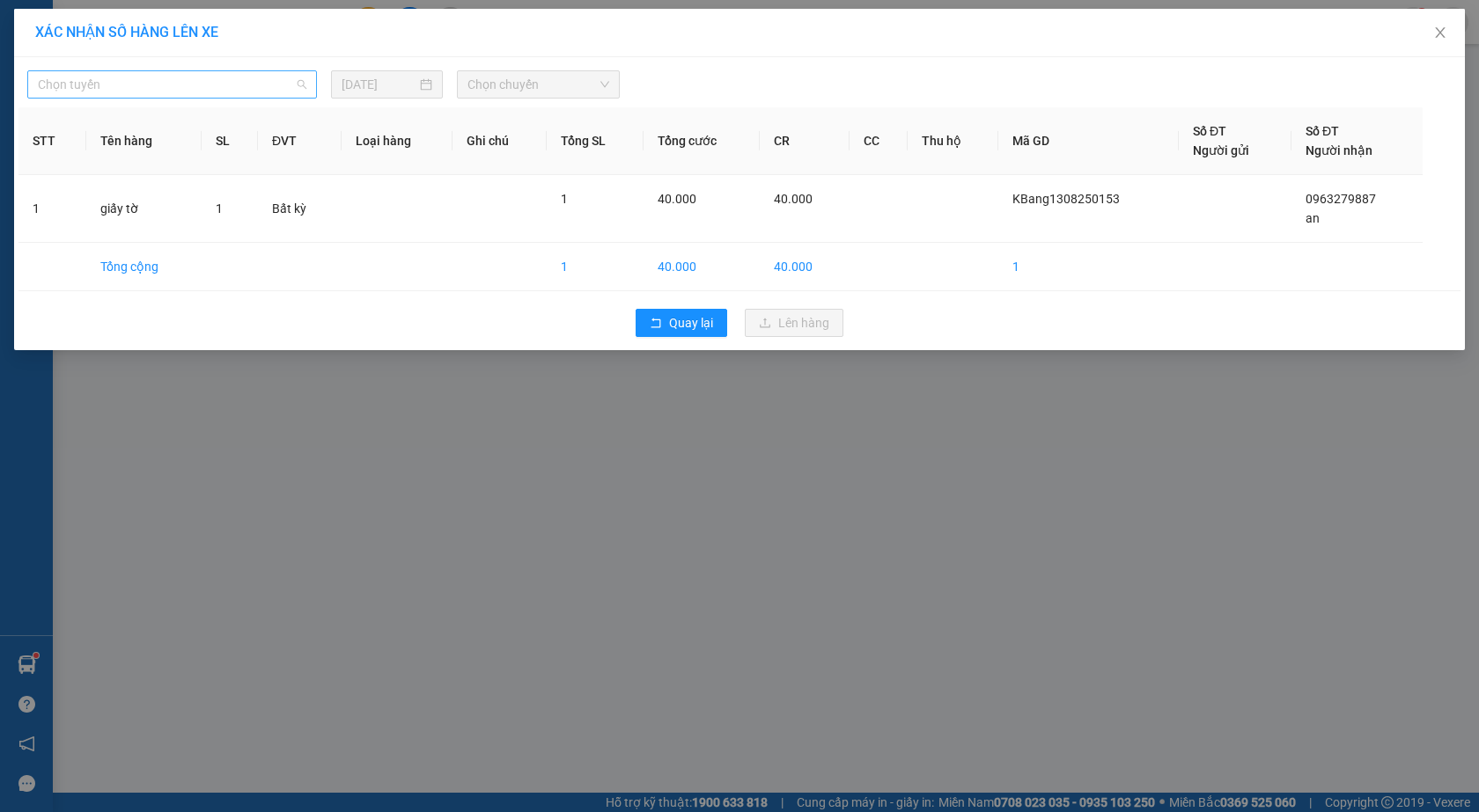
click at [165, 91] on span "Chọn tuyến" at bounding box center [172, 84] width 269 height 26
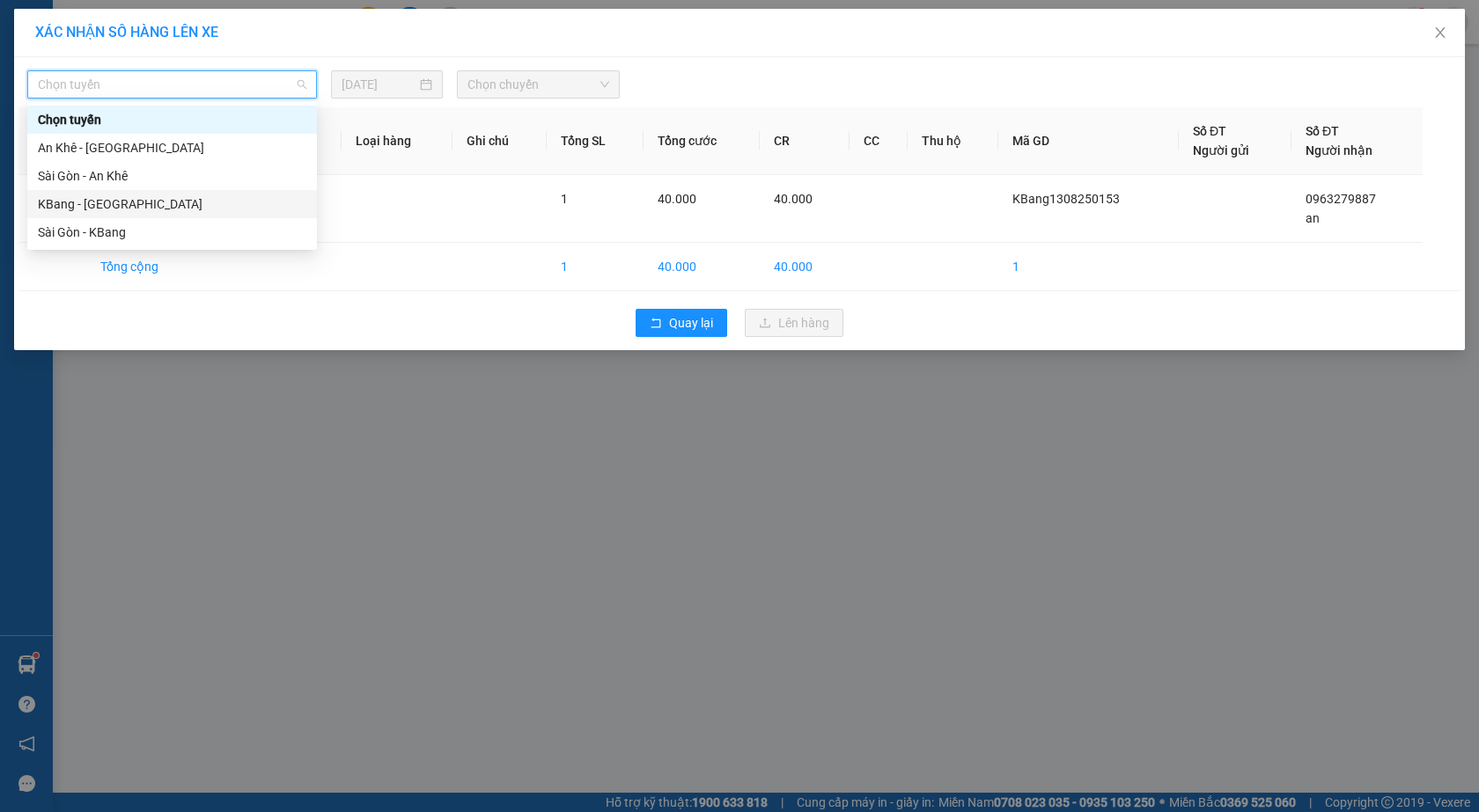
drag, startPoint x: 129, startPoint y: 200, endPoint x: 469, endPoint y: 136, distance: 346.0
click at [130, 201] on div "KBang - [GEOGRAPHIC_DATA]" at bounding box center [172, 204] width 269 height 19
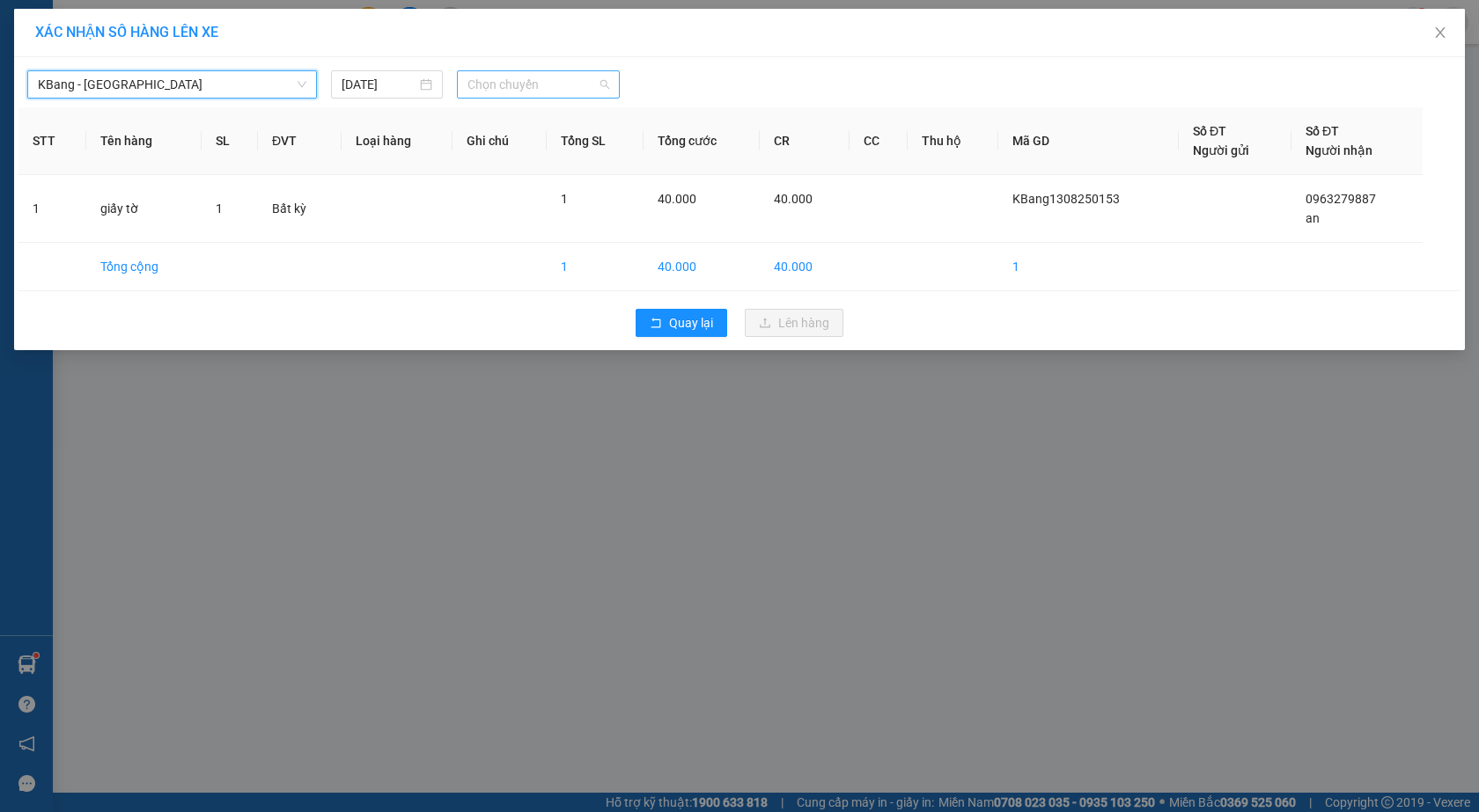
click at [554, 83] on span "Chọn chuyến" at bounding box center [538, 84] width 142 height 26
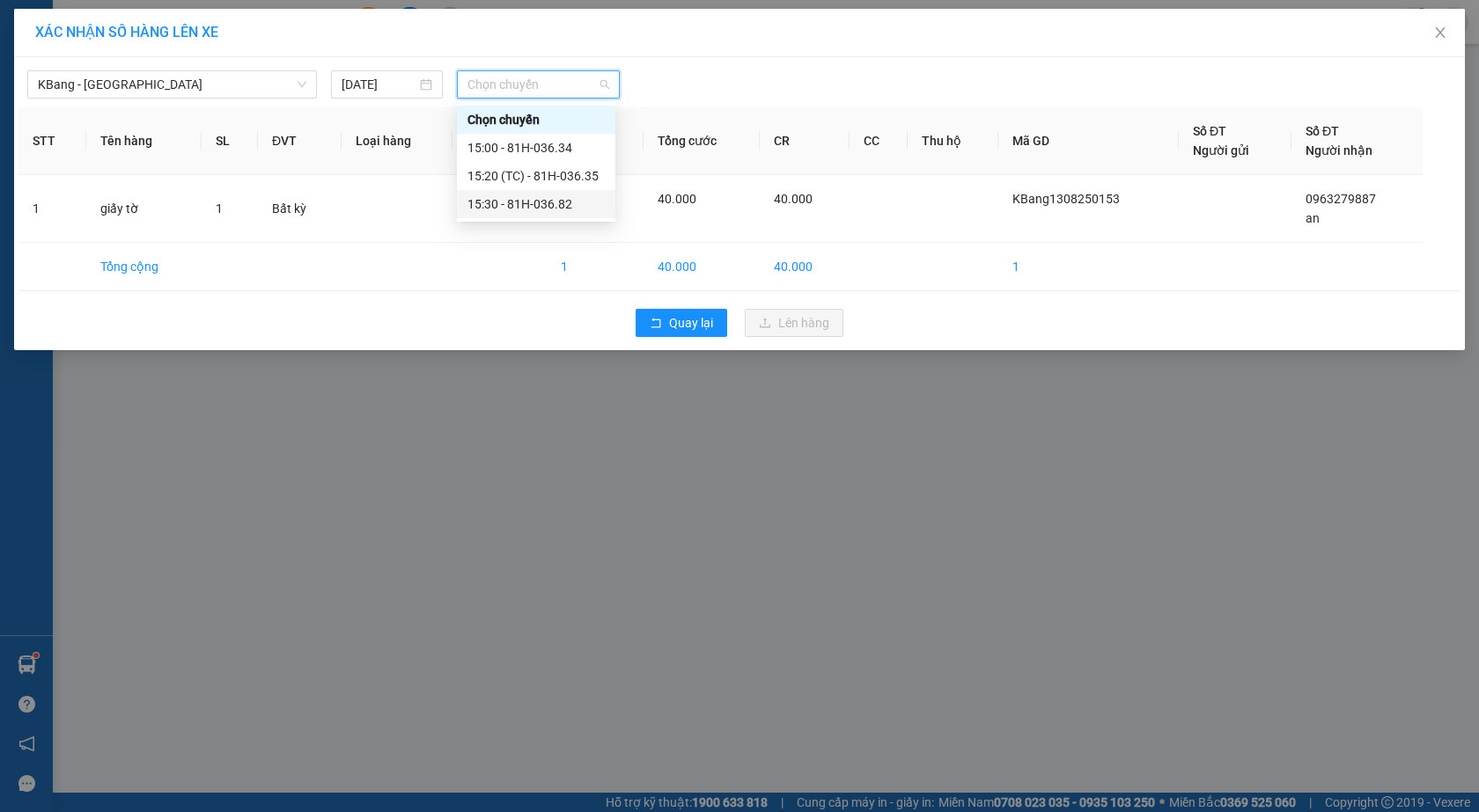
click at [585, 204] on div "15:30 - 81H-036.82" at bounding box center [535, 204] width 137 height 19
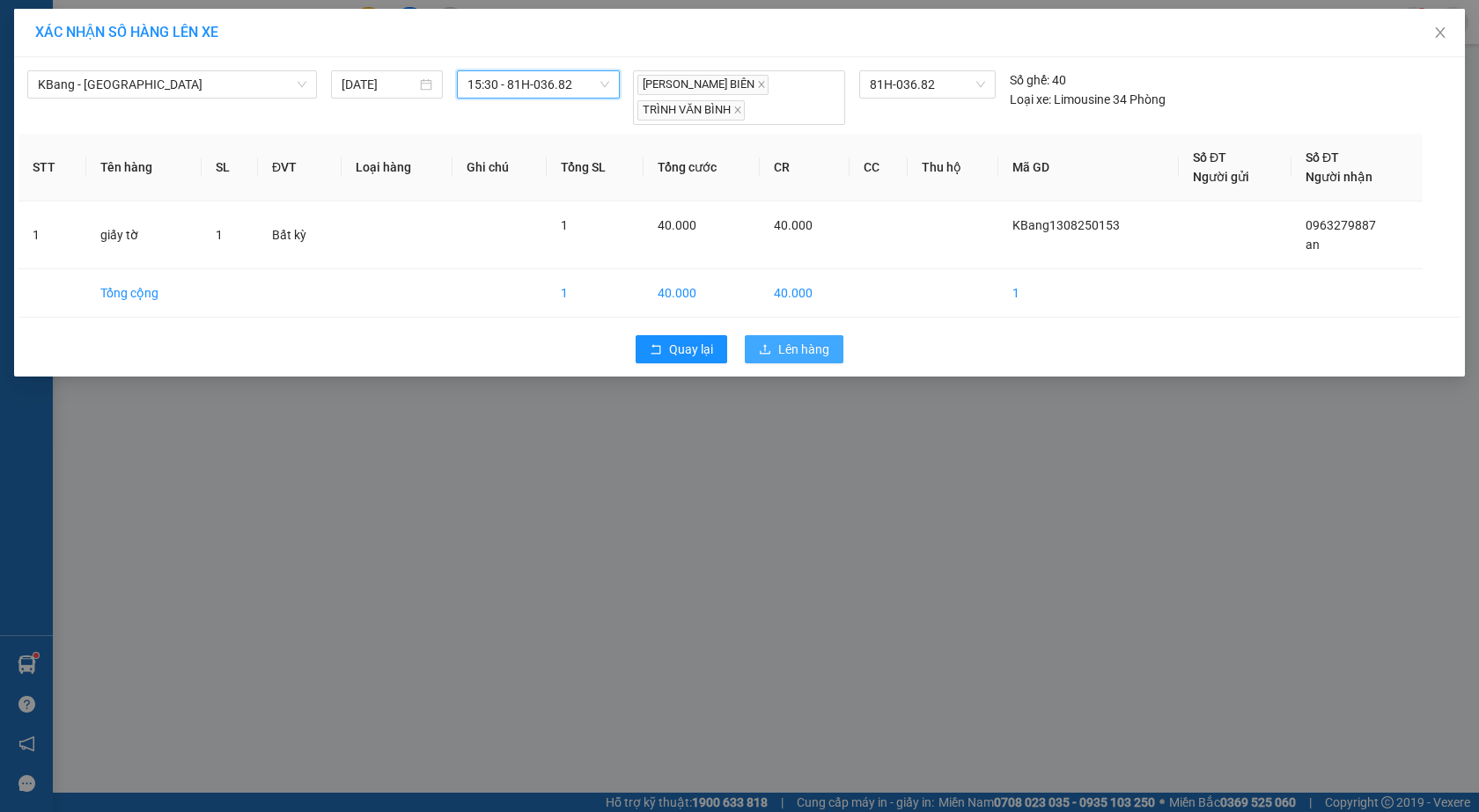
drag, startPoint x: 804, startPoint y: 337, endPoint x: 798, endPoint y: 328, distance: 10.8
click at [801, 339] on span "Lên hàng" at bounding box center [804, 349] width 51 height 19
